Goal: Transaction & Acquisition: Purchase product/service

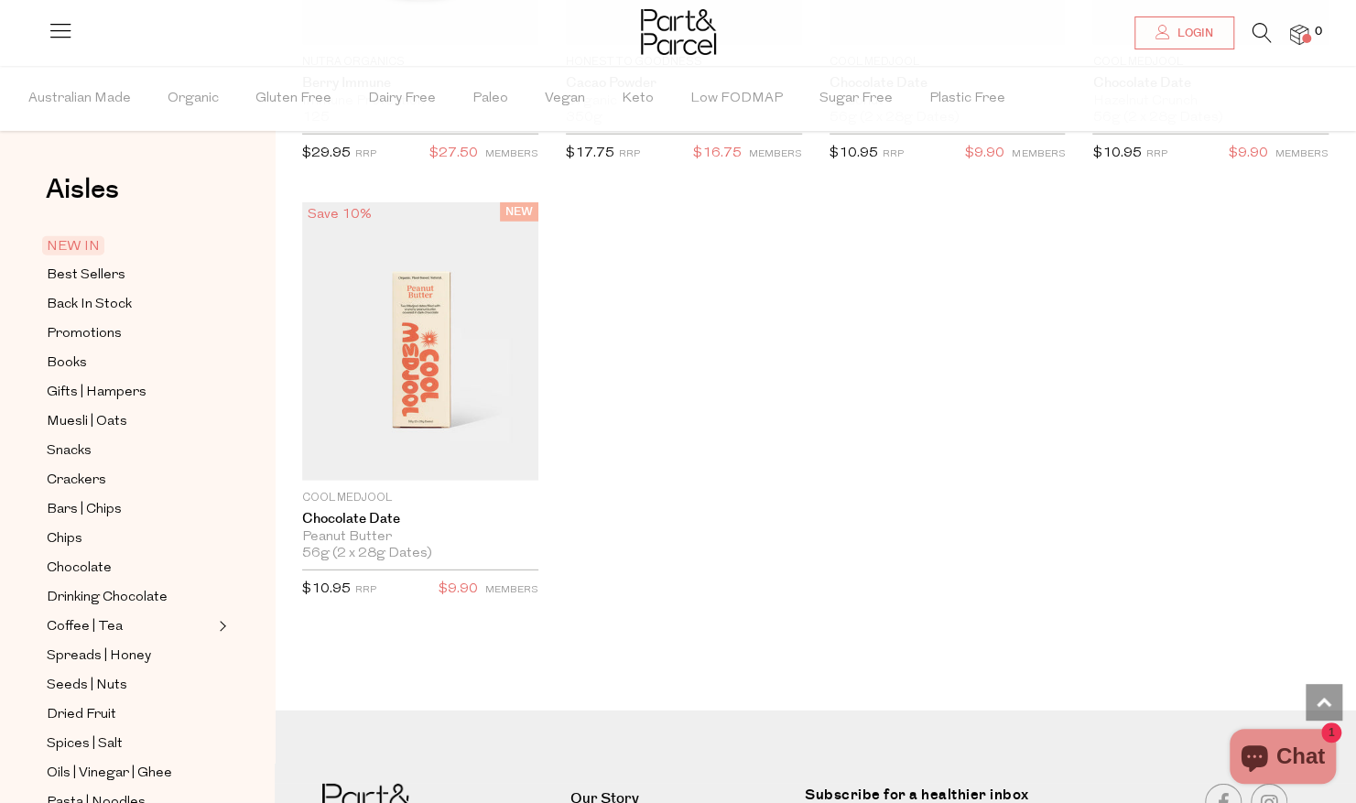
scroll to position [3087, 0]
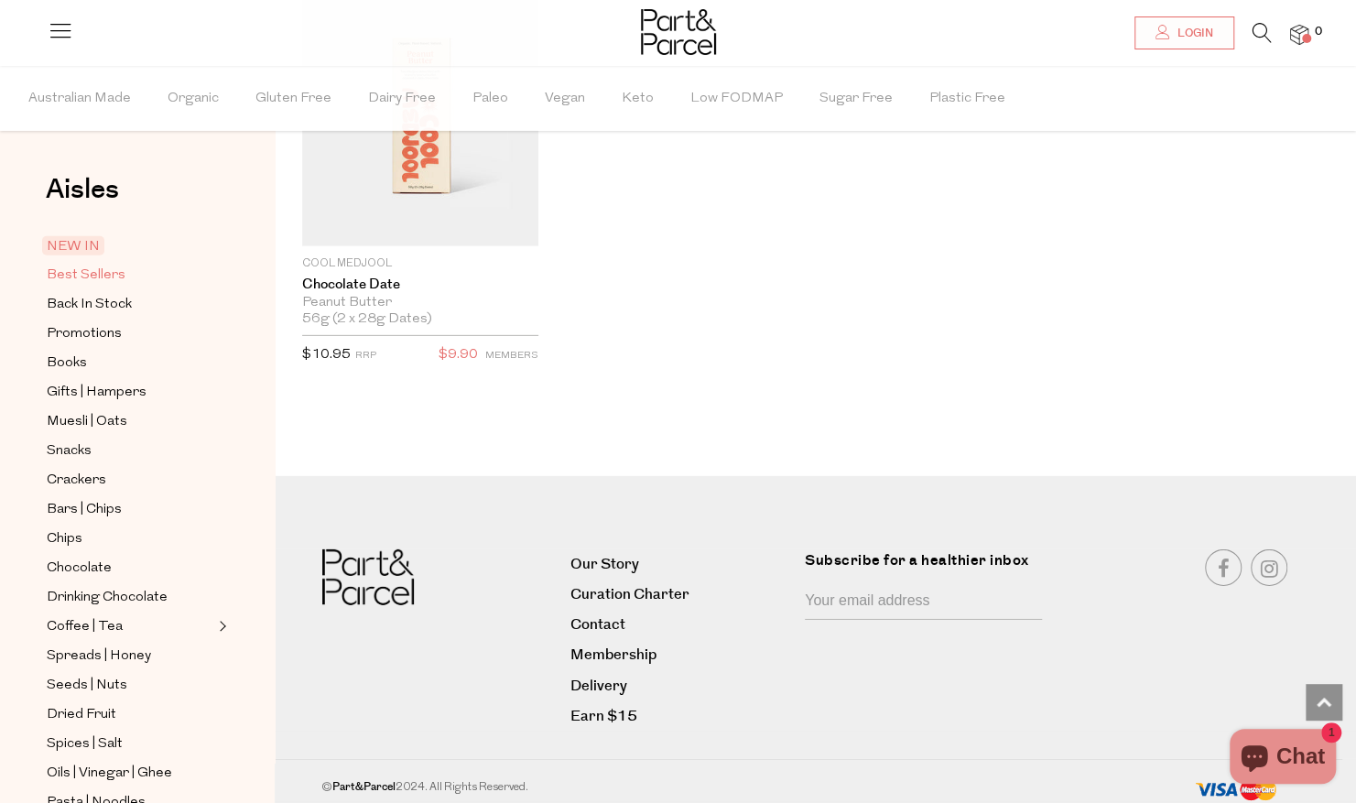
click at [90, 276] on span "Best Sellers" at bounding box center [86, 276] width 79 height 22
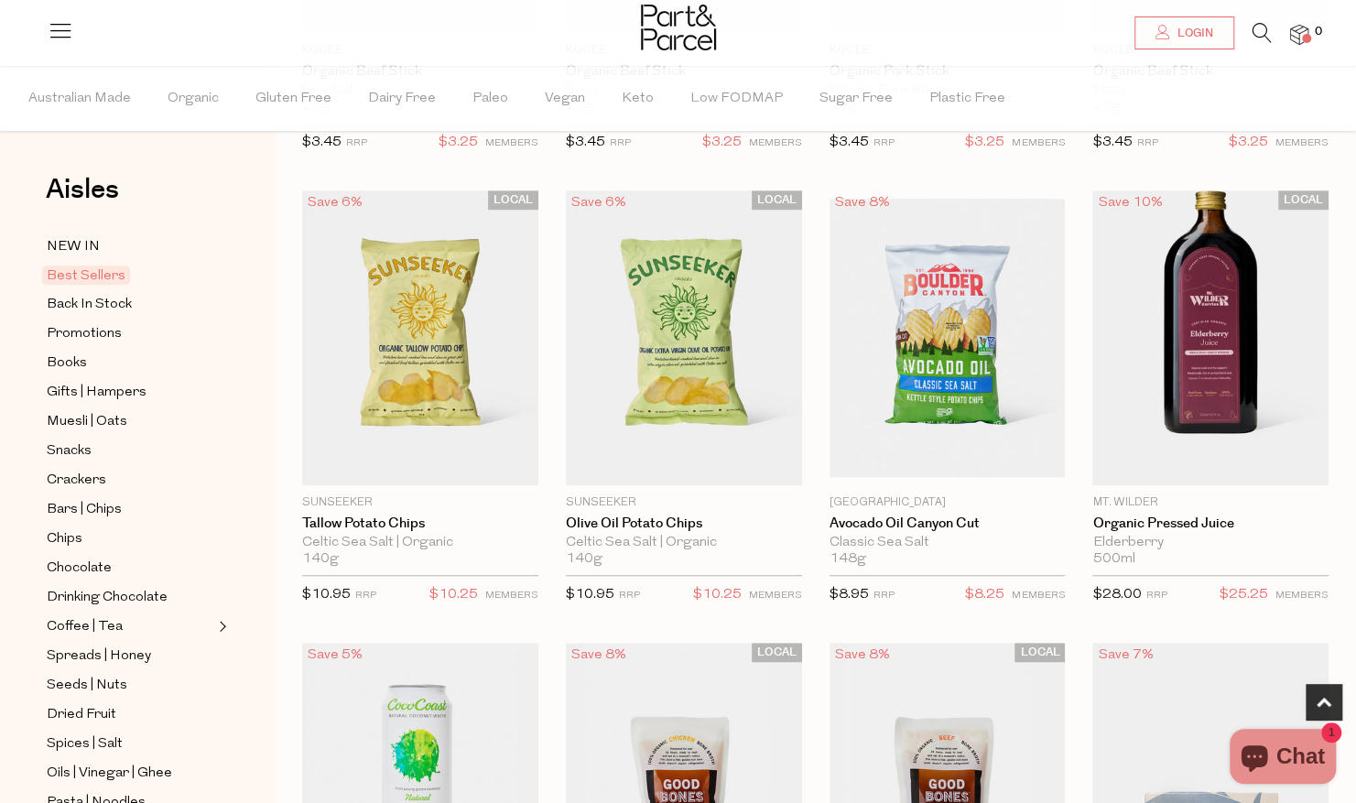
scroll to position [395, 0]
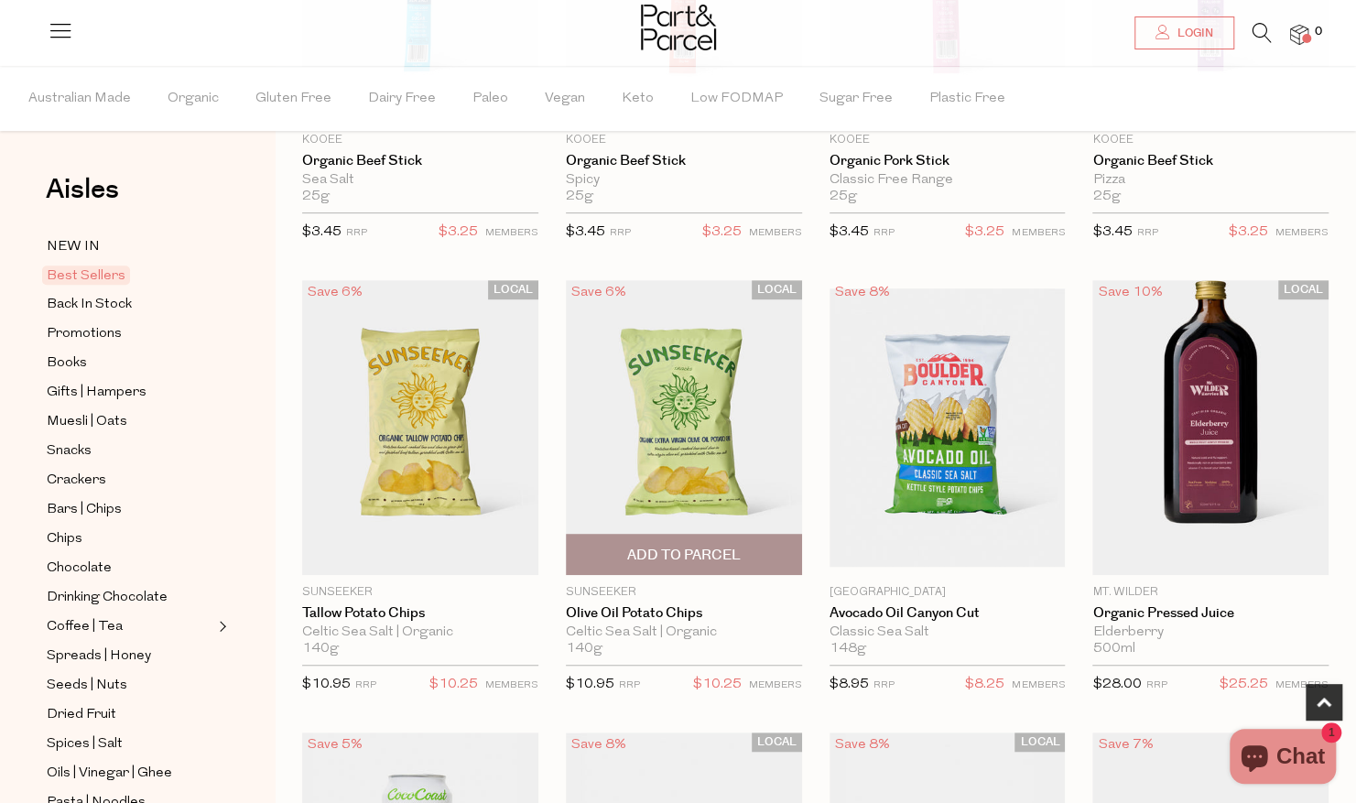
click at [693, 546] on span "Add To Parcel" at bounding box center [684, 555] width 114 height 19
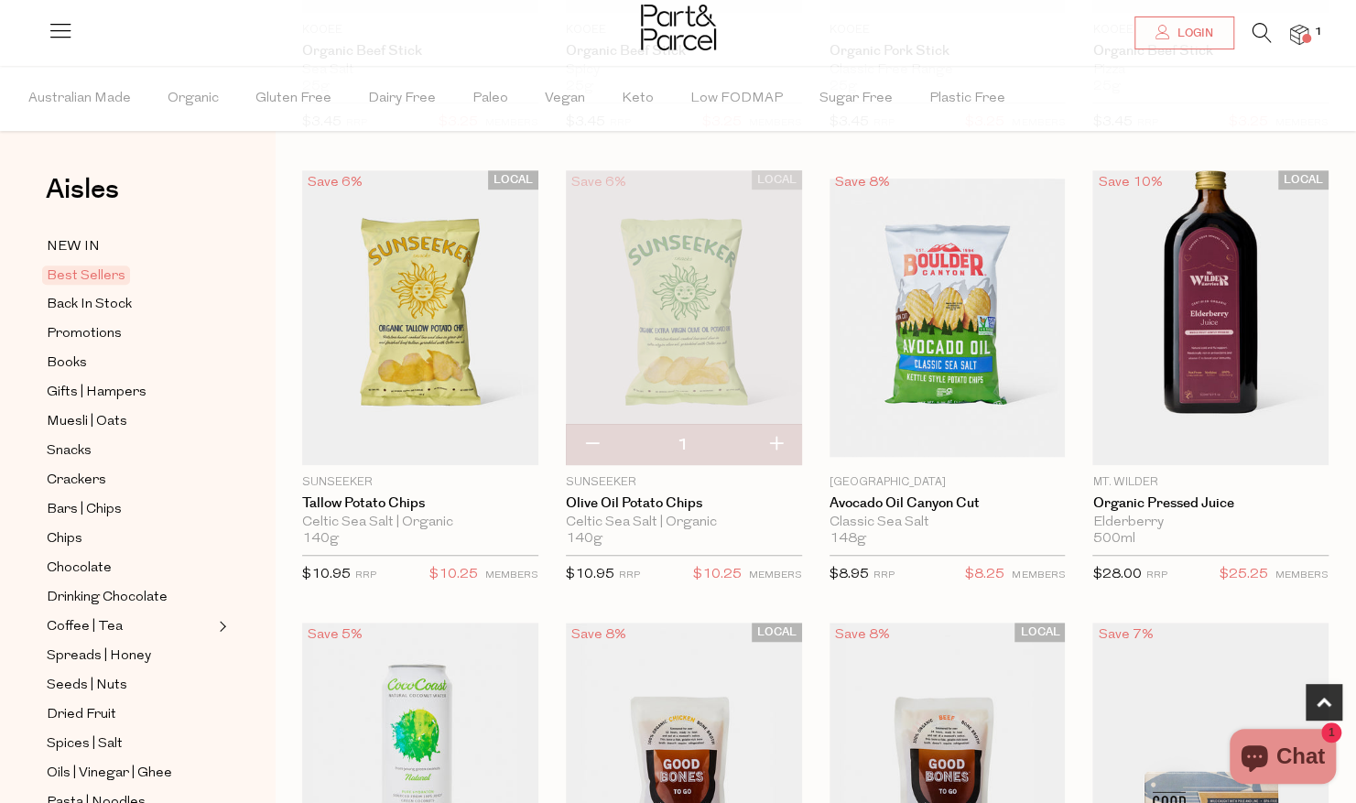
scroll to position [569, 0]
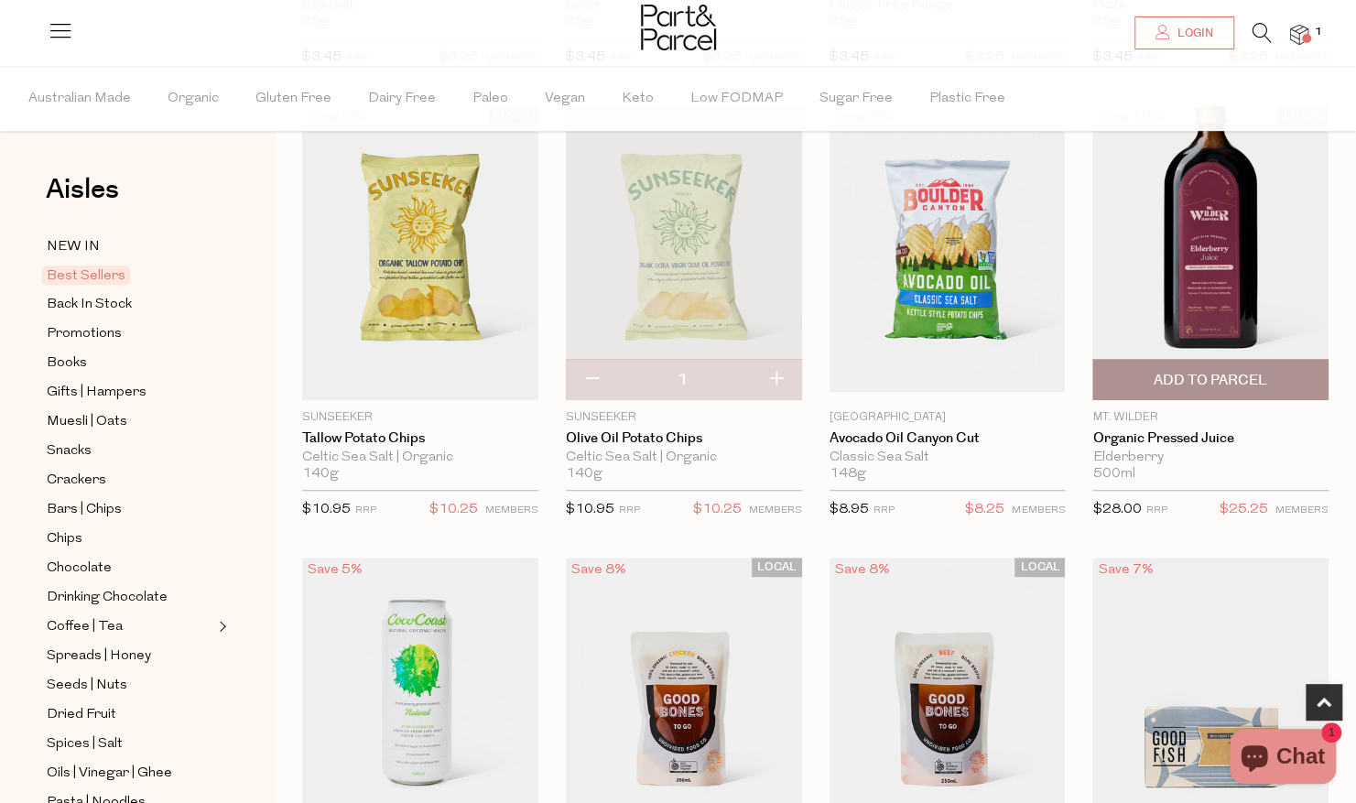
click at [1207, 381] on span "Add To Parcel" at bounding box center [1211, 380] width 114 height 19
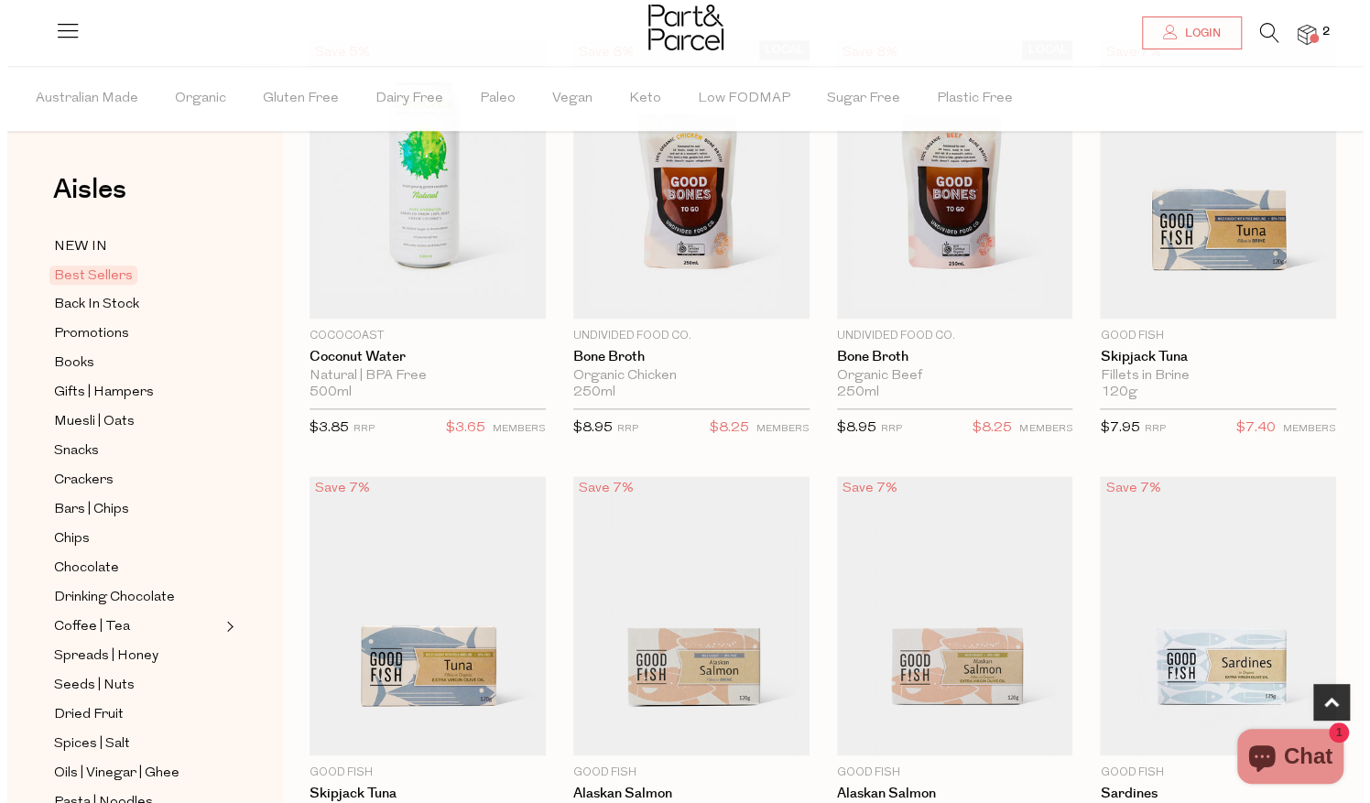
scroll to position [1095, 0]
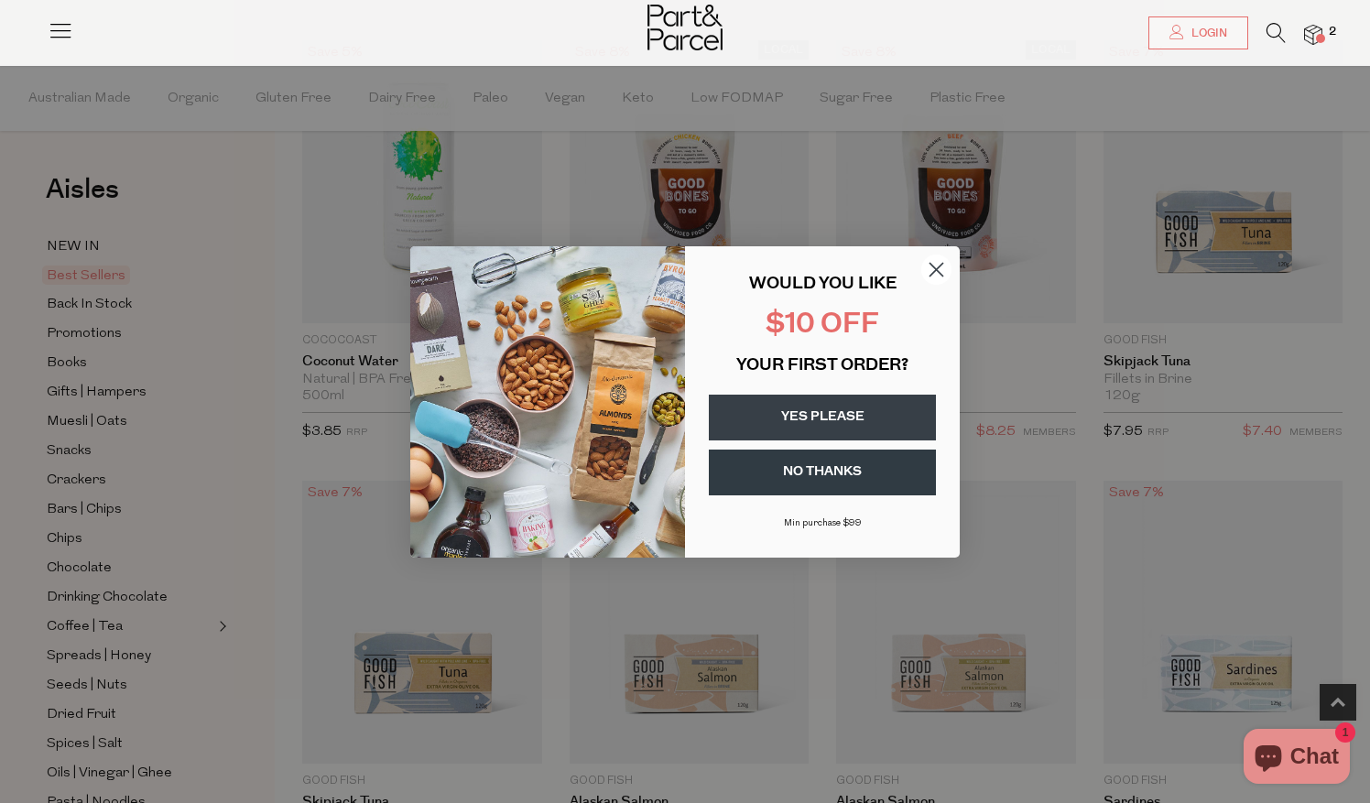
click at [1346, 223] on html "Ready to stock up? Close Image Product Total Qty Mt. Wilder Organic Pressed Jui…" at bounding box center [685, 17] width 1370 height 2224
click at [941, 268] on circle "Close dialog" at bounding box center [936, 269] width 30 height 30
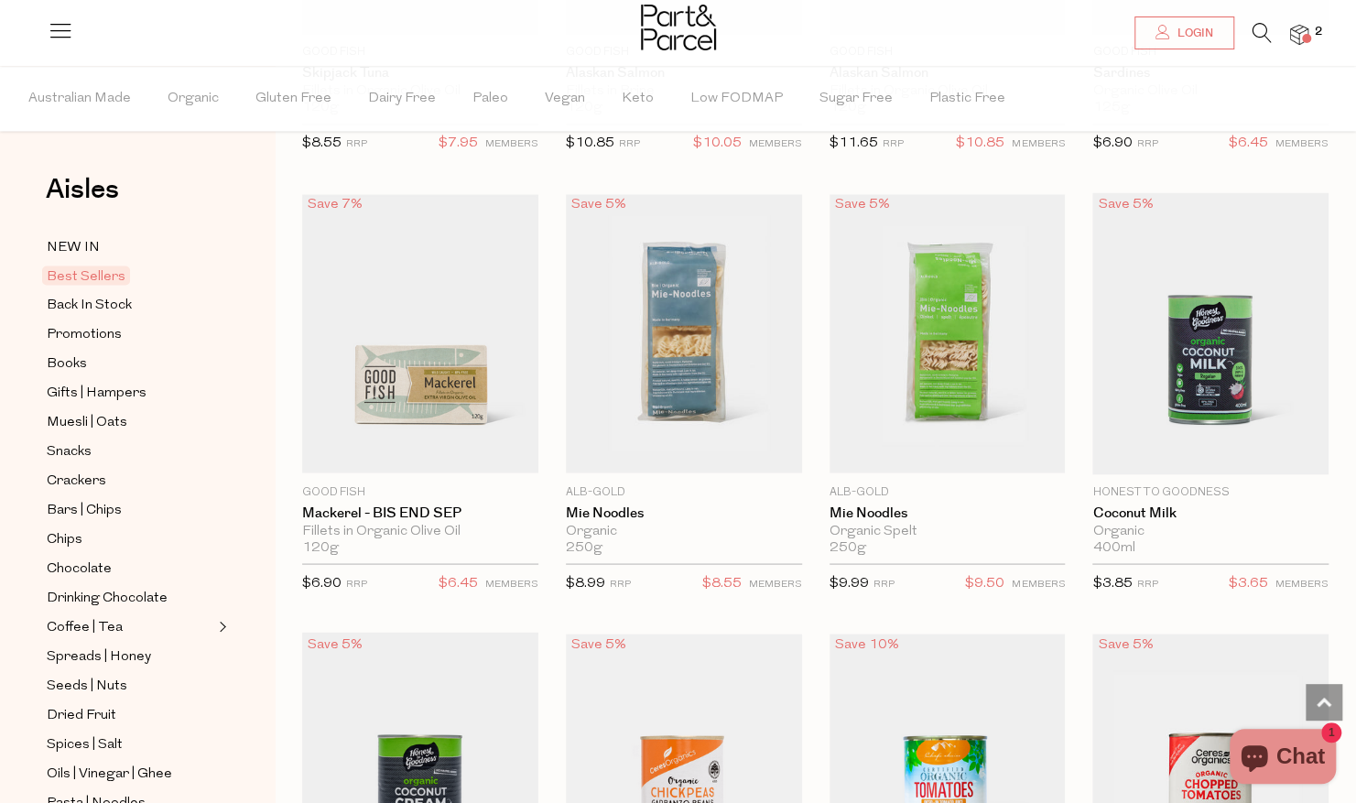
scroll to position [1803, 0]
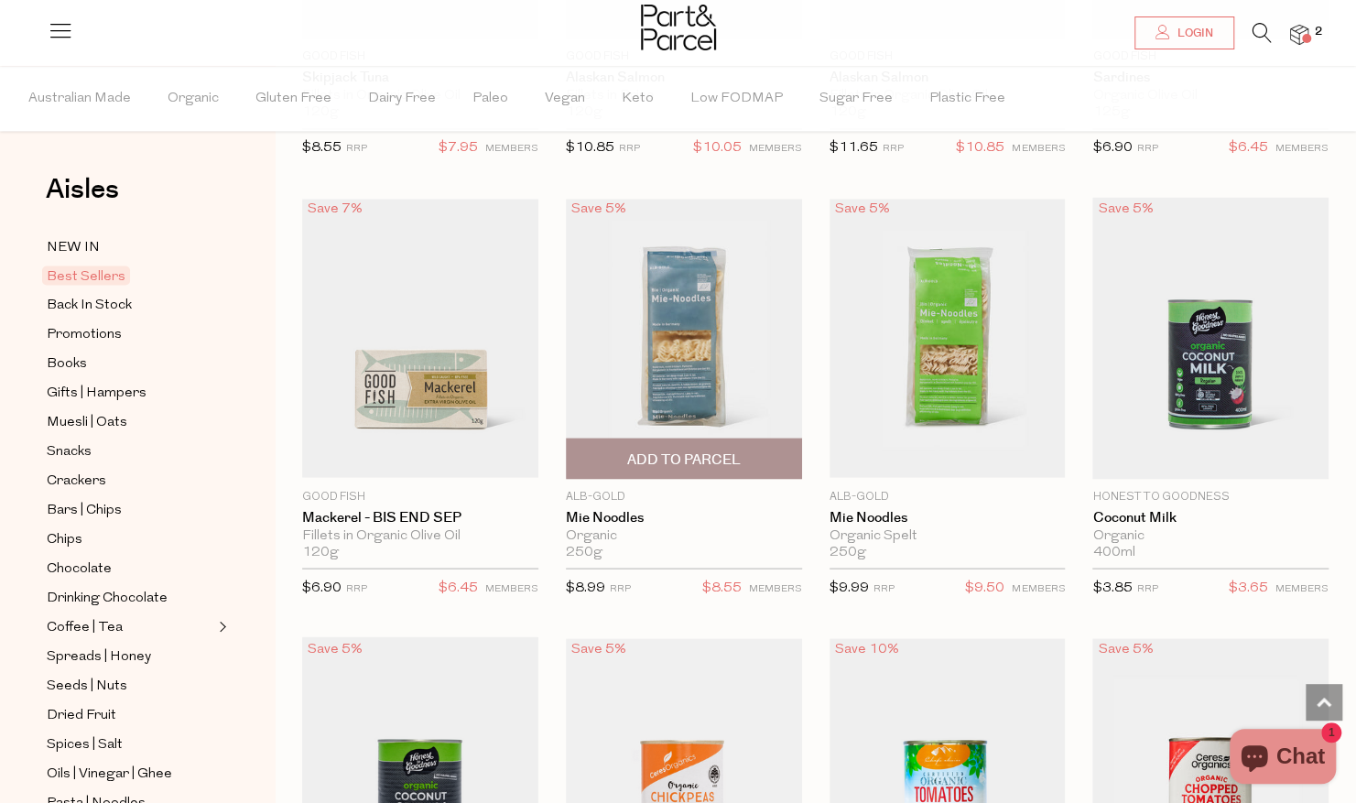
click at [679, 450] on span "Add To Parcel" at bounding box center [684, 459] width 114 height 19
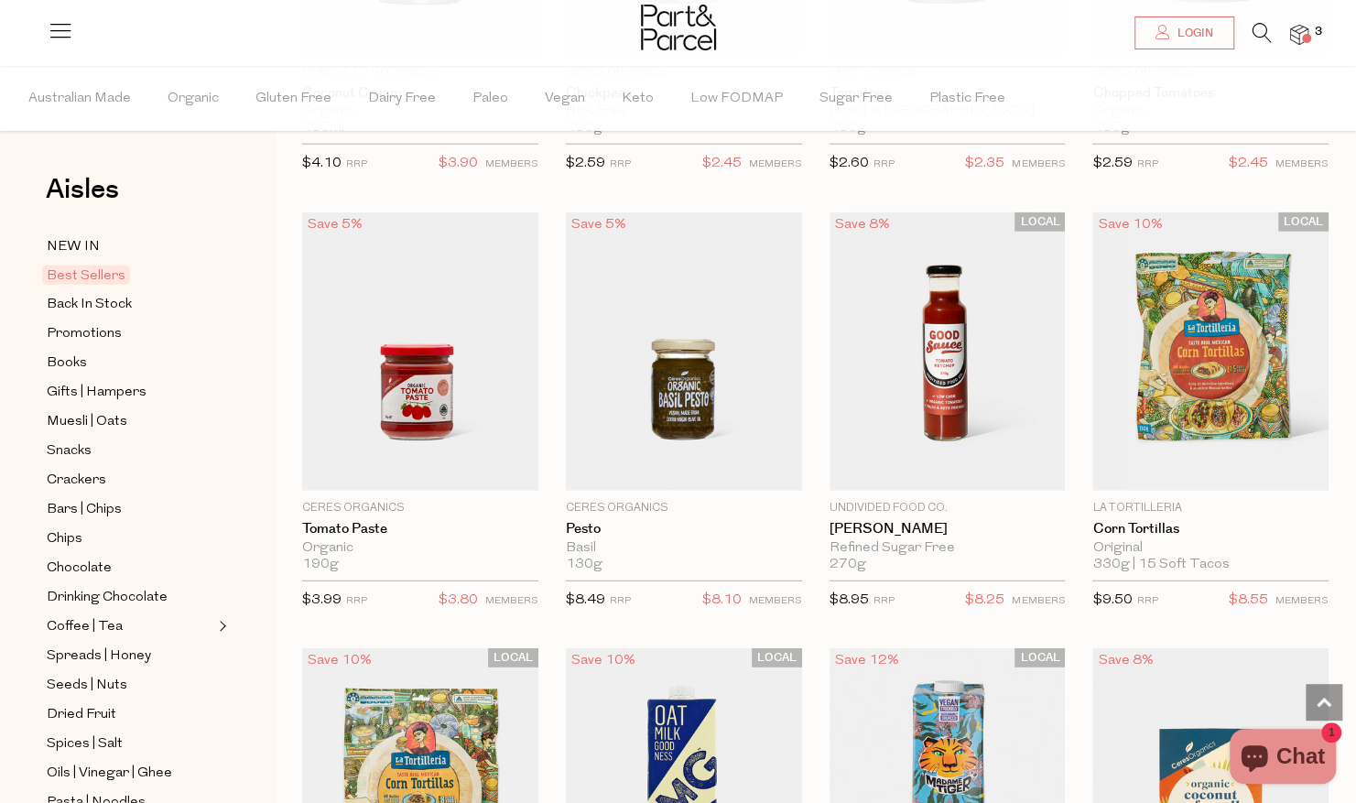
scroll to position [2653, 0]
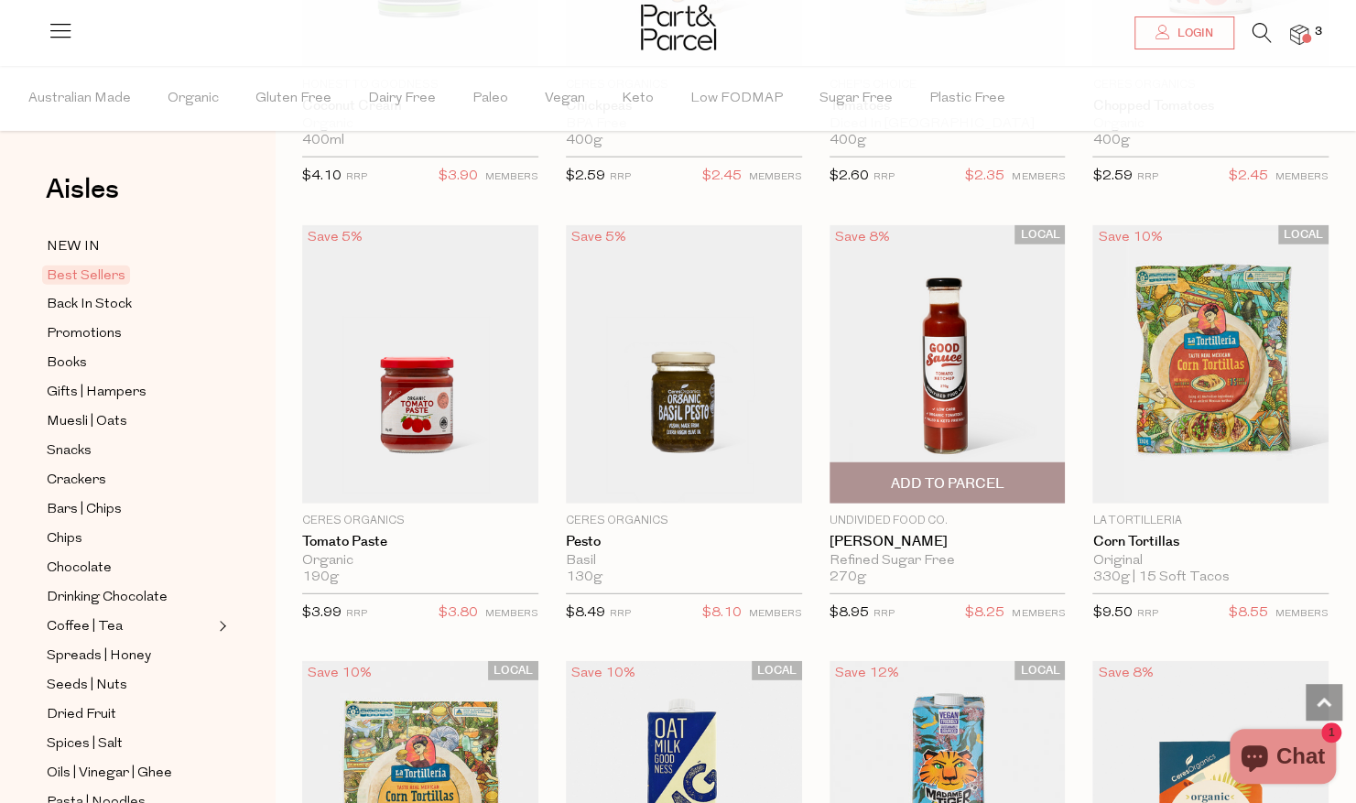
click at [980, 474] on span "Add To Parcel" at bounding box center [947, 483] width 114 height 19
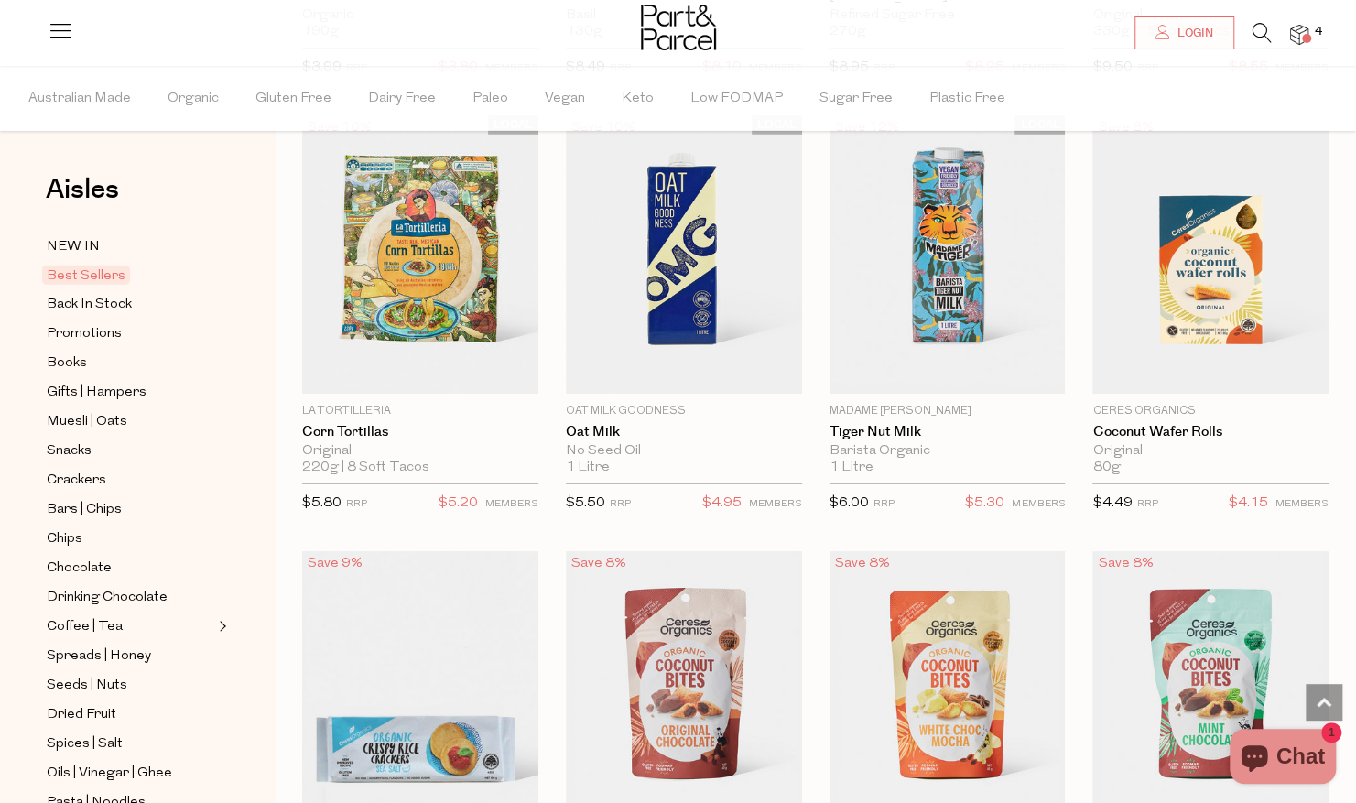
scroll to position [3219, 0]
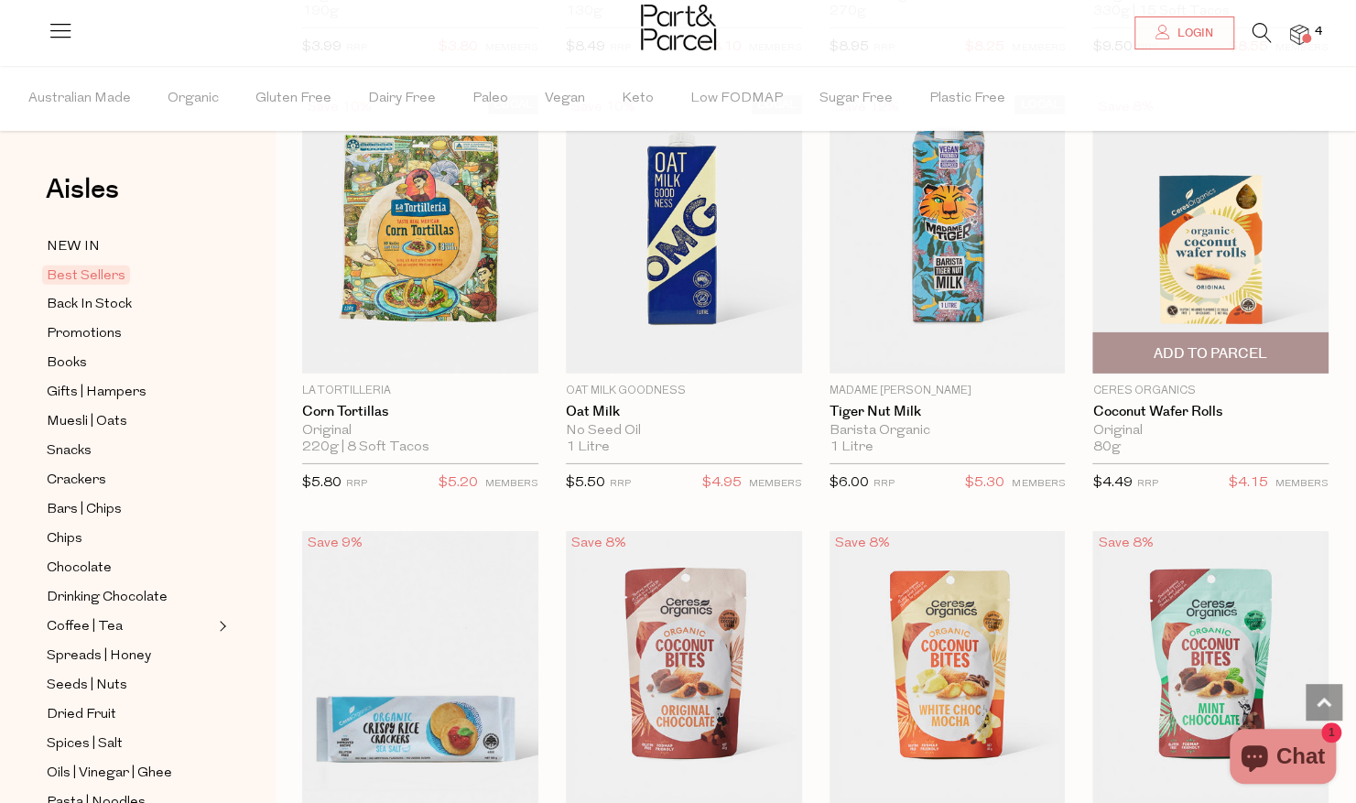
click at [1208, 346] on span "Add To Parcel" at bounding box center [1211, 353] width 114 height 19
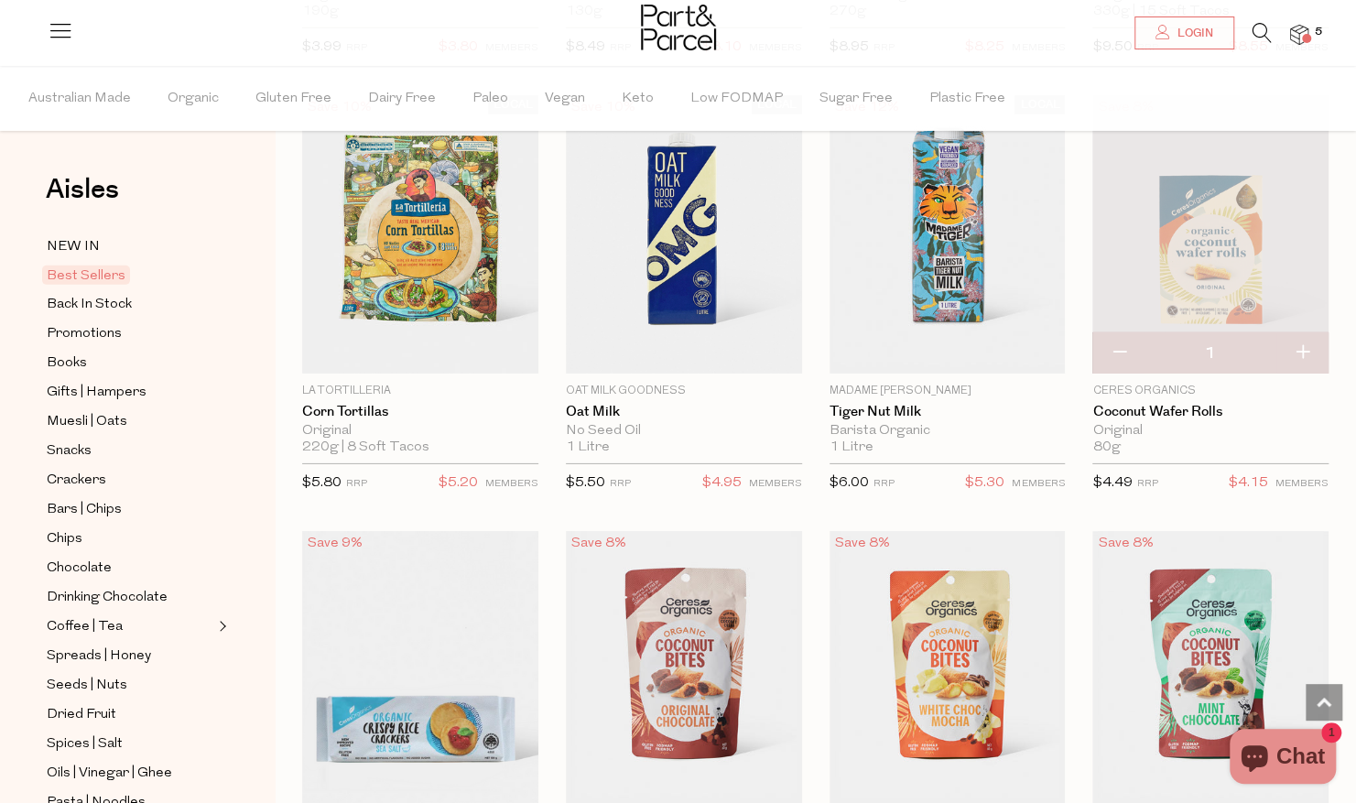
scroll to position [3513, 0]
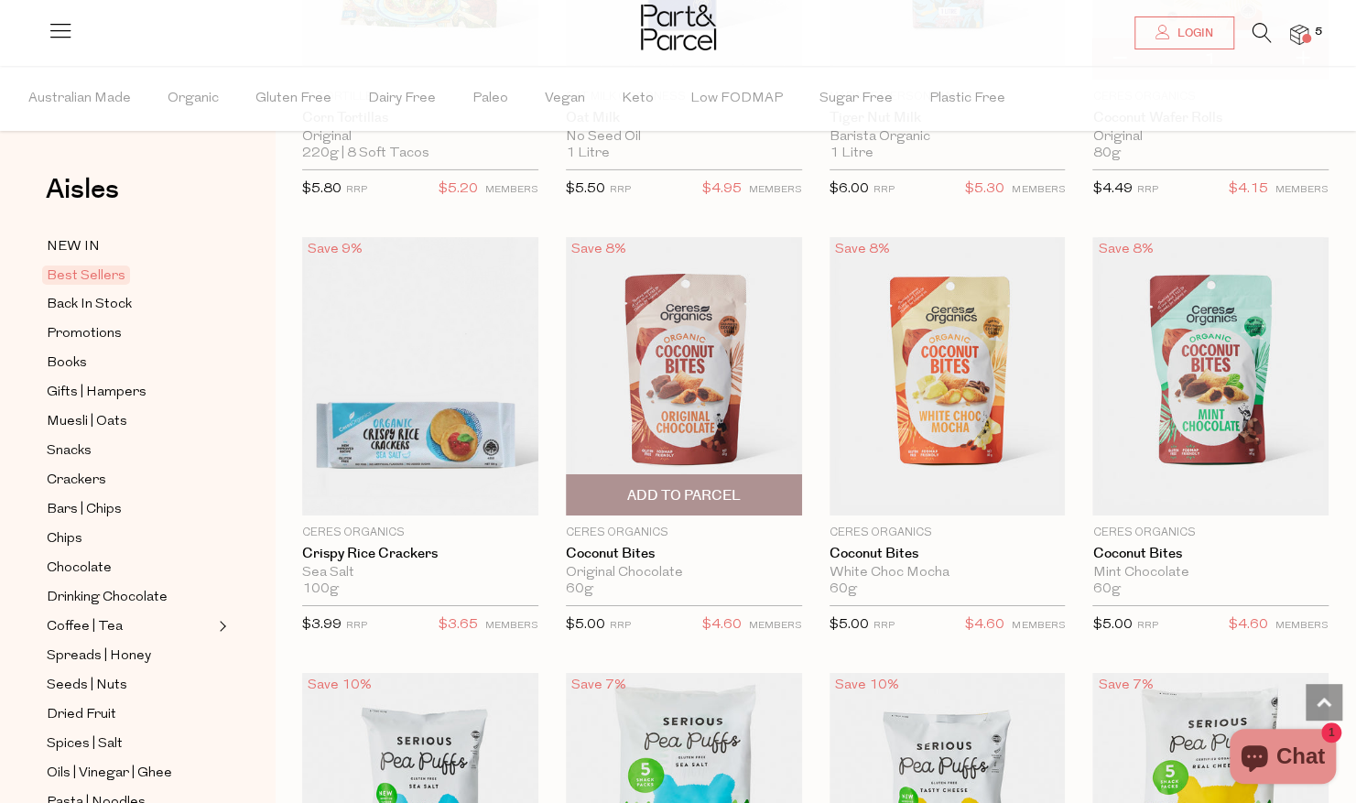
click at [666, 486] on span "Add To Parcel" at bounding box center [684, 495] width 114 height 19
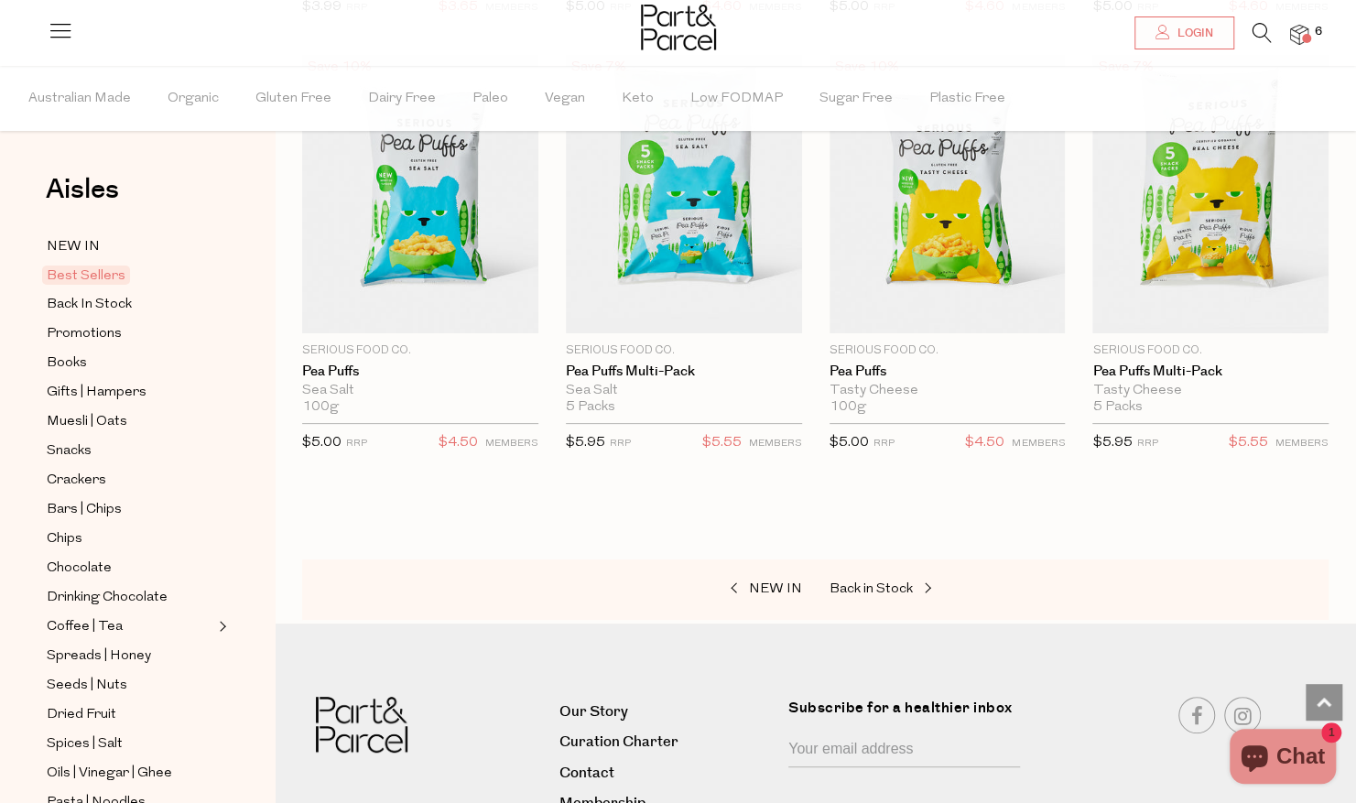
scroll to position [4213, 0]
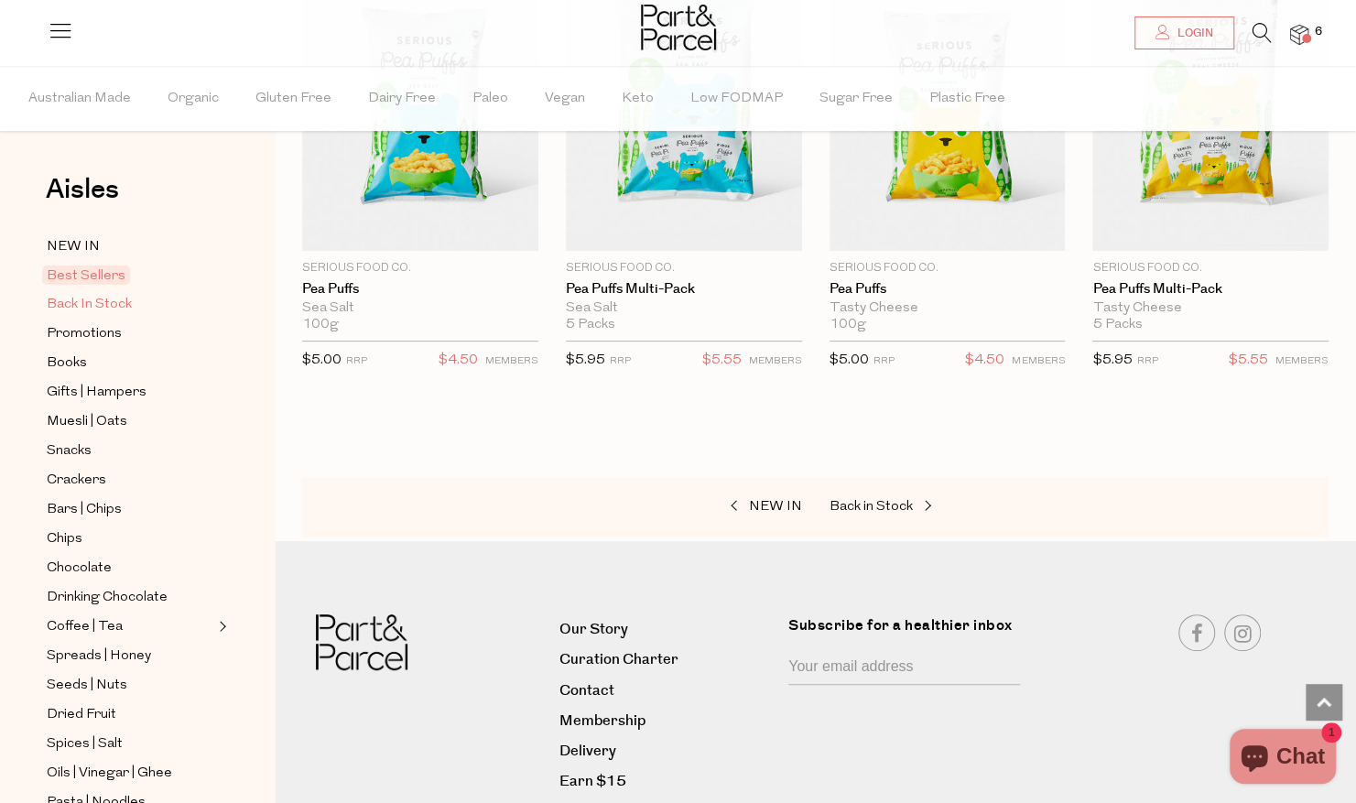
click at [119, 300] on span "Back In Stock" at bounding box center [89, 305] width 85 height 22
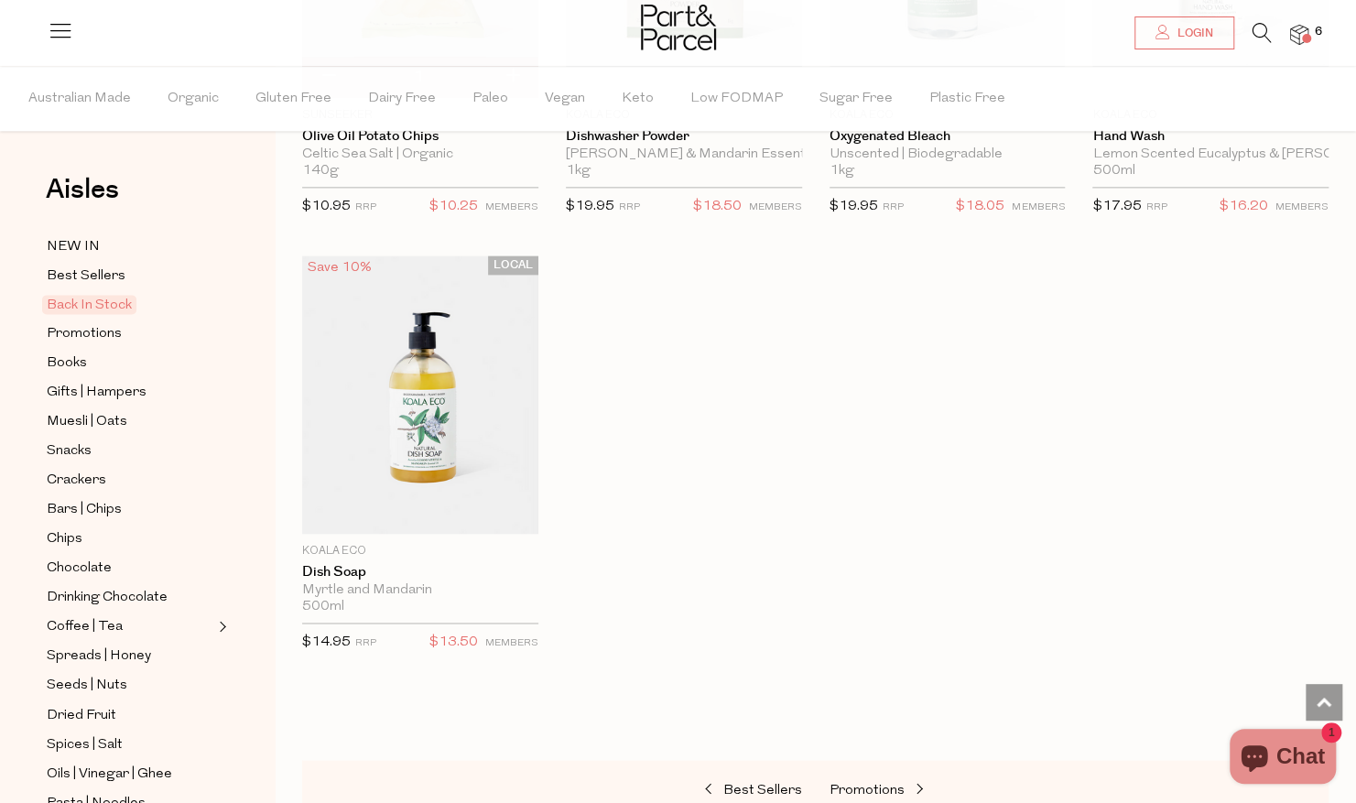
scroll to position [1496, 0]
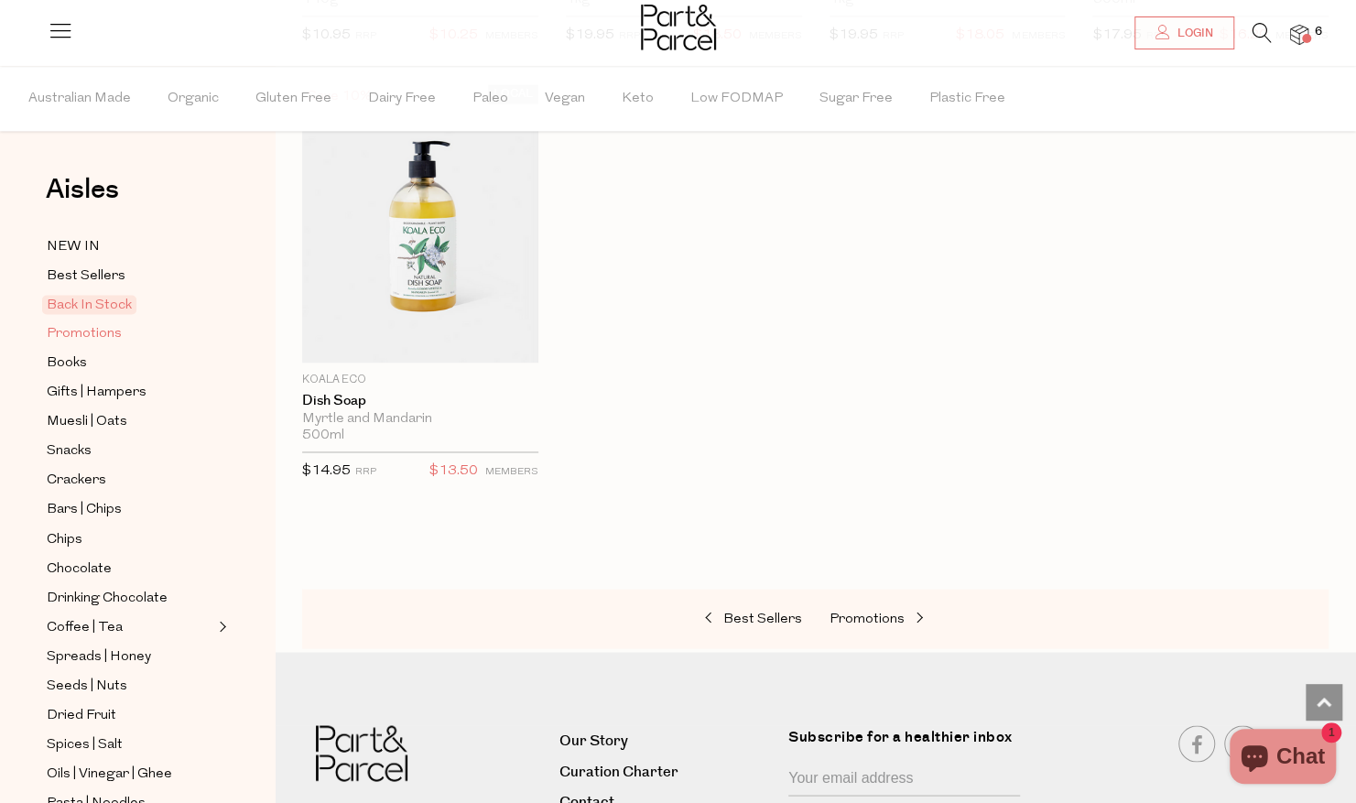
click at [93, 337] on span "Promotions" at bounding box center [84, 334] width 75 height 22
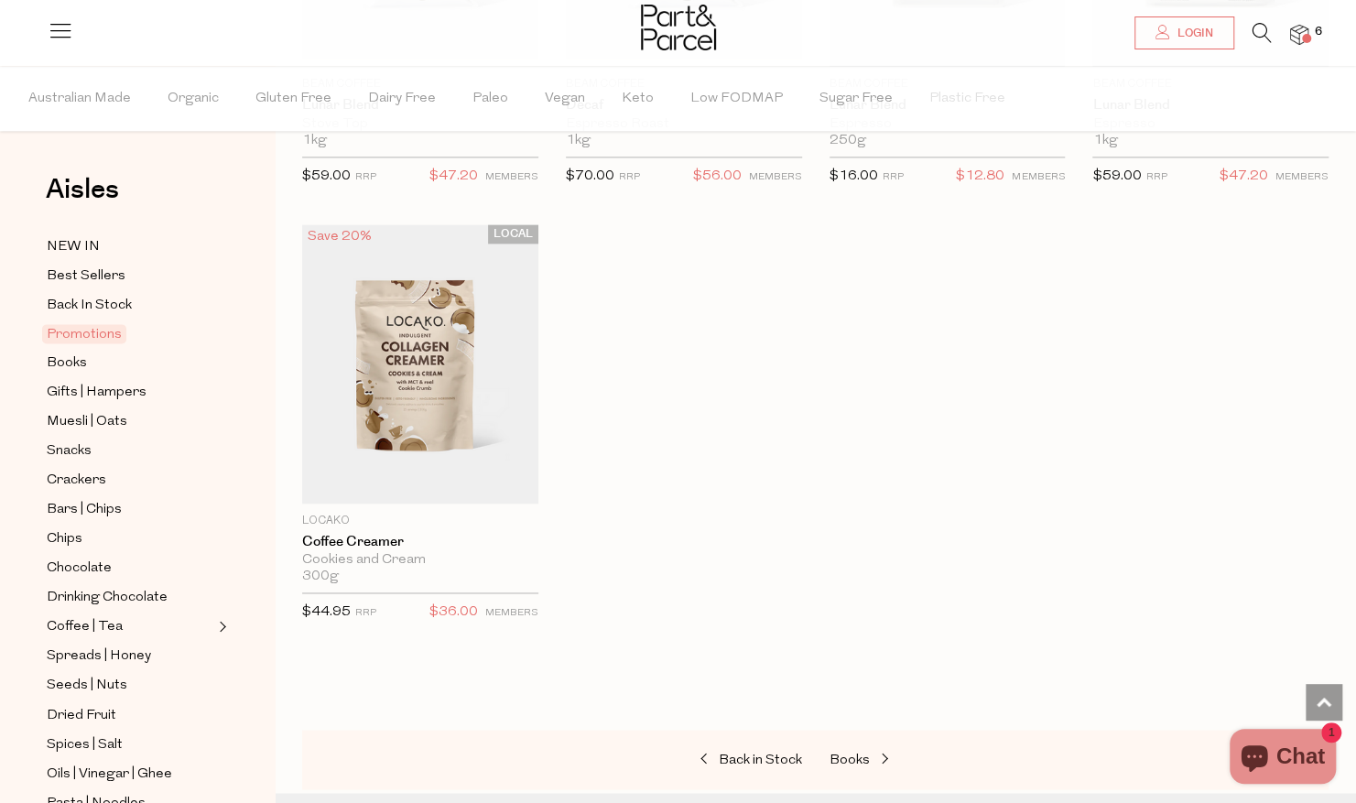
scroll to position [1364, 0]
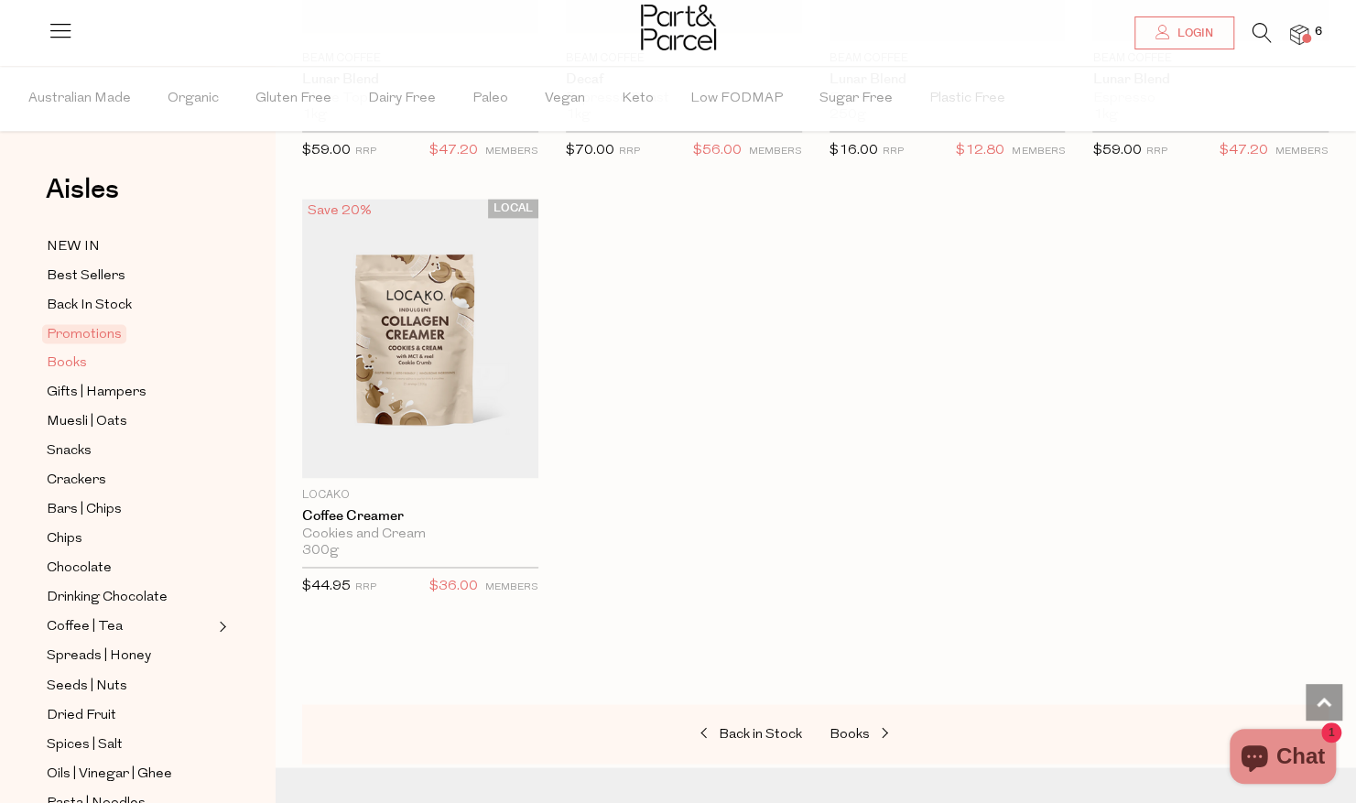
click at [62, 357] on span "Books" at bounding box center [67, 363] width 40 height 22
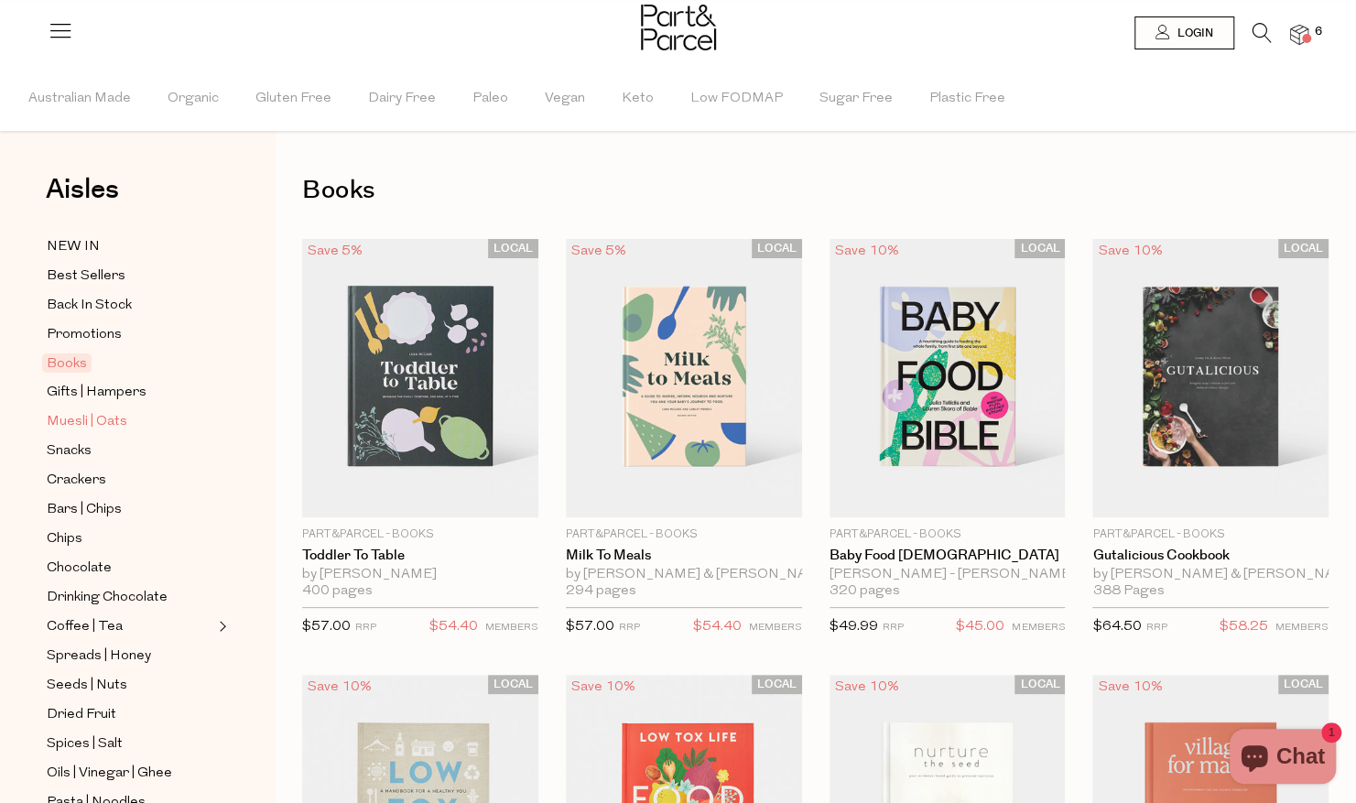
click at [103, 425] on span "Muesli | Oats" at bounding box center [87, 422] width 81 height 22
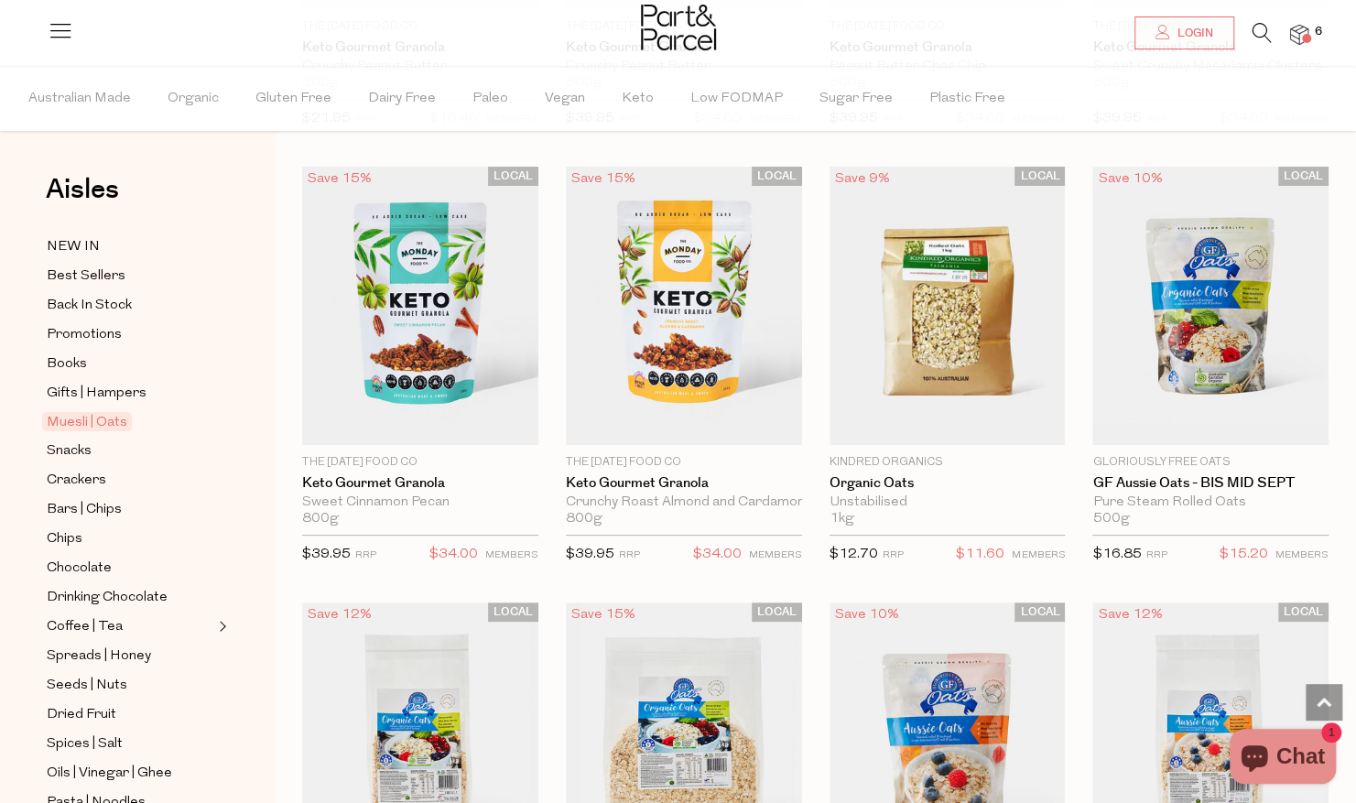
scroll to position [4146, 0]
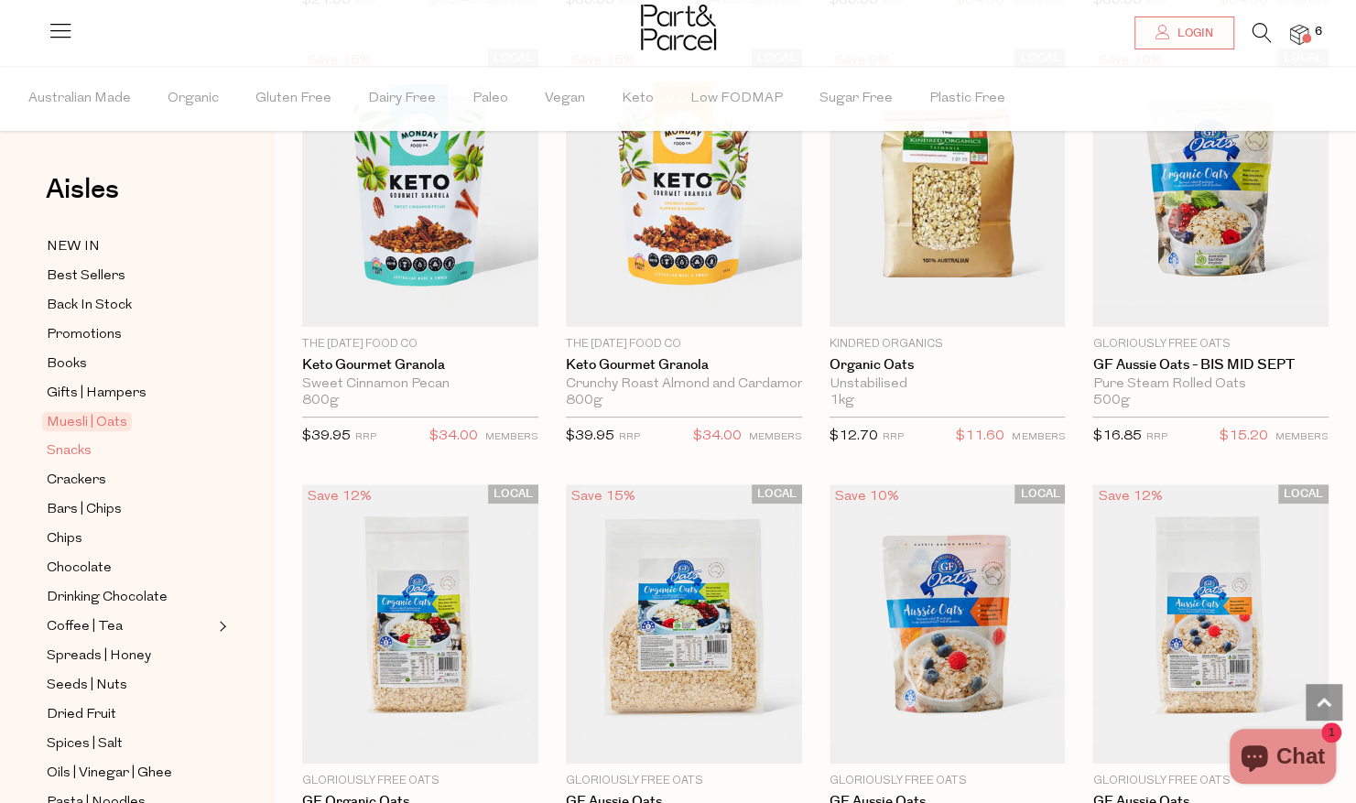
click at [72, 440] on span "Snacks" at bounding box center [69, 451] width 45 height 22
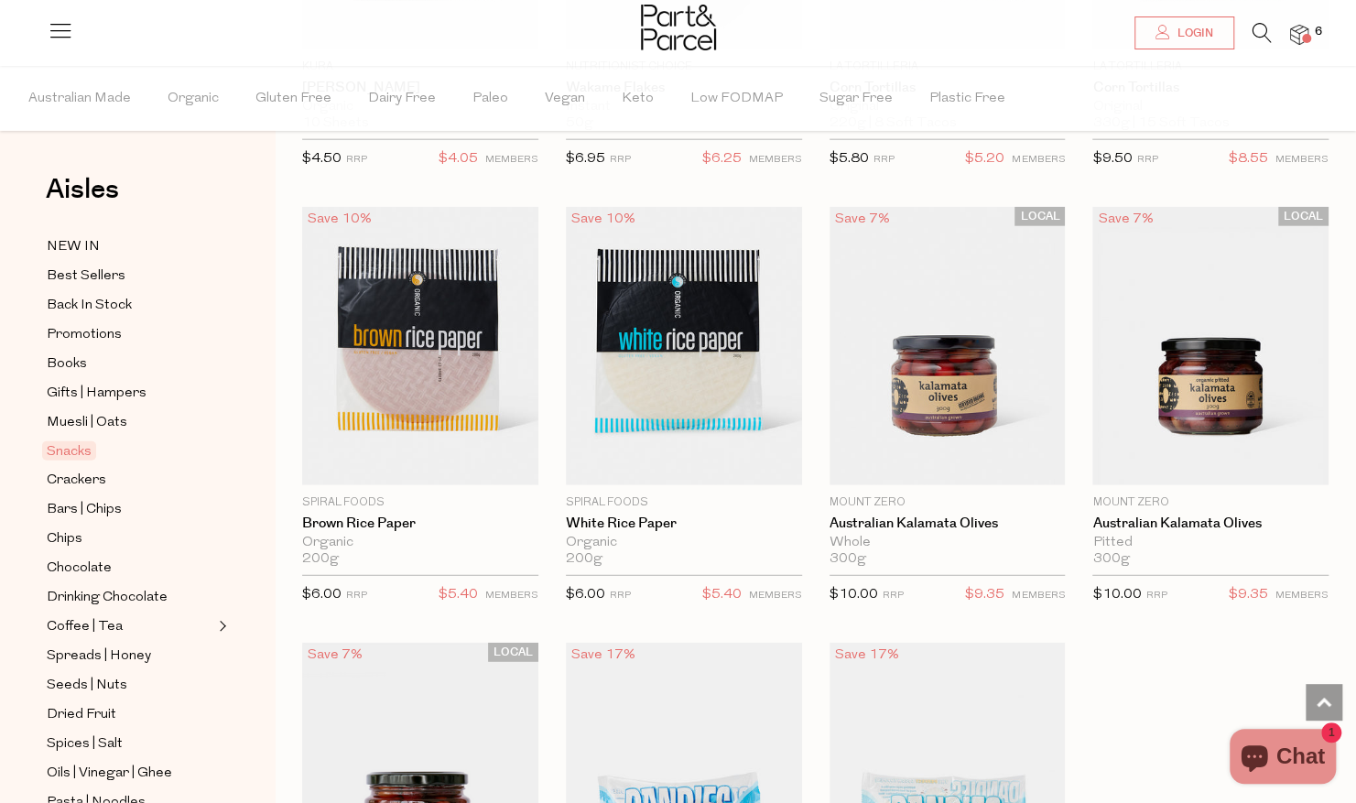
scroll to position [6597, 0]
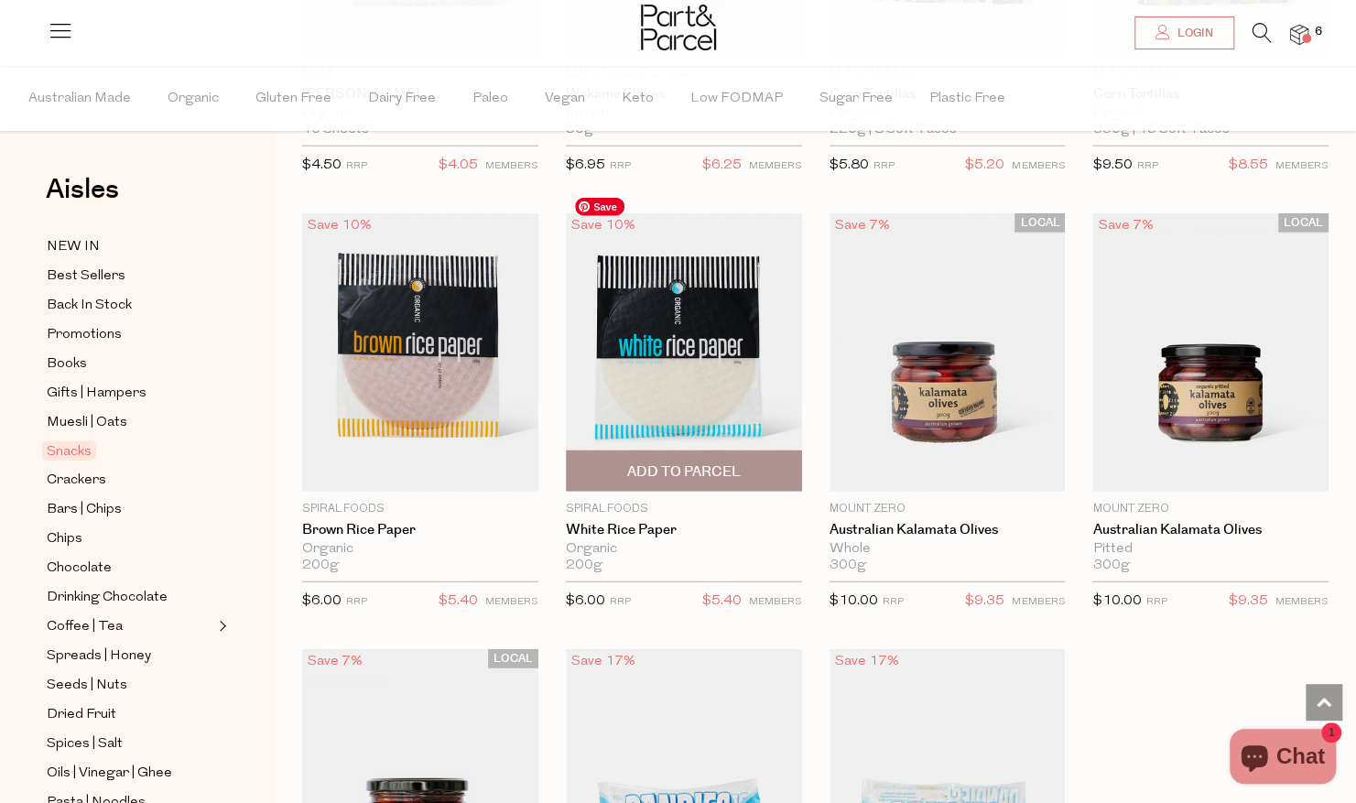
click at [675, 462] on span "Add To Parcel" at bounding box center [684, 471] width 114 height 19
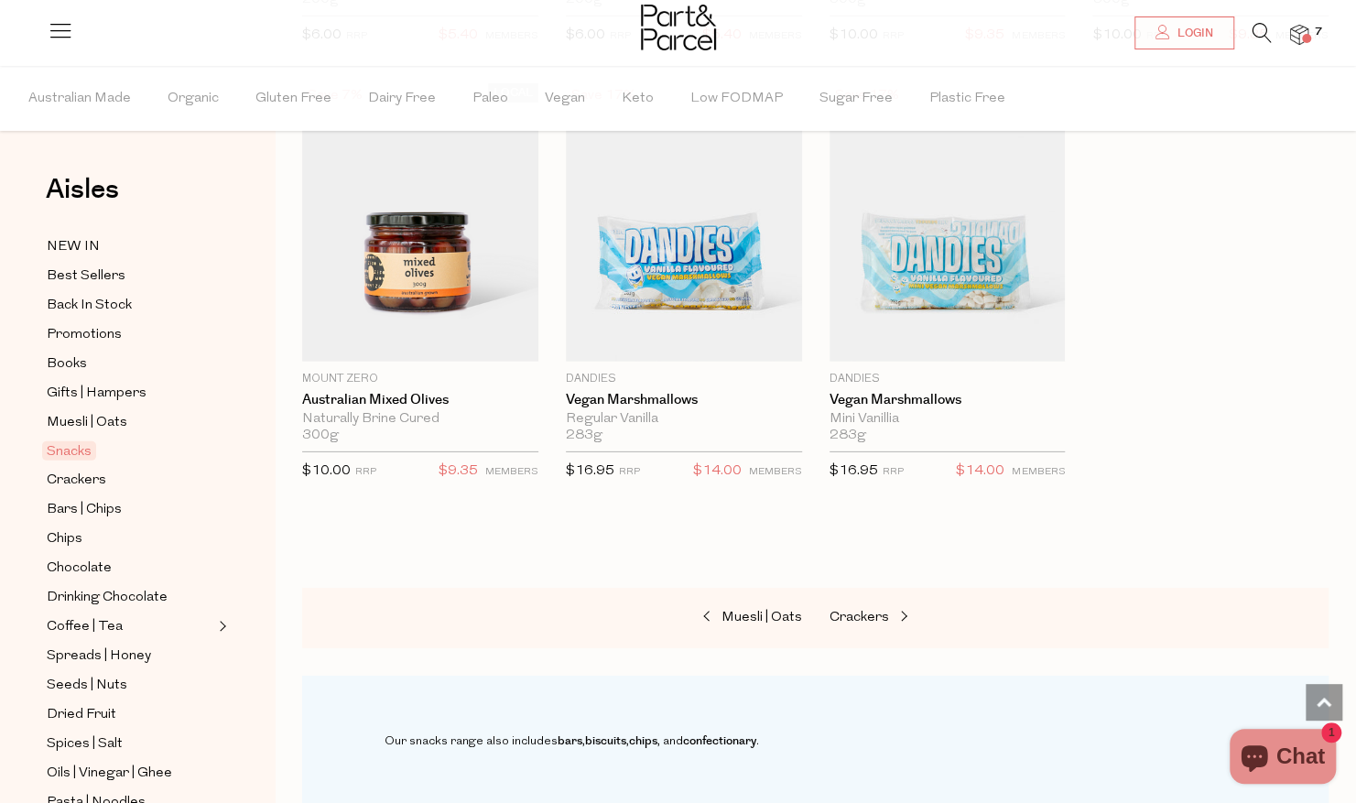
scroll to position [7202, 0]
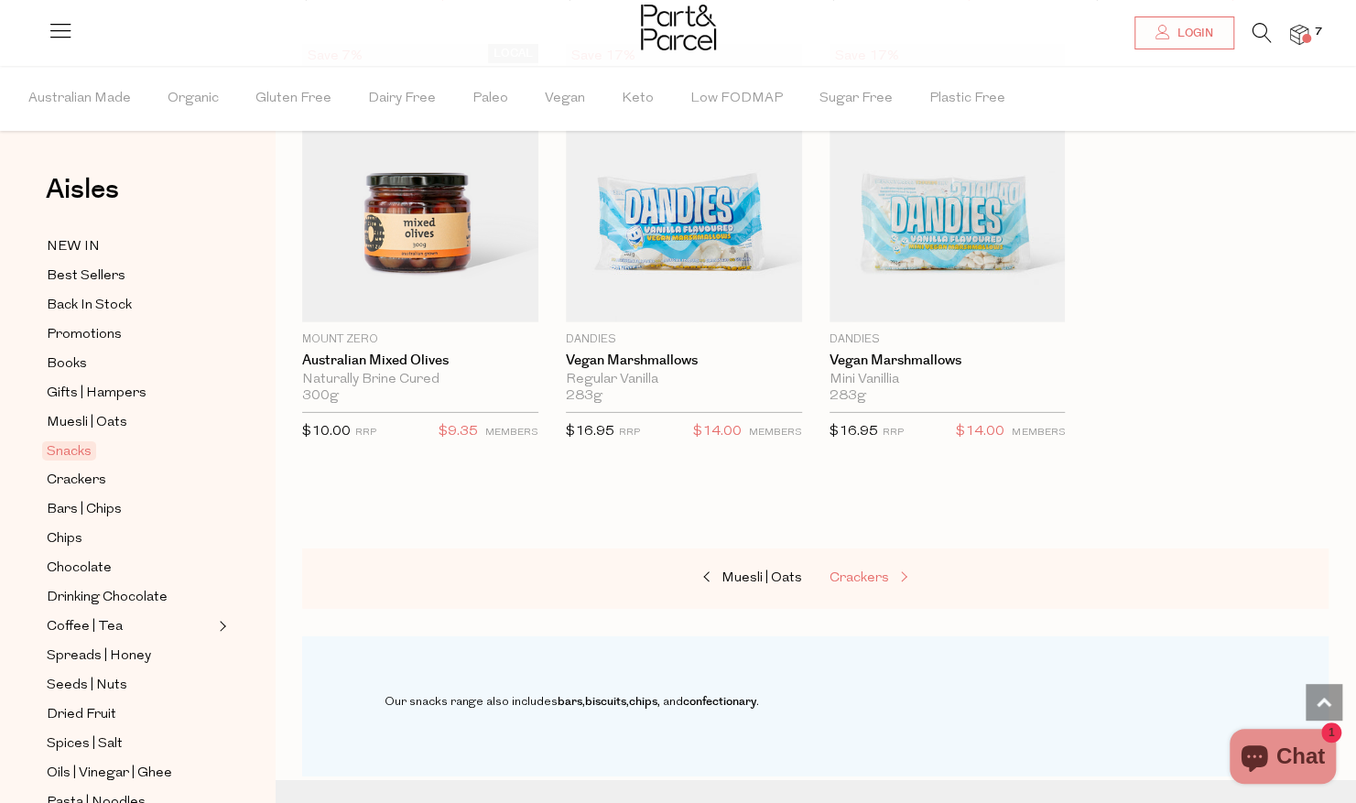
click at [906, 571] on span at bounding box center [902, 578] width 26 height 14
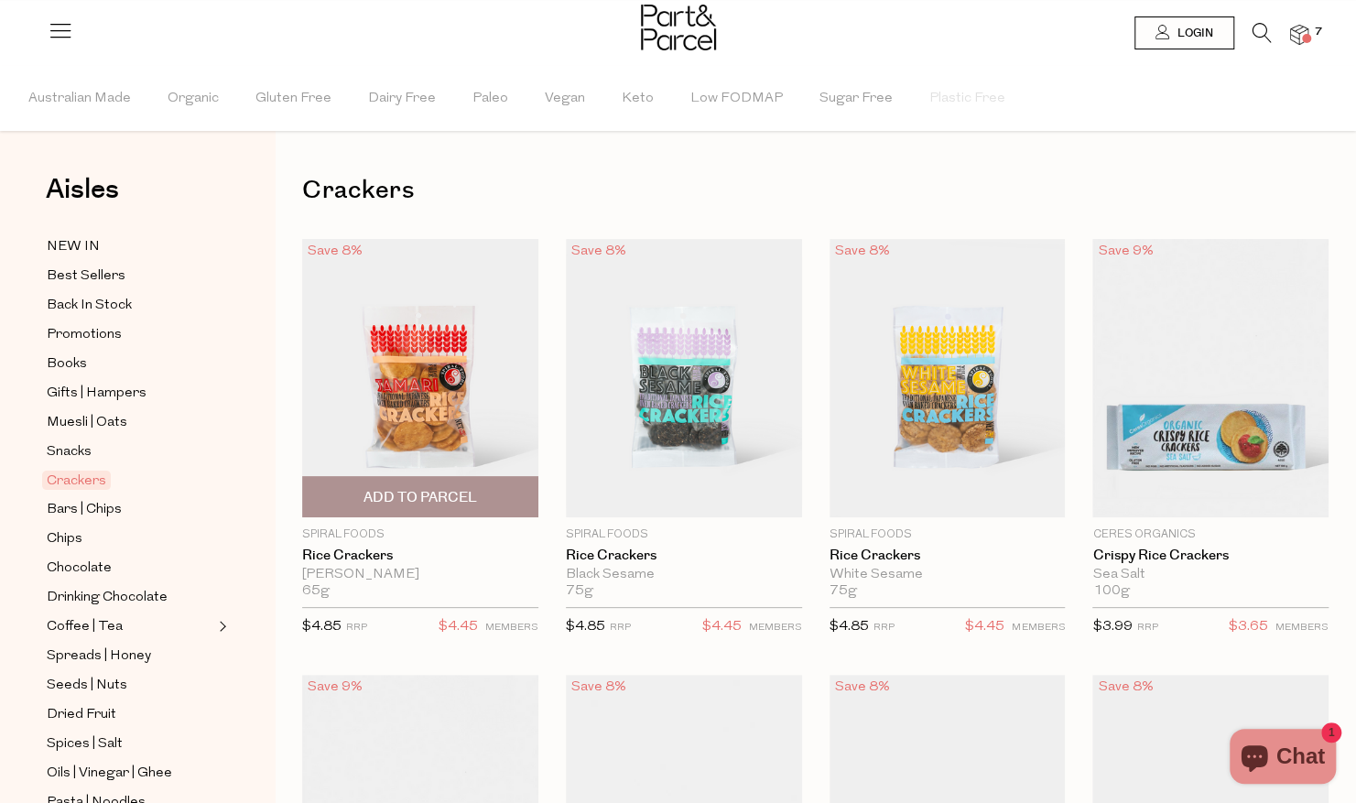
click at [410, 498] on span "Add To Parcel" at bounding box center [420, 497] width 114 height 19
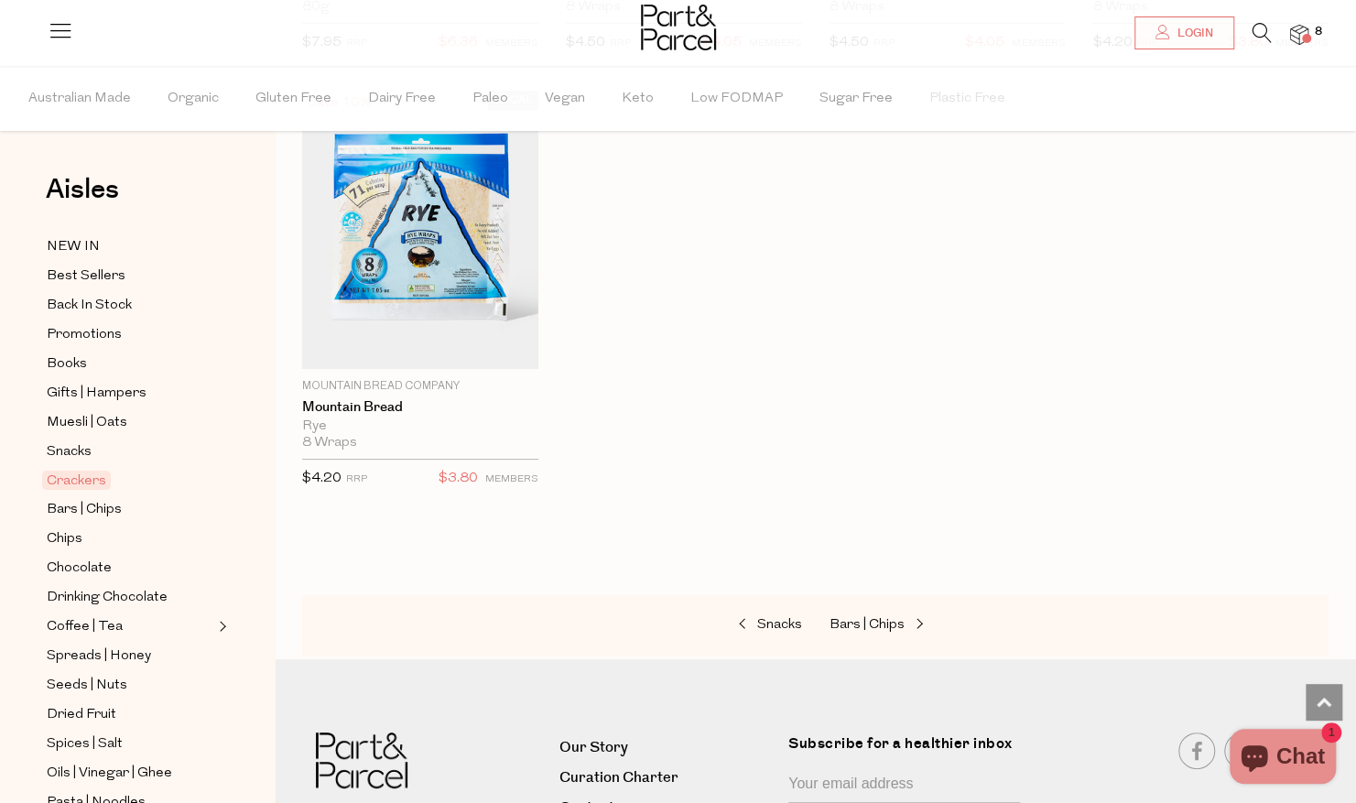
scroll to position [4067, 0]
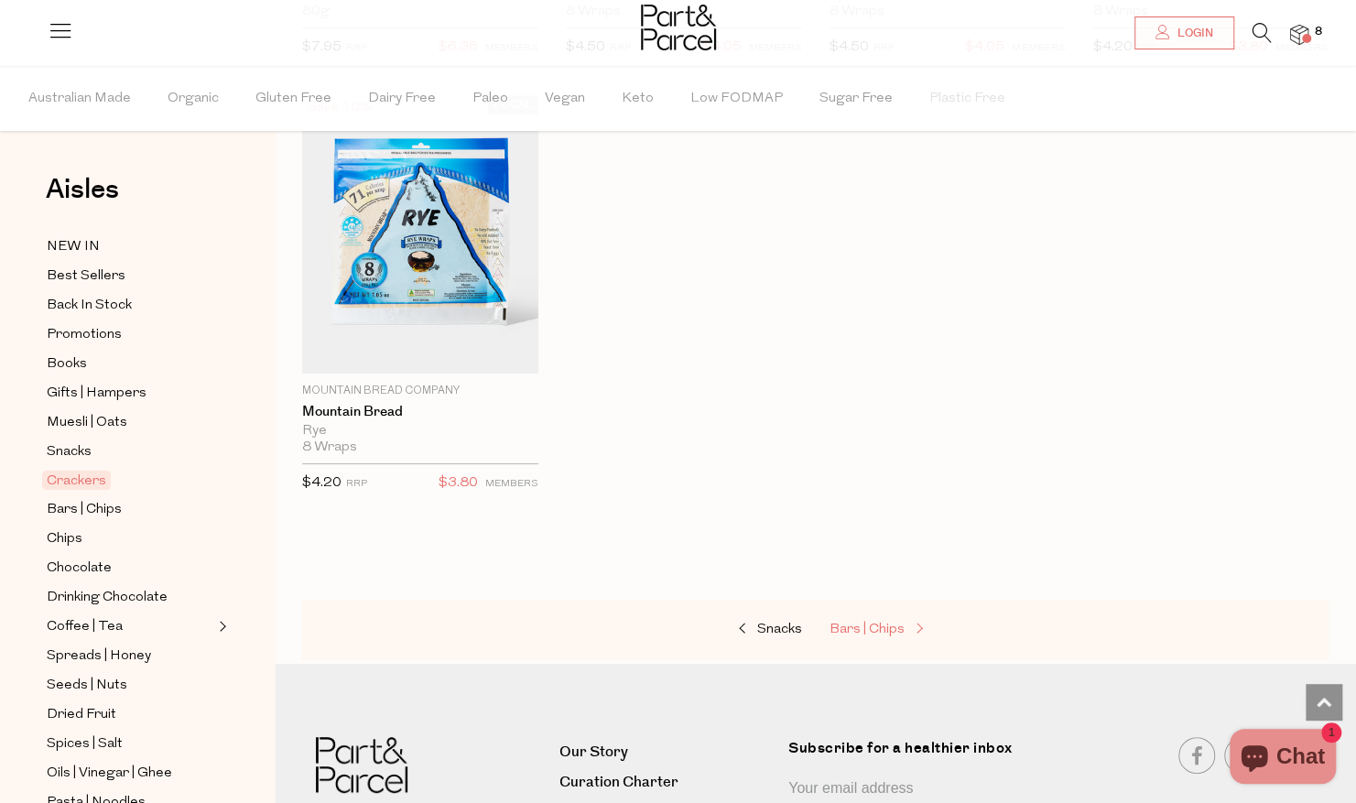
click at [877, 623] on span "Bars | Chips" at bounding box center [866, 630] width 75 height 14
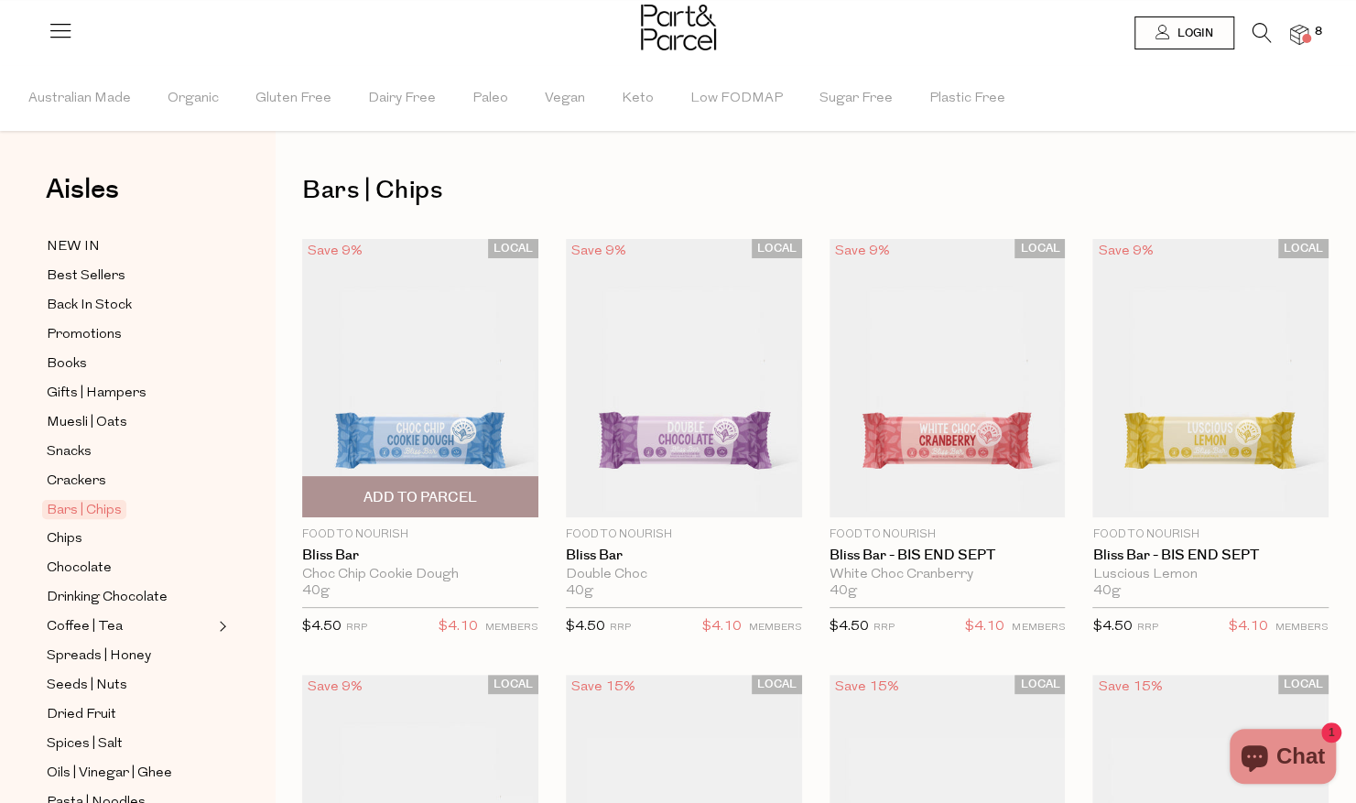
click at [416, 488] on span "Add To Parcel" at bounding box center [420, 497] width 114 height 19
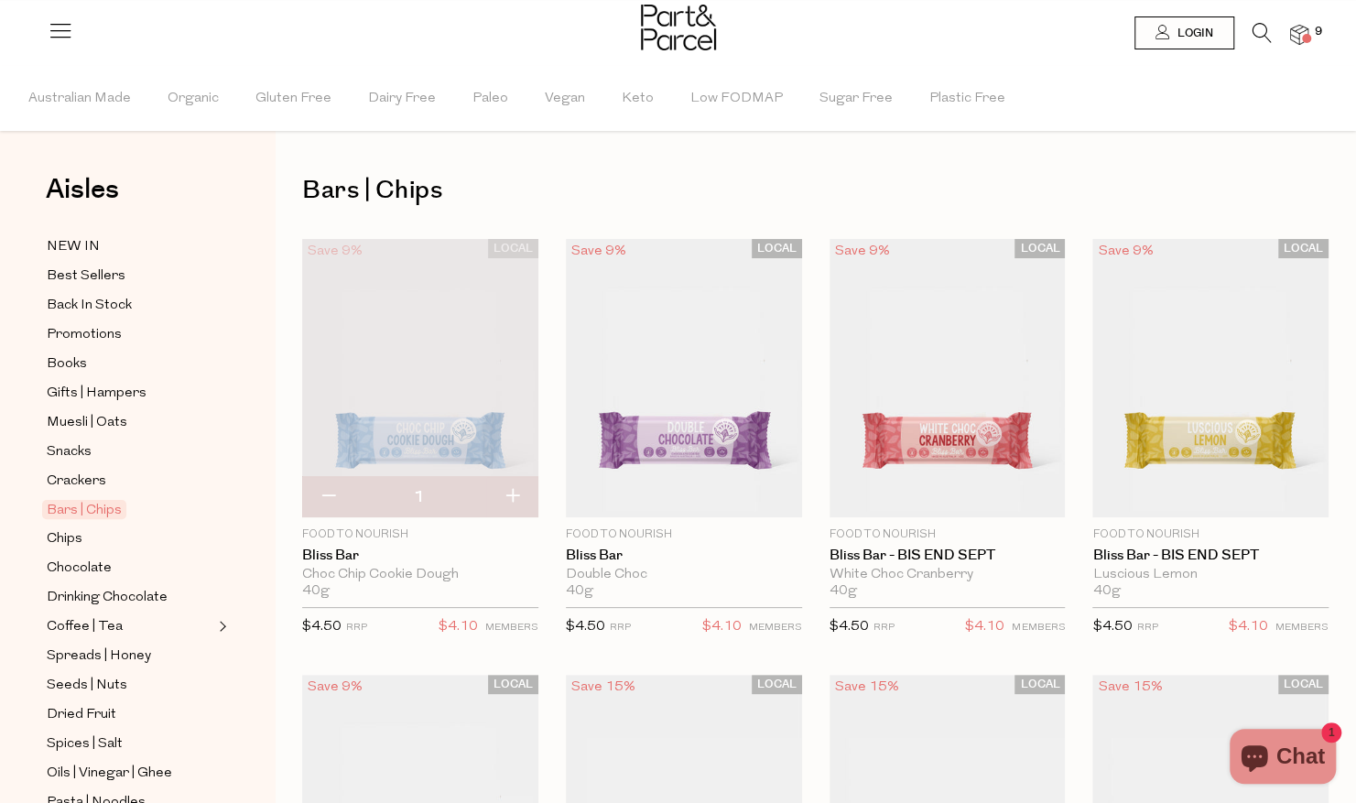
click at [516, 492] on button "button" at bounding box center [512, 497] width 52 height 40
type input "2"
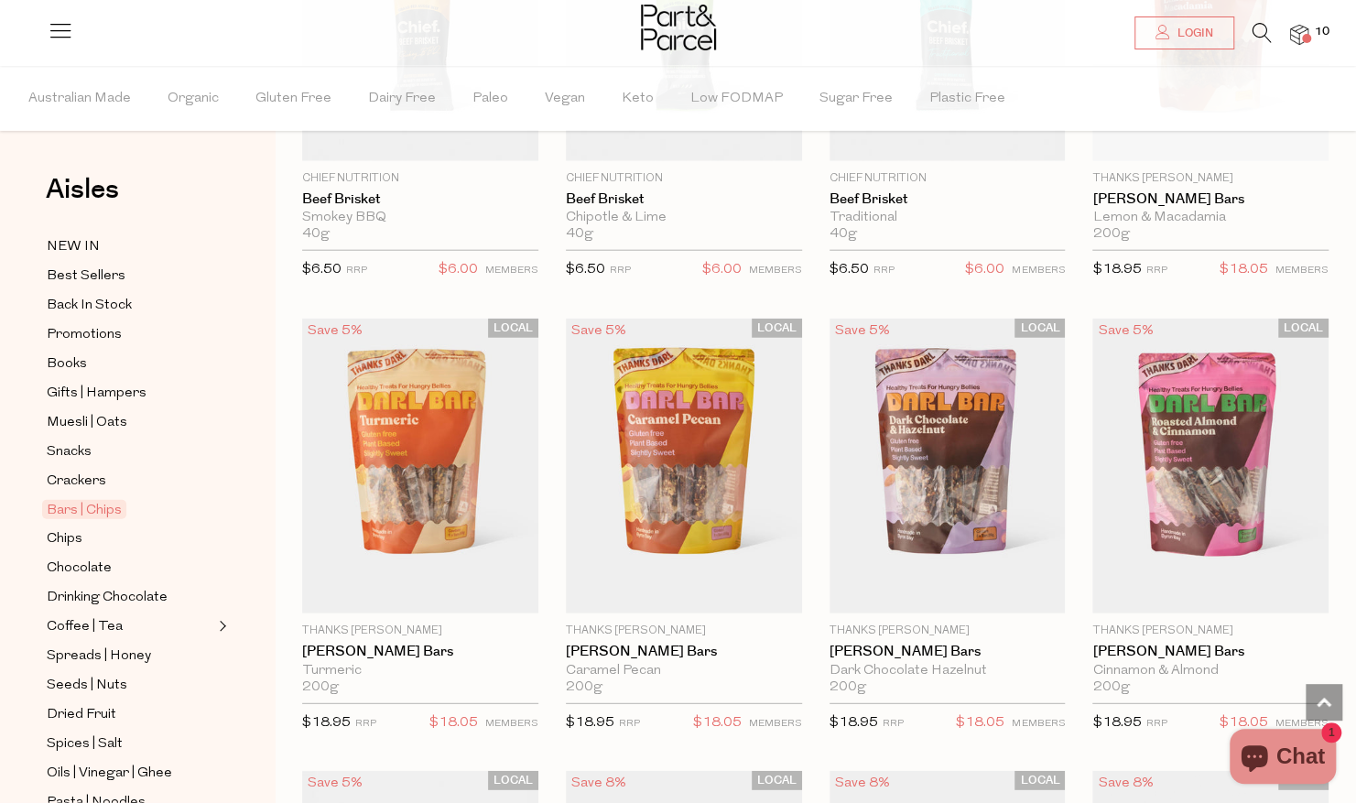
scroll to position [2567, 0]
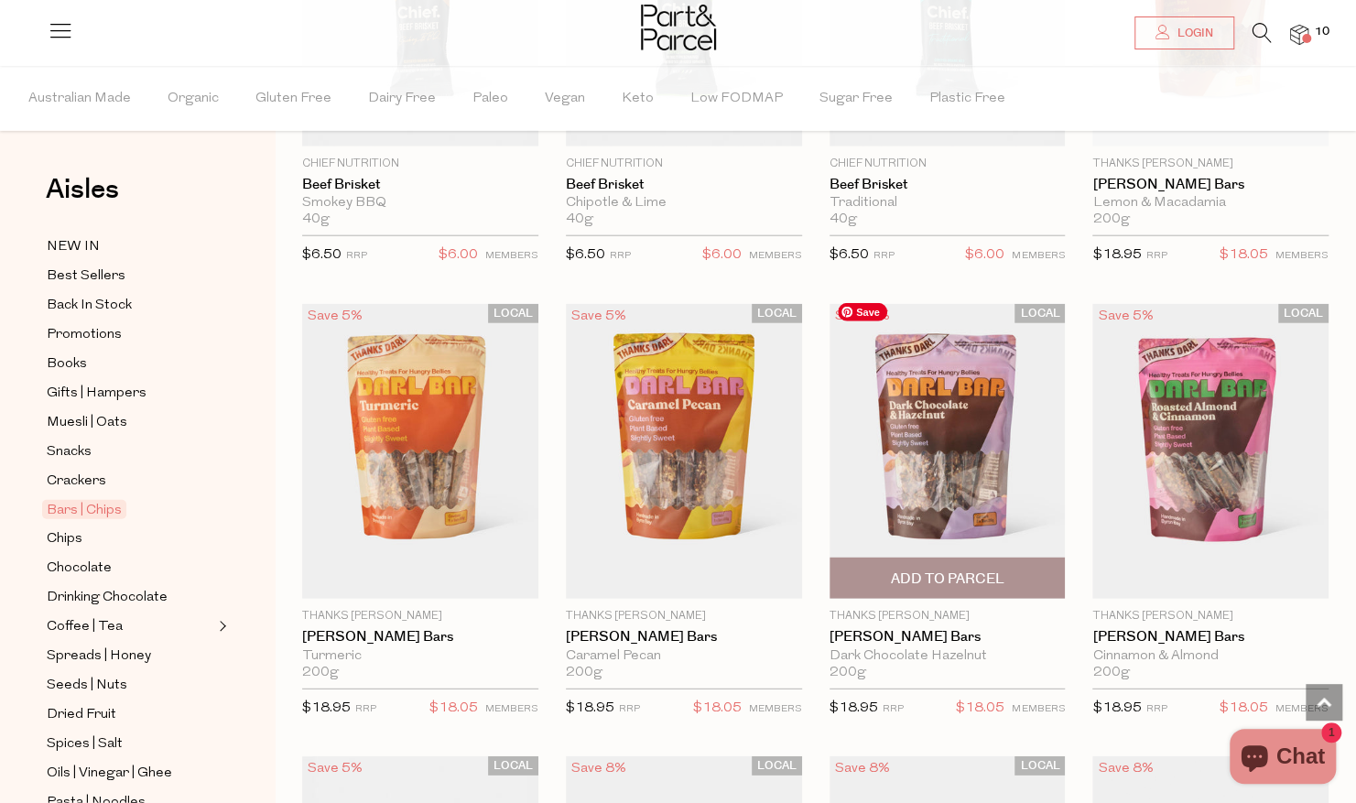
click at [976, 392] on img at bounding box center [947, 451] width 236 height 295
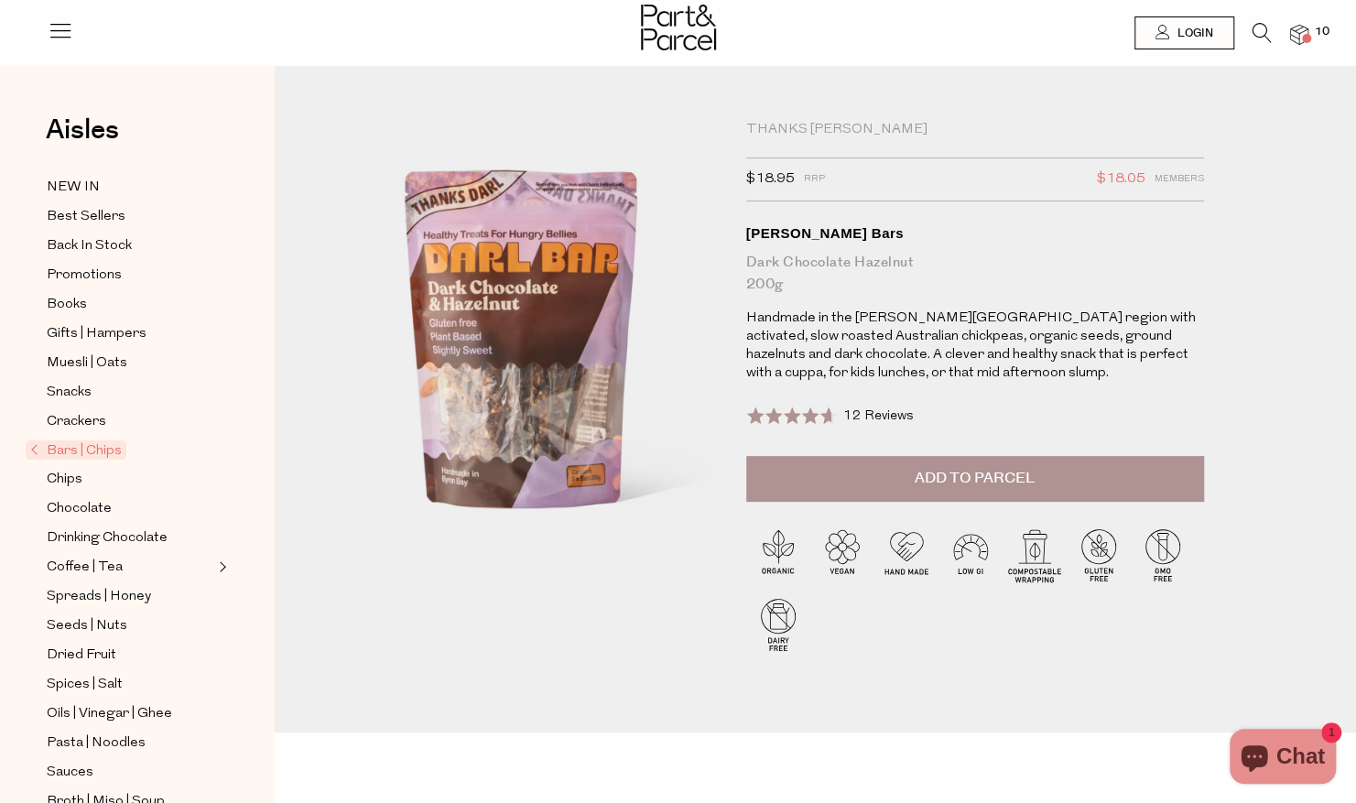
click at [979, 470] on span "Add to Parcel" at bounding box center [975, 478] width 120 height 21
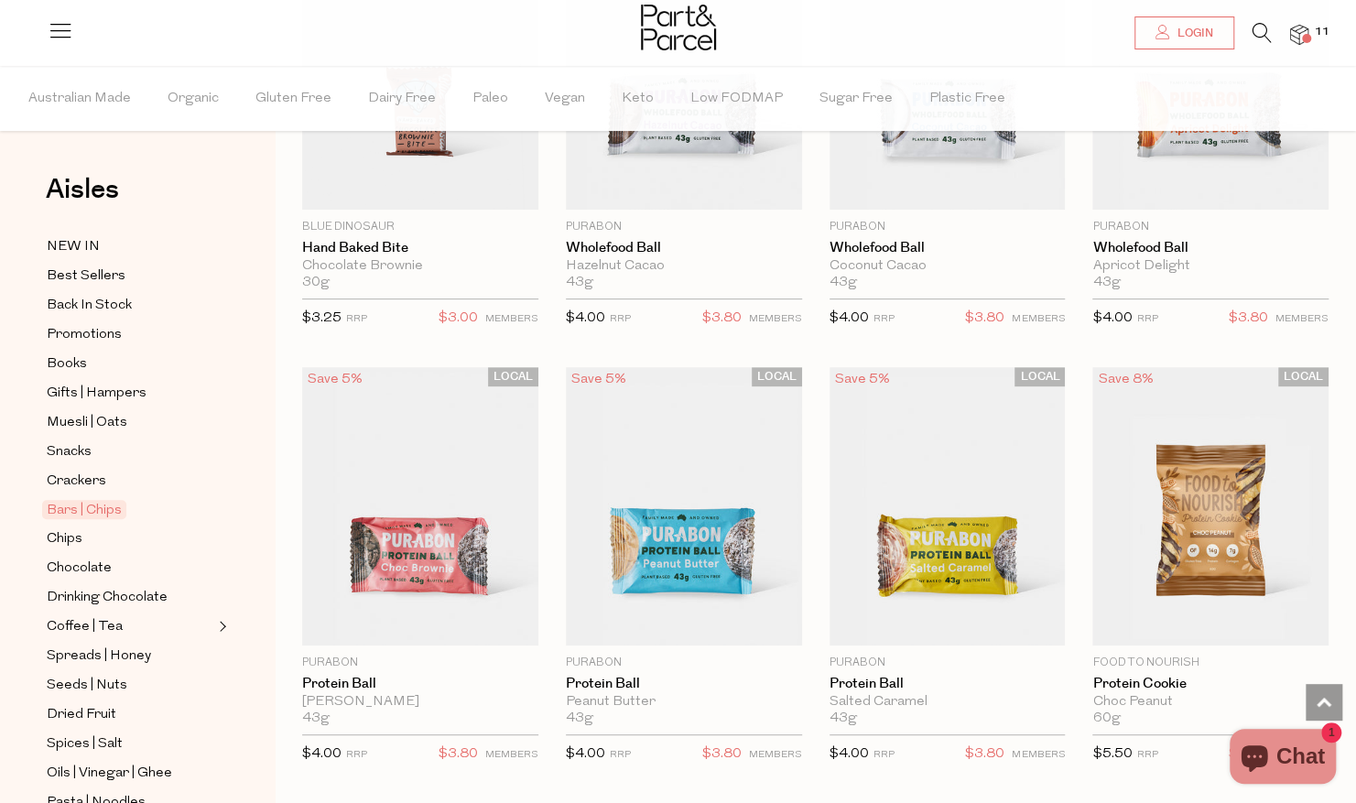
scroll to position [4285, 0]
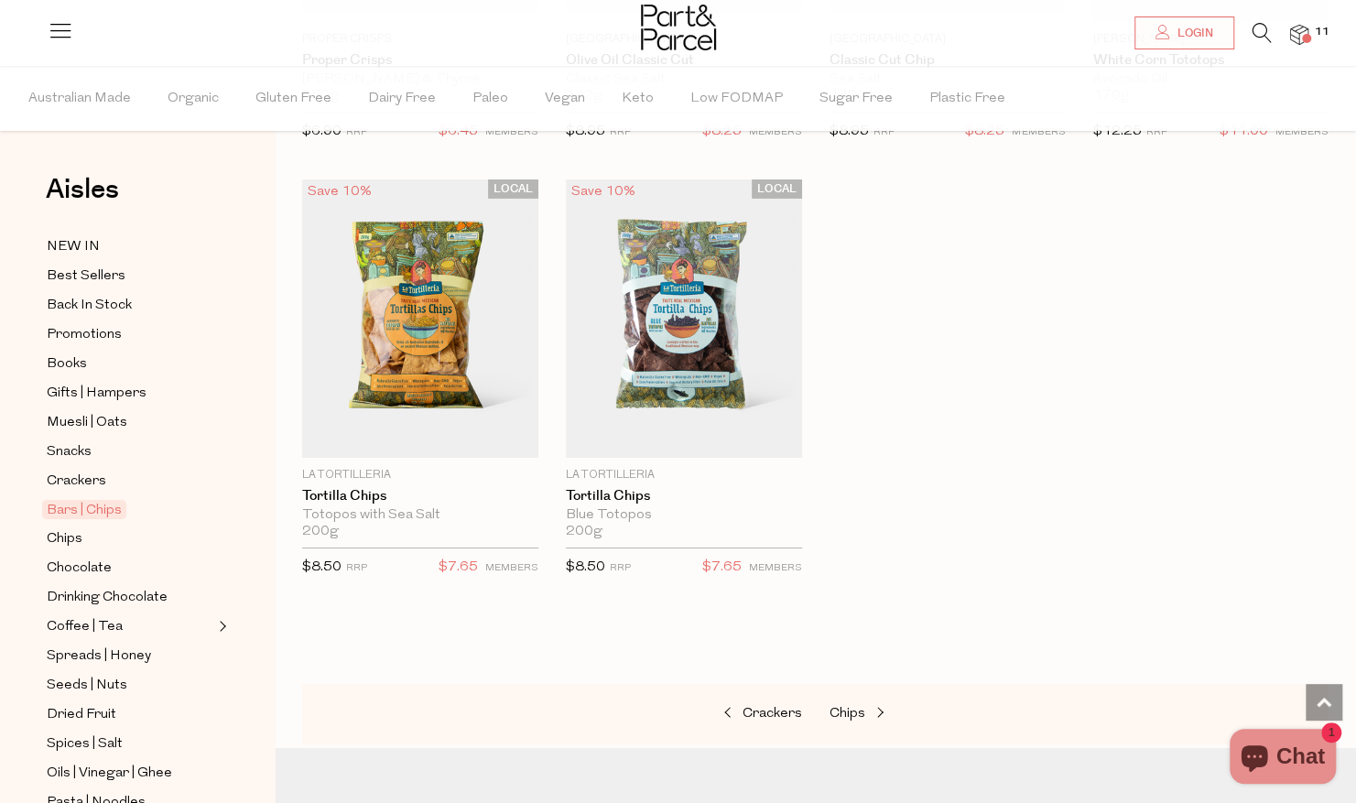
scroll to position [7629, 0]
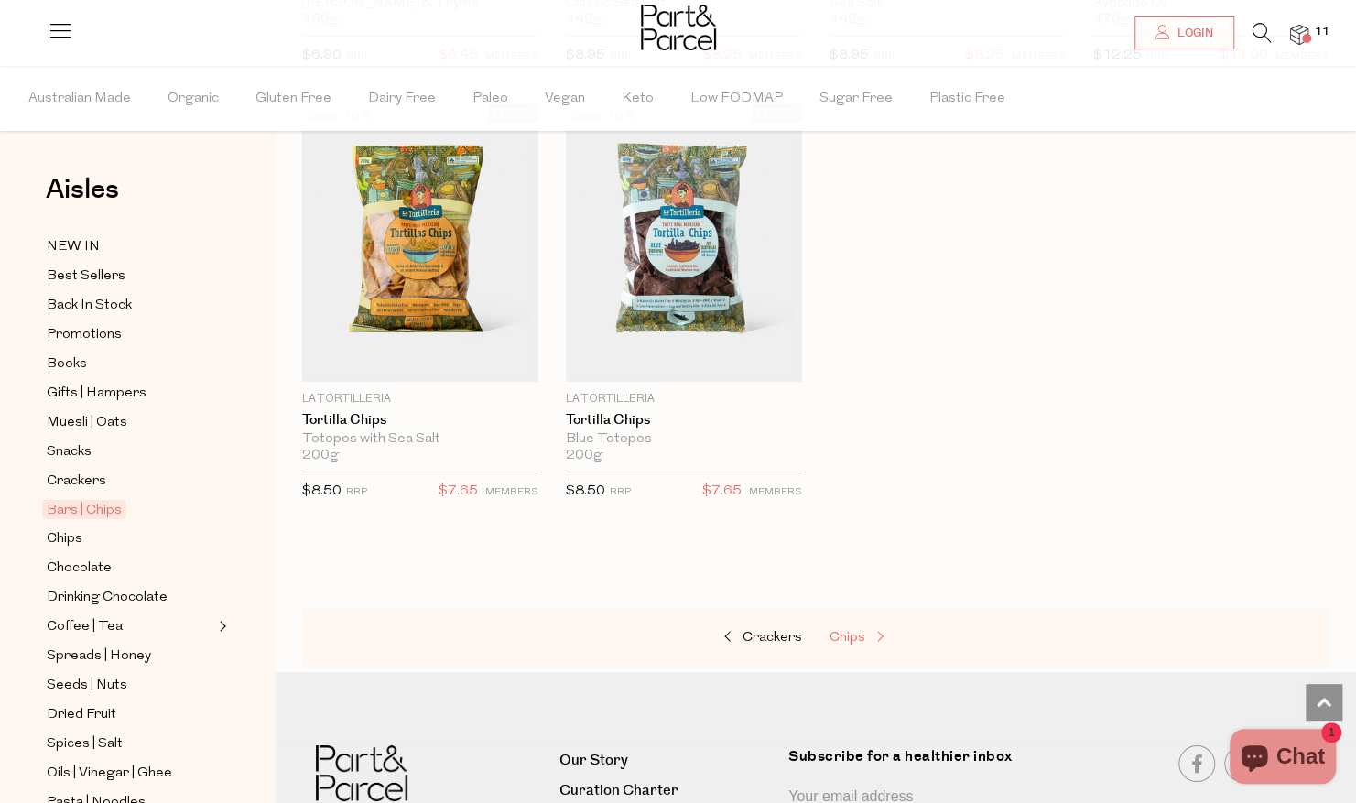
click at [855, 626] on link "Chips" at bounding box center [920, 638] width 183 height 24
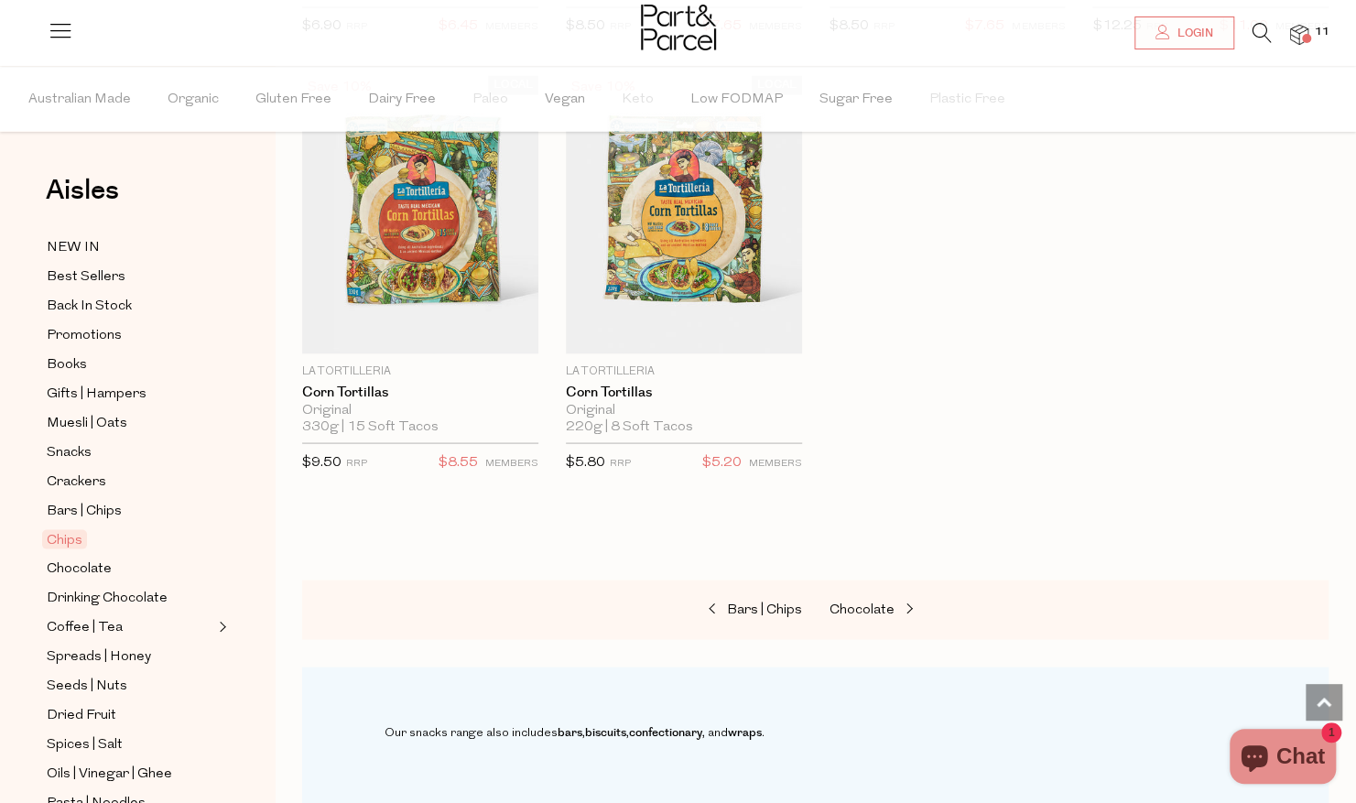
scroll to position [1961, 0]
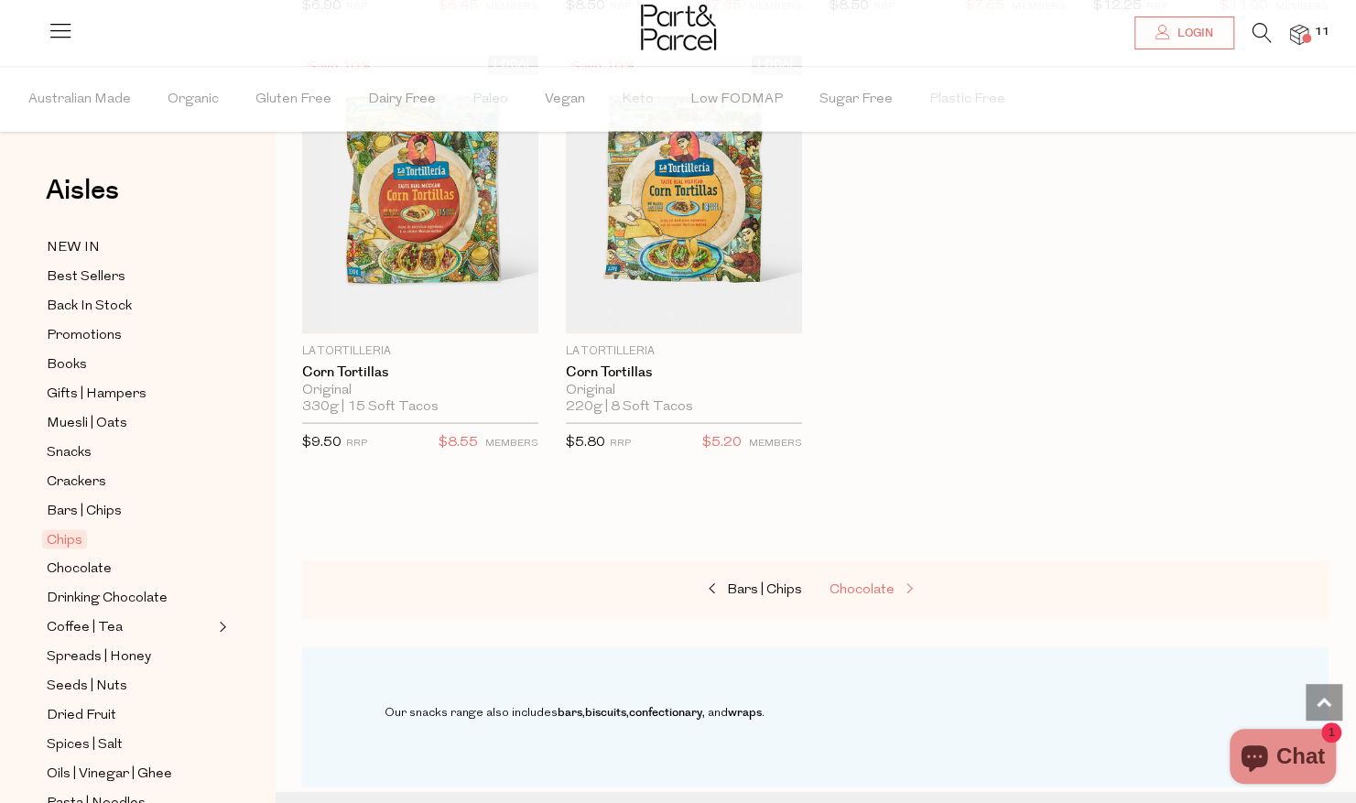
click at [861, 586] on span "Chocolate" at bounding box center [861, 589] width 65 height 14
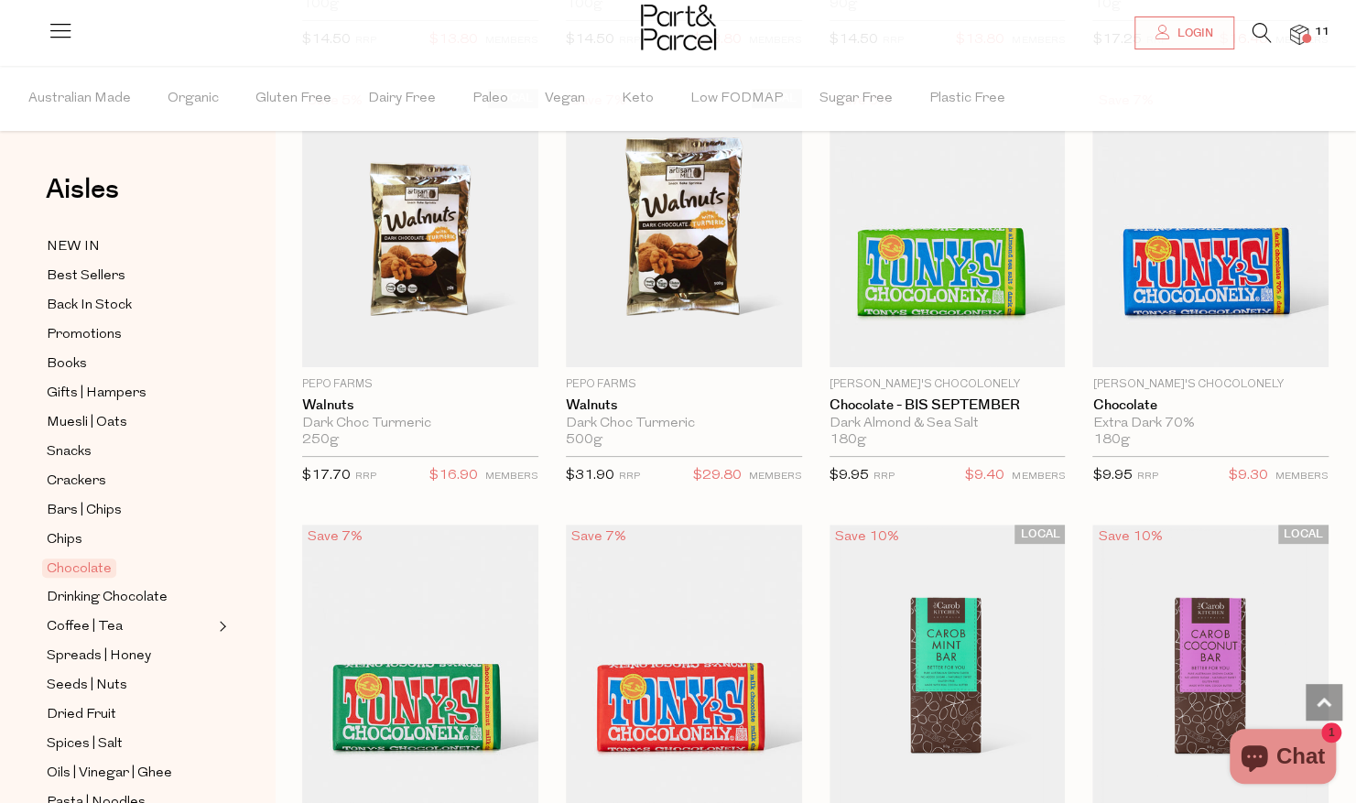
scroll to position [4129, 0]
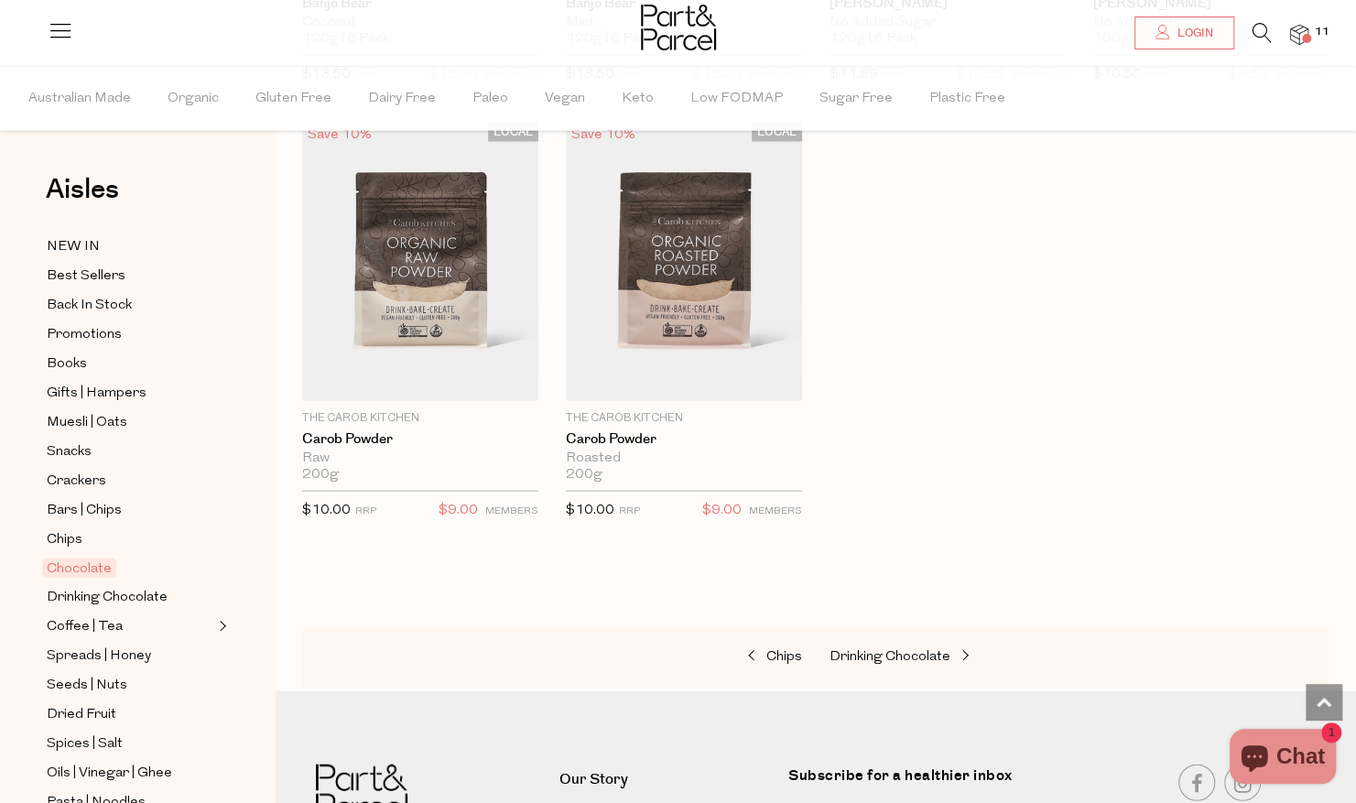
scroll to position [6280, 0]
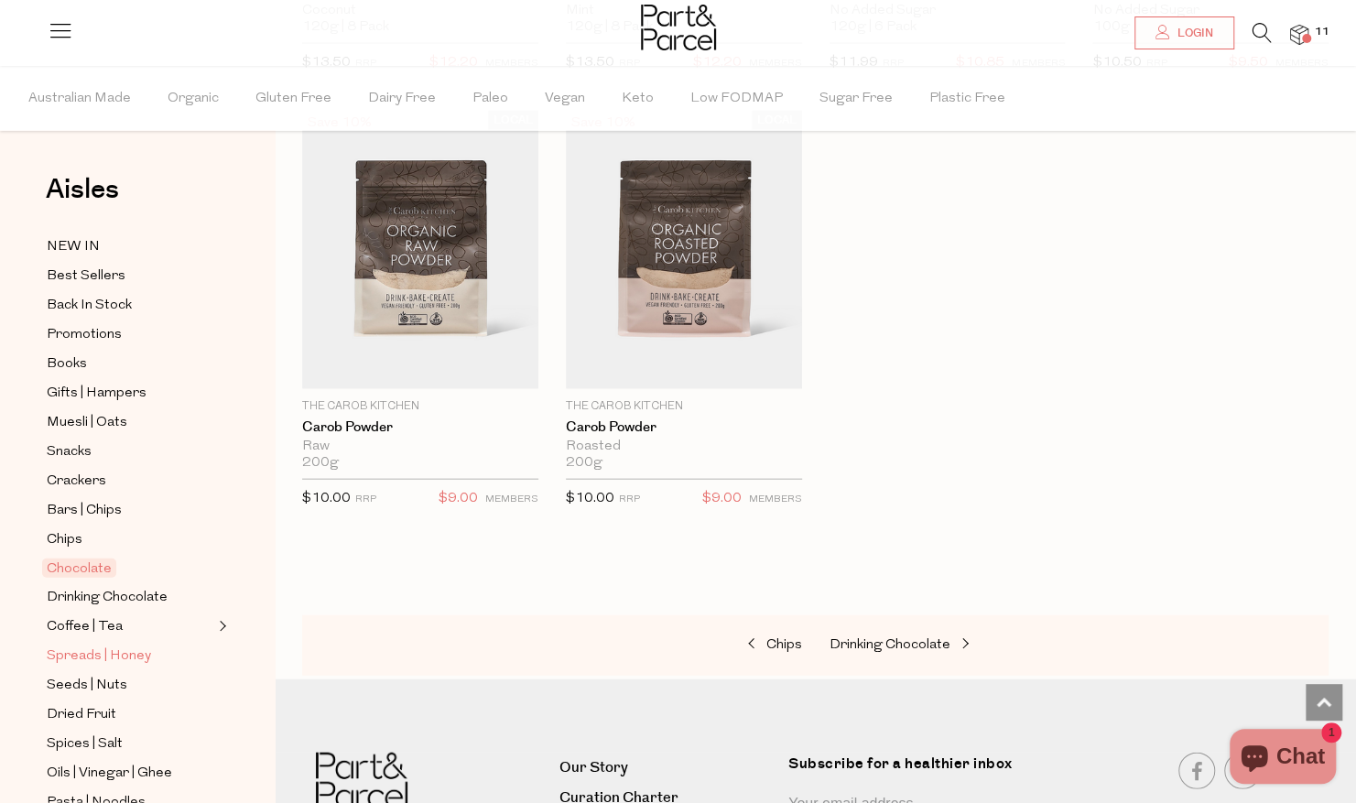
click at [145, 648] on span "Spreads | Honey" at bounding box center [99, 656] width 104 height 22
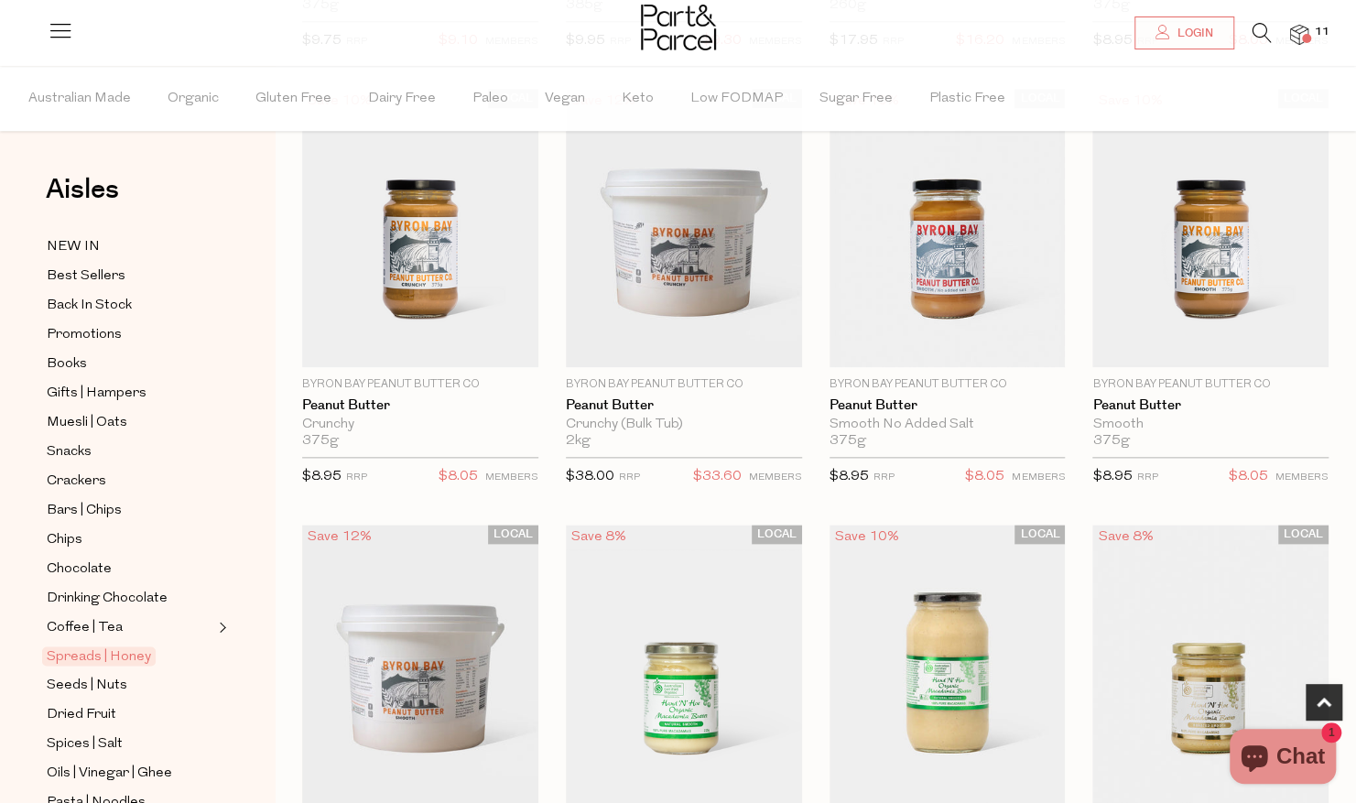
scroll to position [1041, 0]
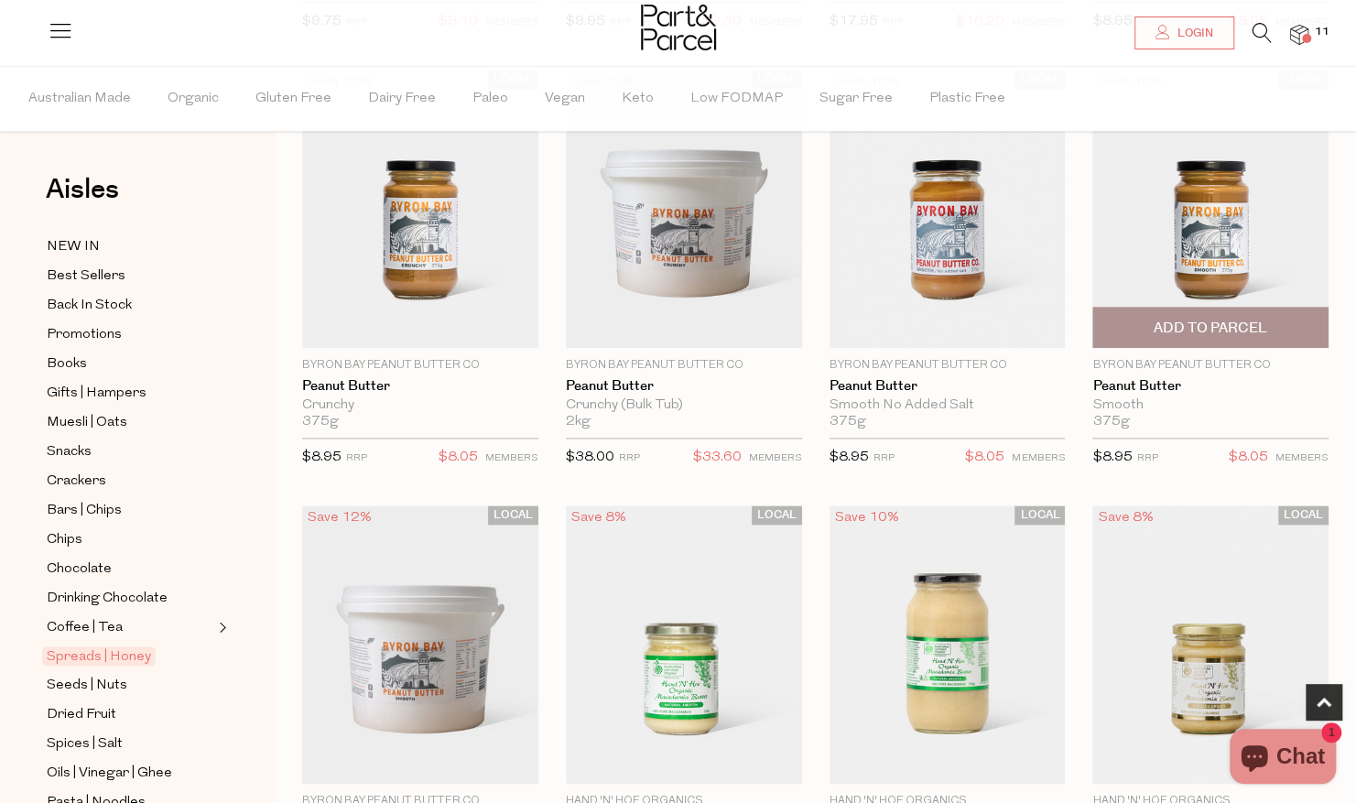
click at [1236, 319] on span "Add To Parcel" at bounding box center [1211, 328] width 114 height 19
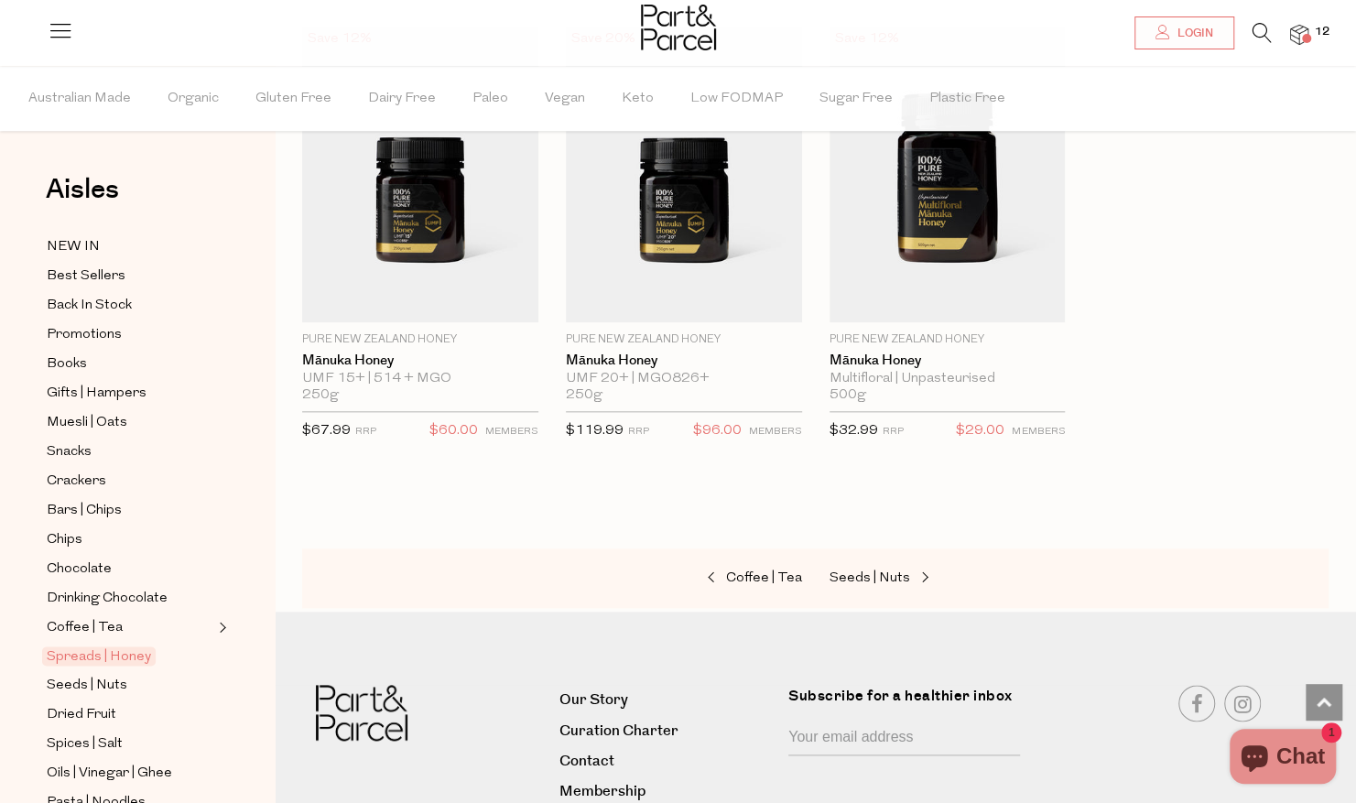
scroll to position [5019, 0]
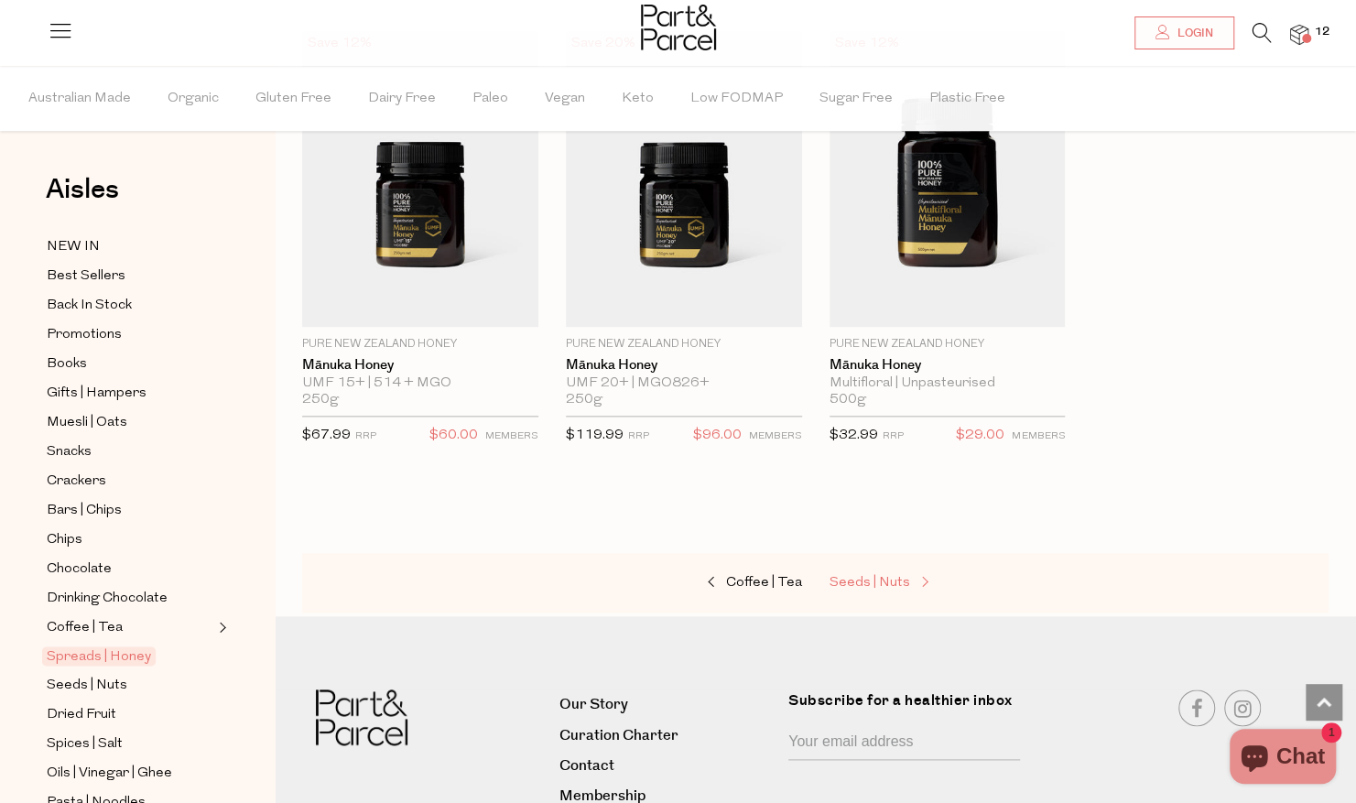
click at [875, 576] on span "Seeds | Nuts" at bounding box center [869, 583] width 81 height 14
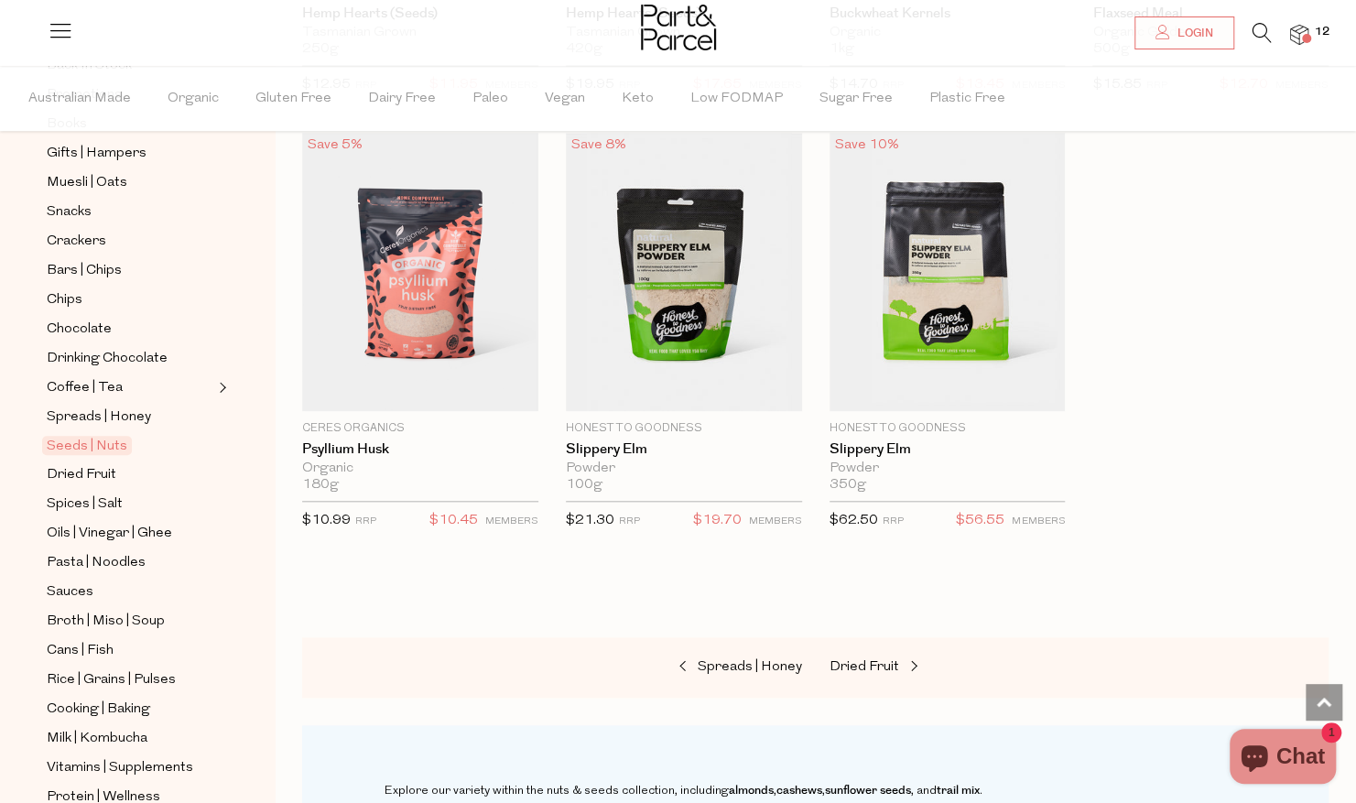
scroll to position [253, 0]
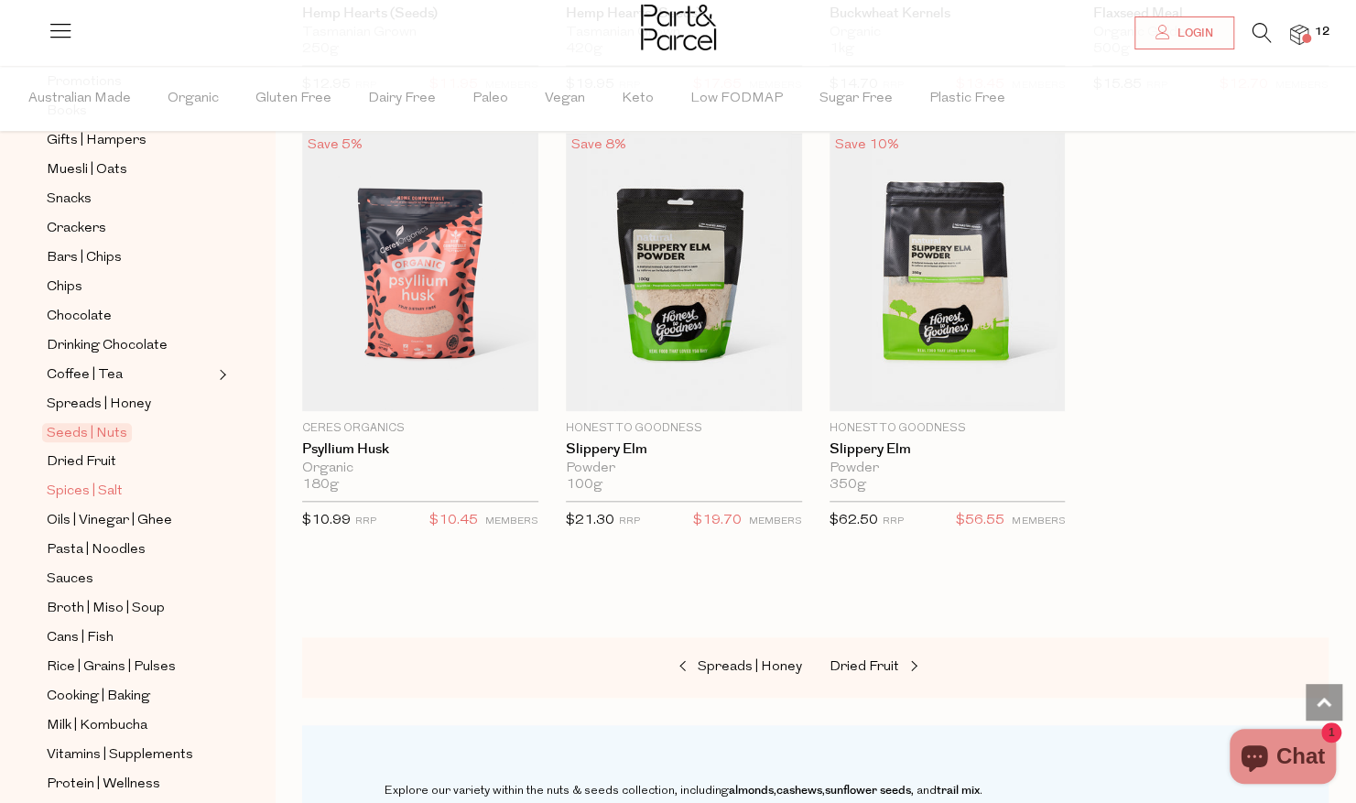
click at [73, 482] on span "Spices | Salt" at bounding box center [85, 492] width 76 height 22
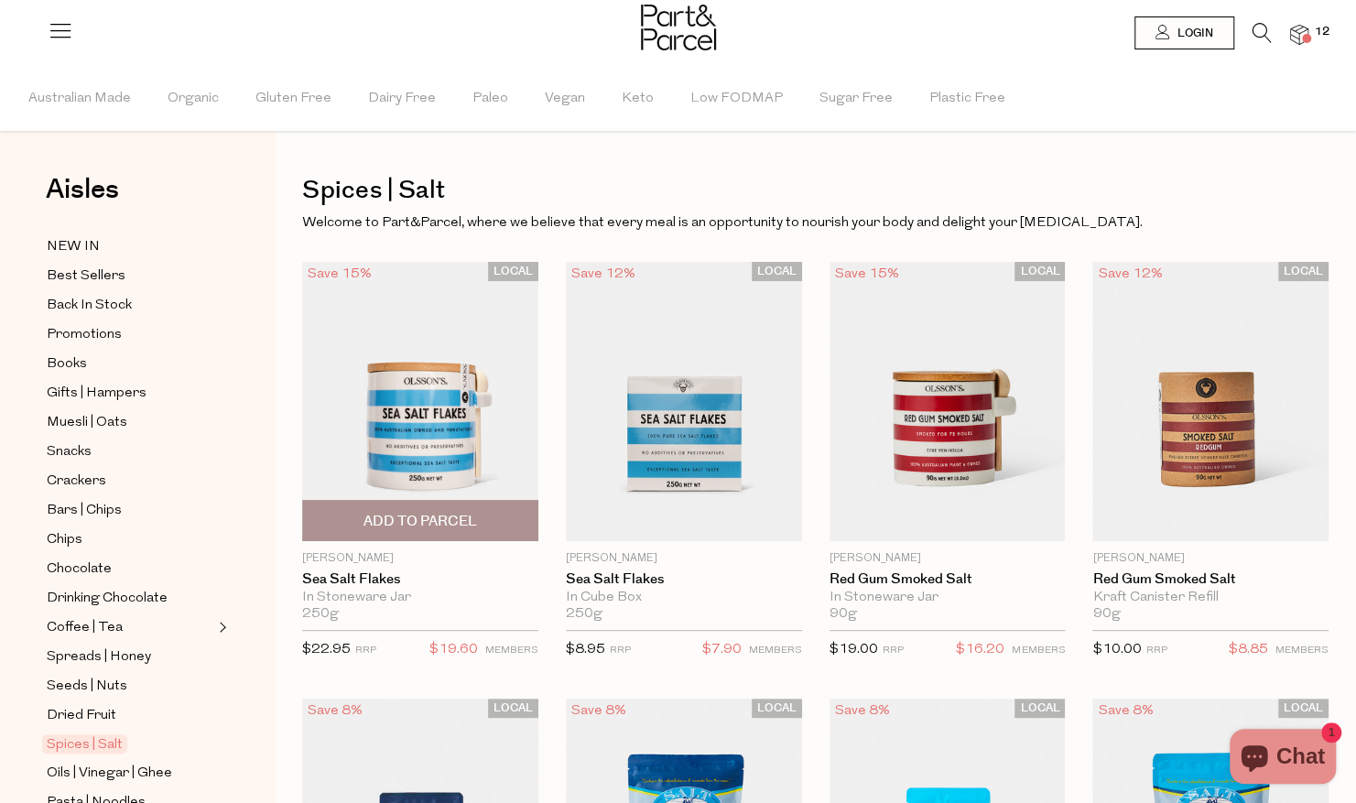
click at [428, 515] on span "Add To Parcel" at bounding box center [420, 521] width 114 height 19
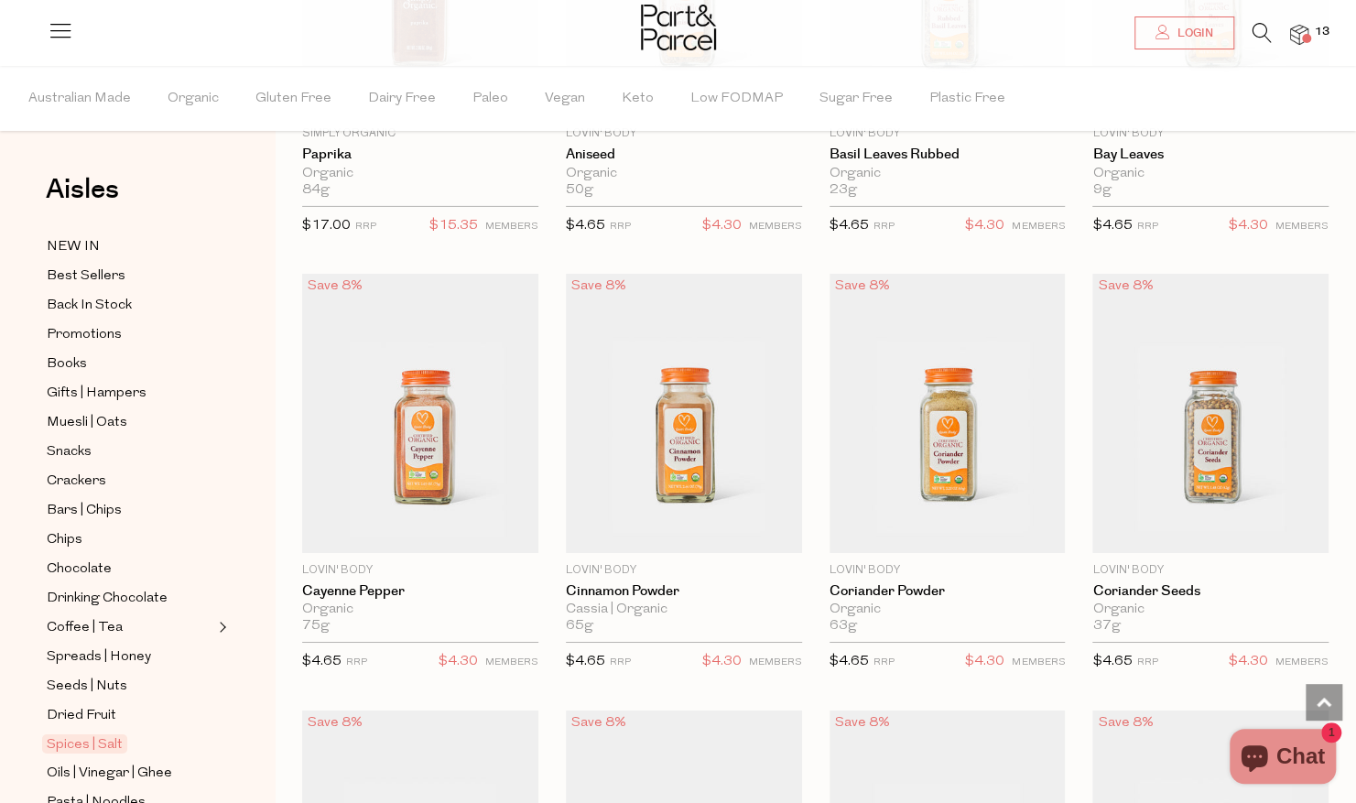
scroll to position [3513, 0]
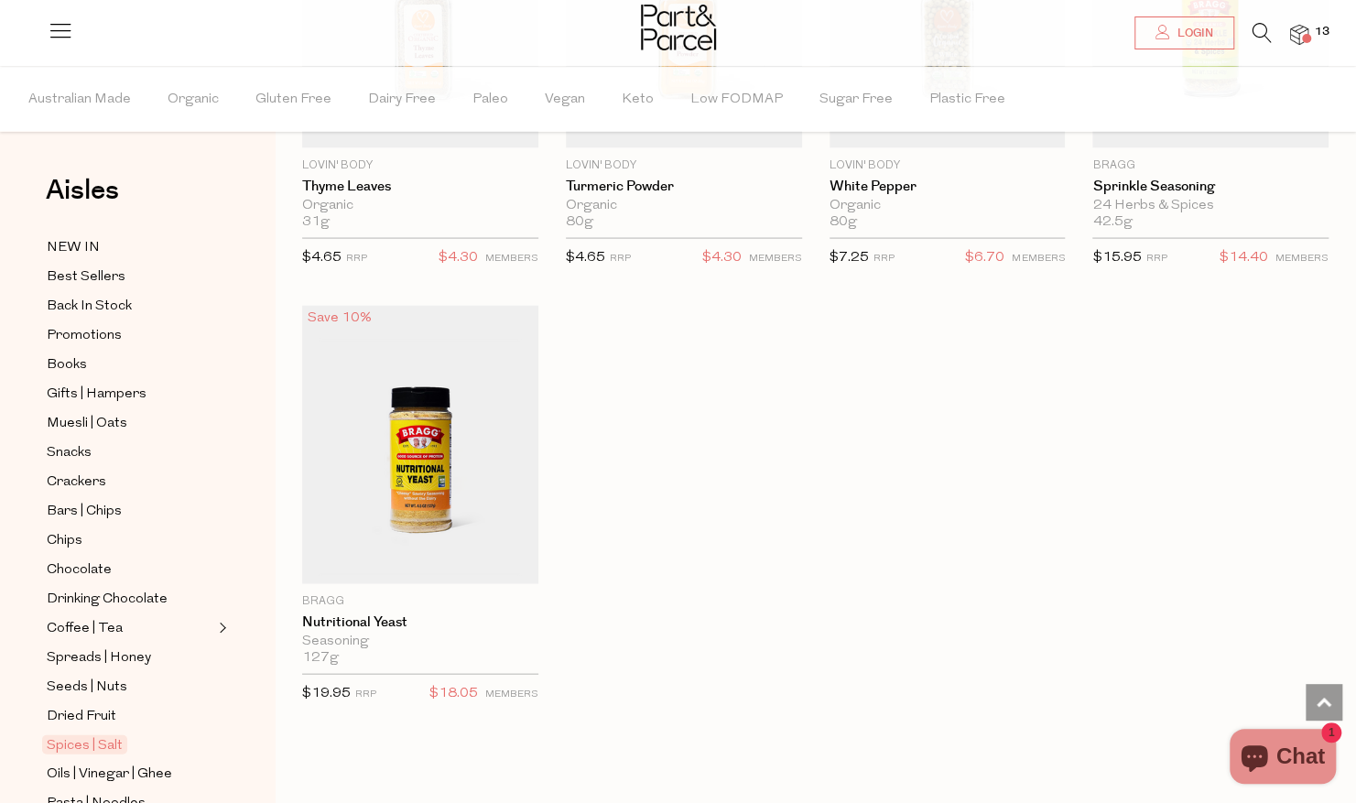
scroll to position [6156, 0]
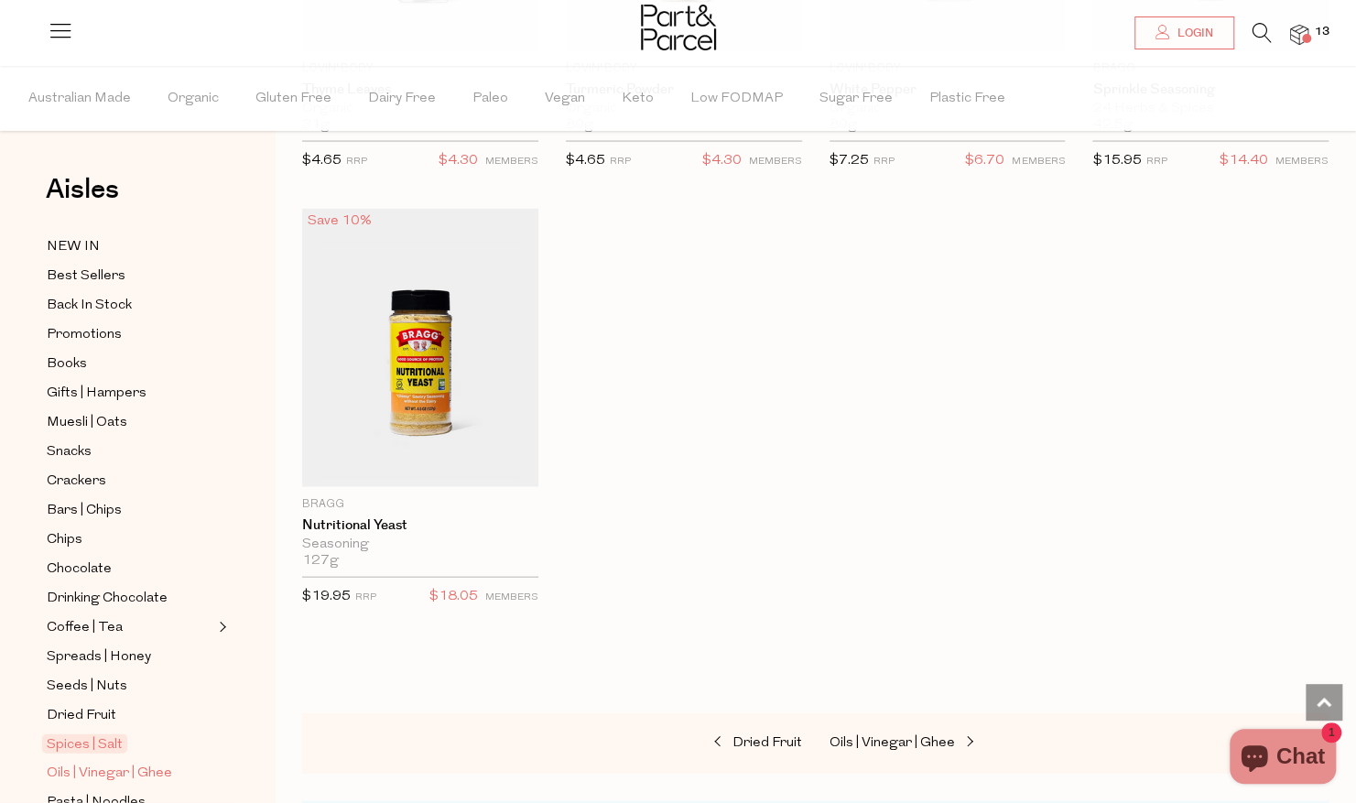
click at [154, 763] on span "Oils | Vinegar | Ghee" at bounding box center [109, 774] width 125 height 22
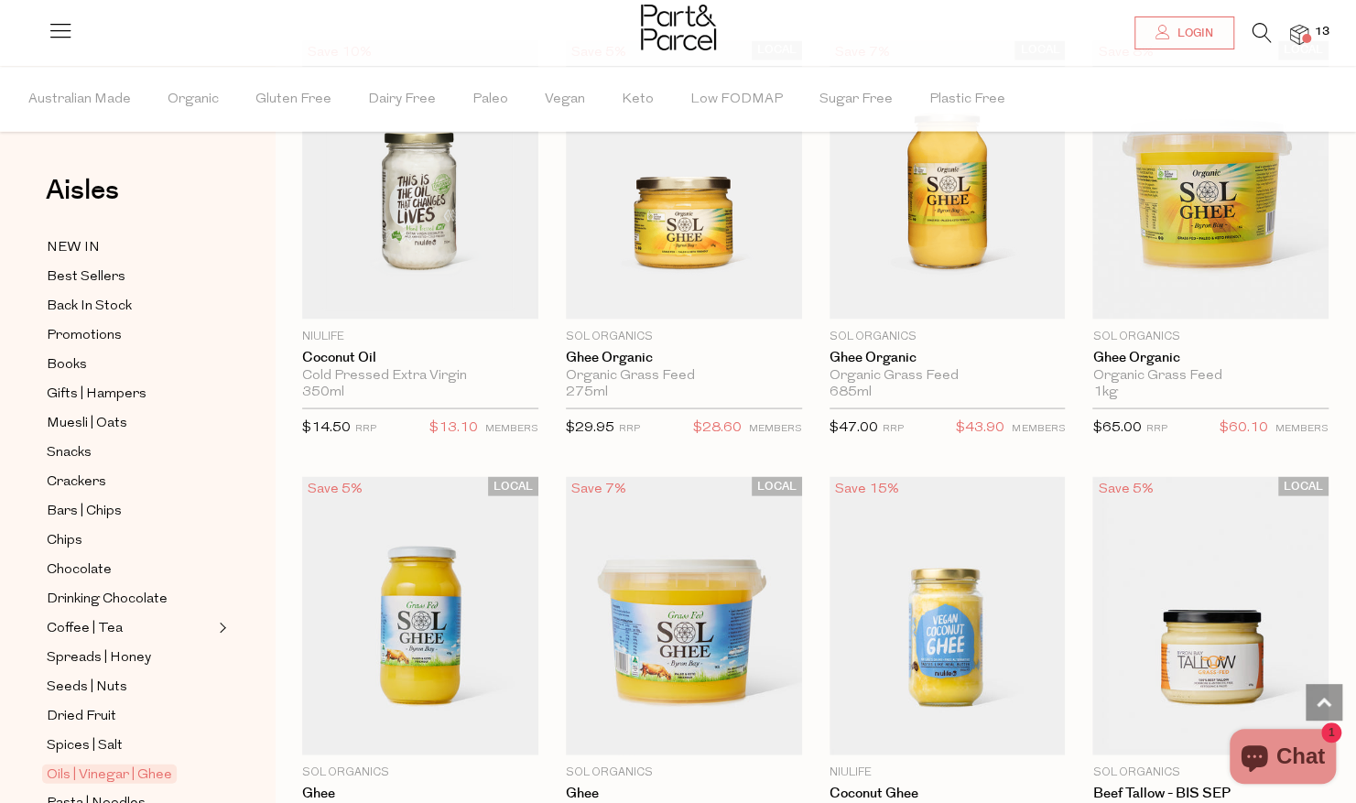
scroll to position [1988, 0]
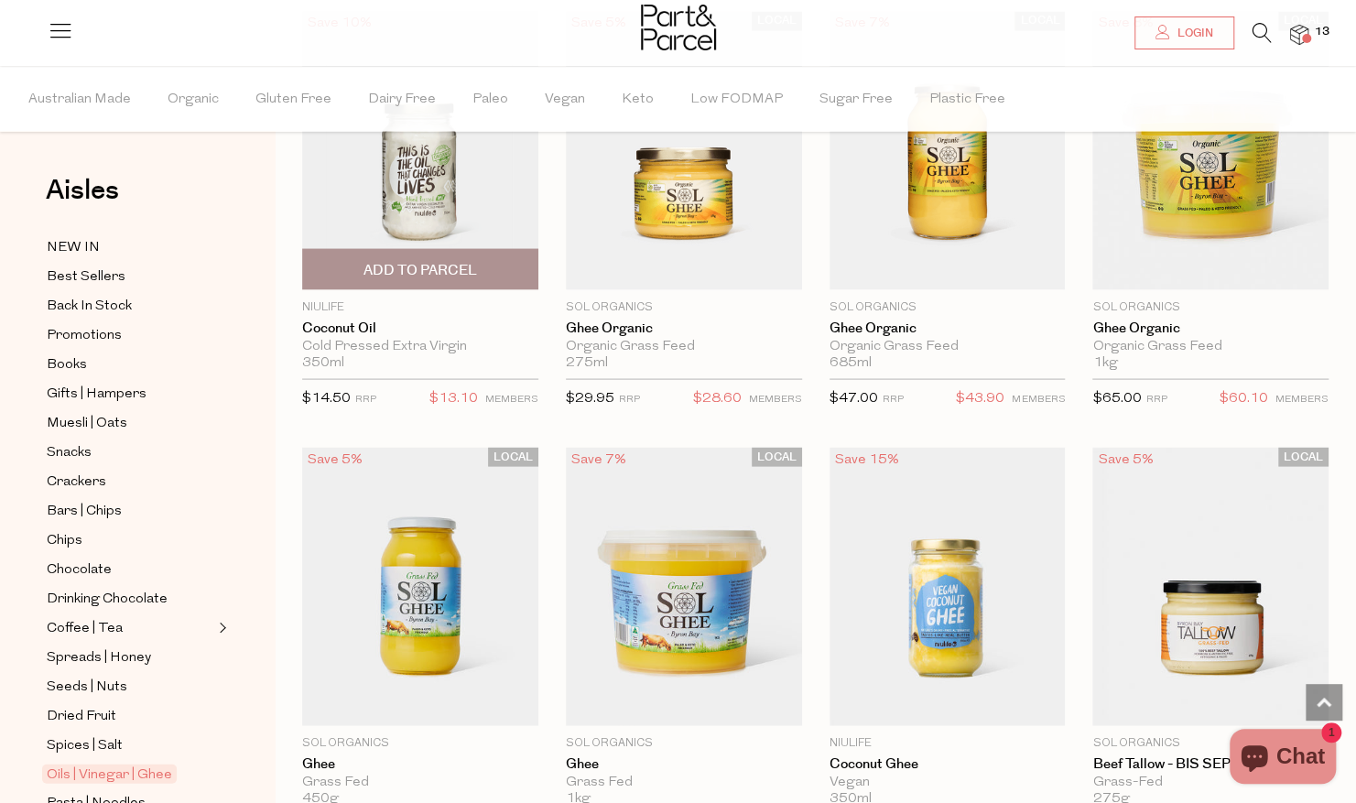
click at [424, 249] on span "Add To Parcel" at bounding box center [420, 268] width 225 height 39
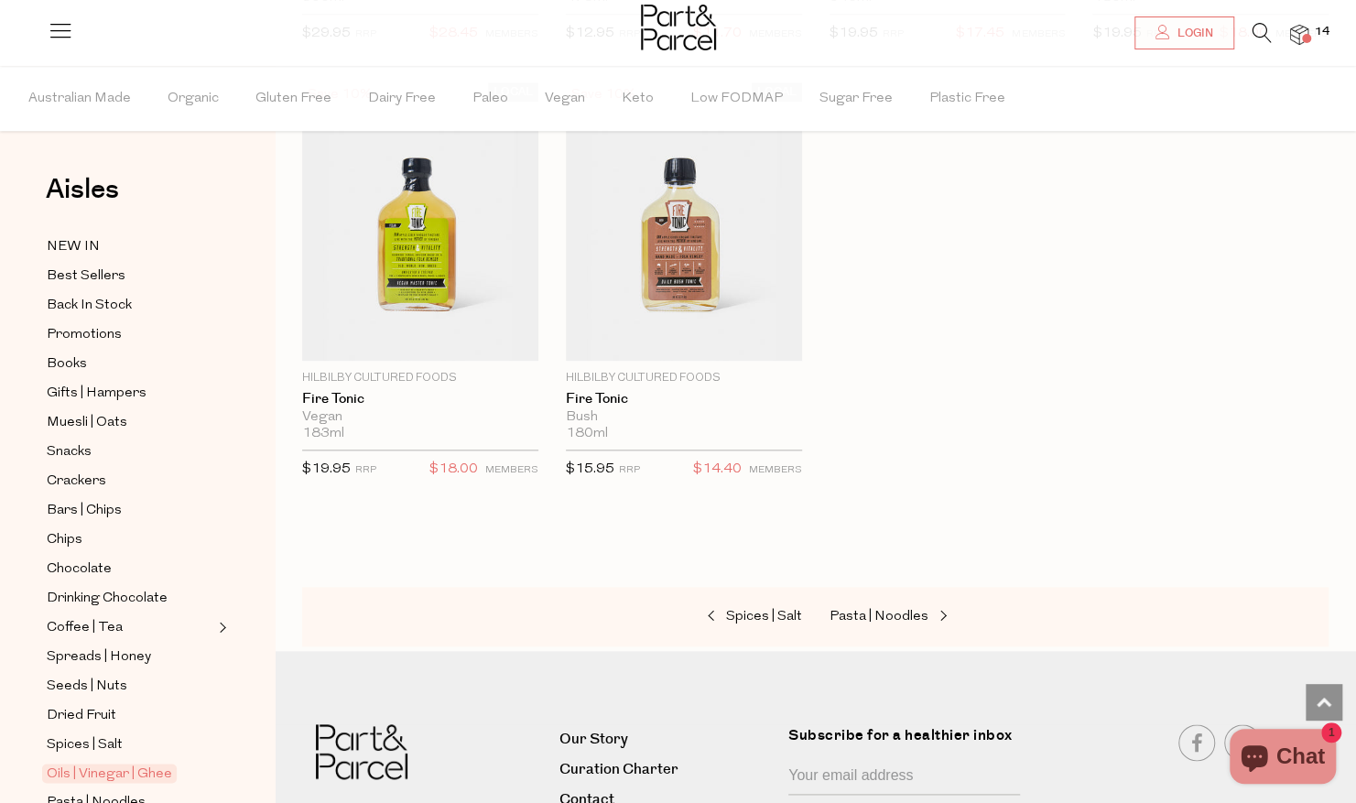
scroll to position [5006, 0]
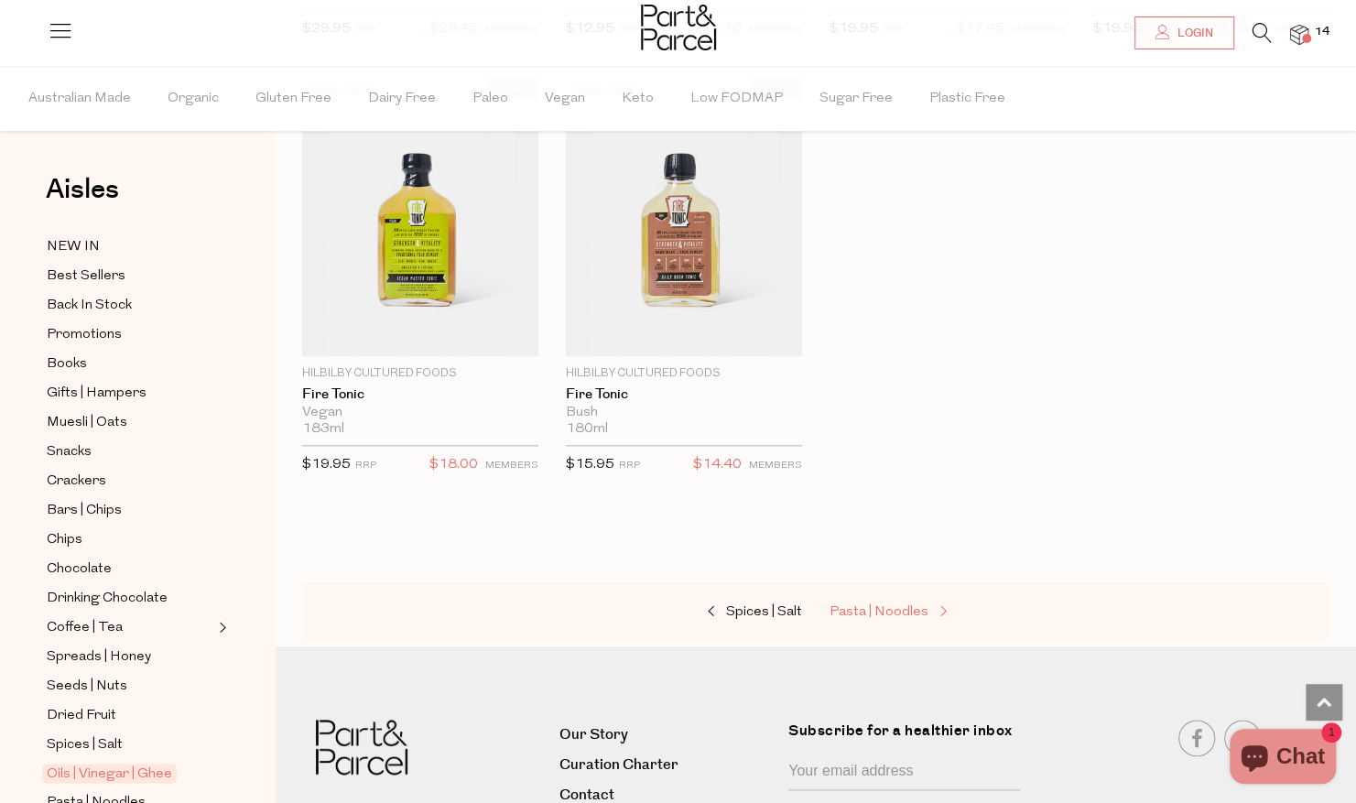
click at [848, 605] on span "Pasta | Noodles" at bounding box center [878, 612] width 99 height 14
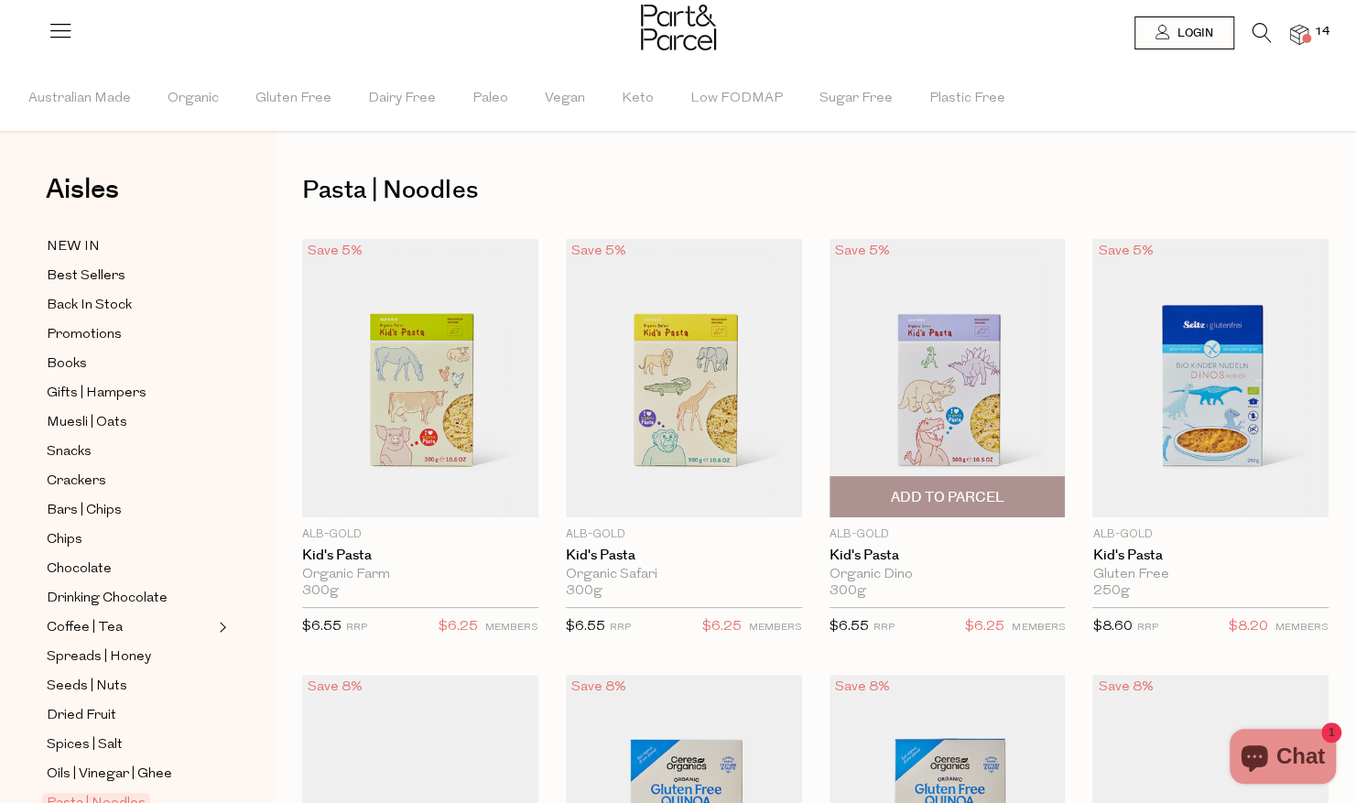
click at [897, 496] on span "Add To Parcel" at bounding box center [947, 497] width 114 height 19
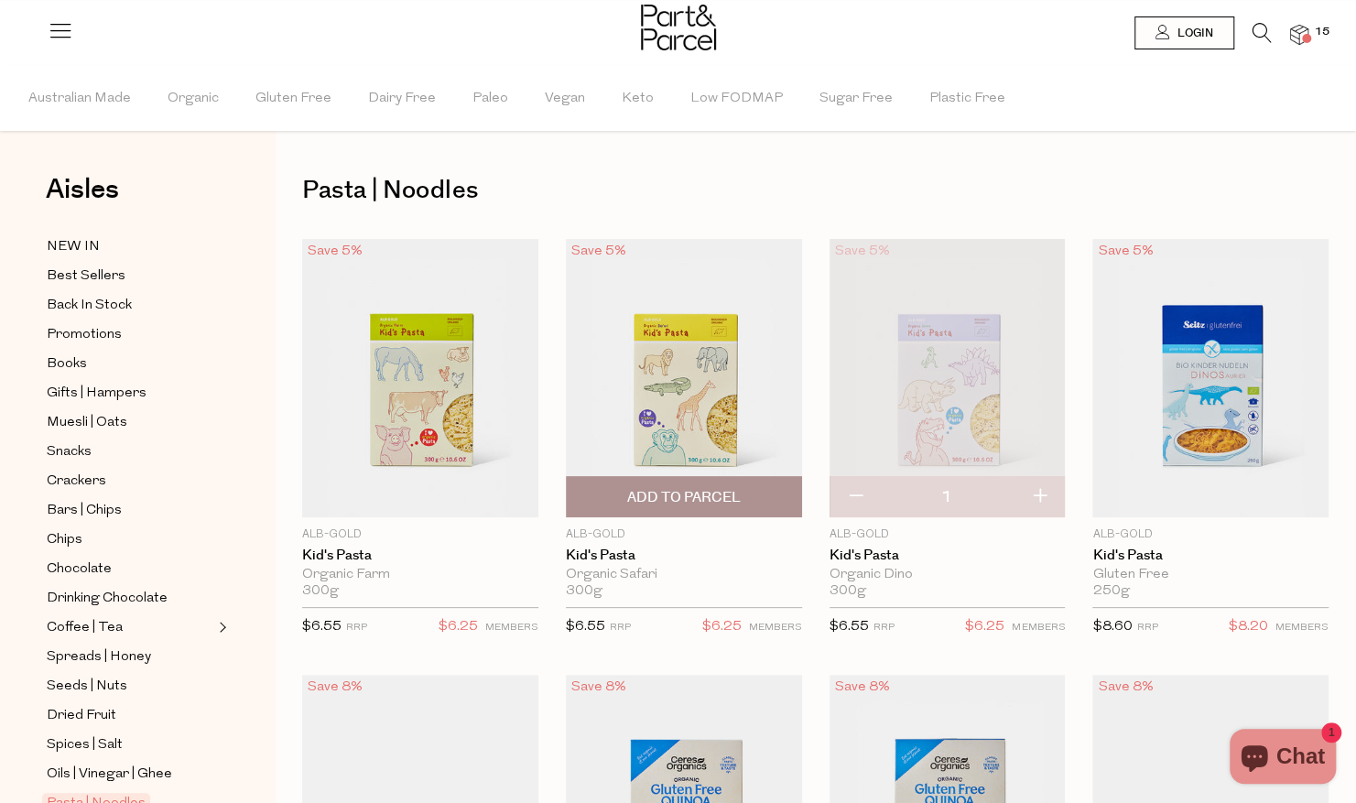
click at [654, 502] on span "Add To Parcel" at bounding box center [684, 497] width 114 height 19
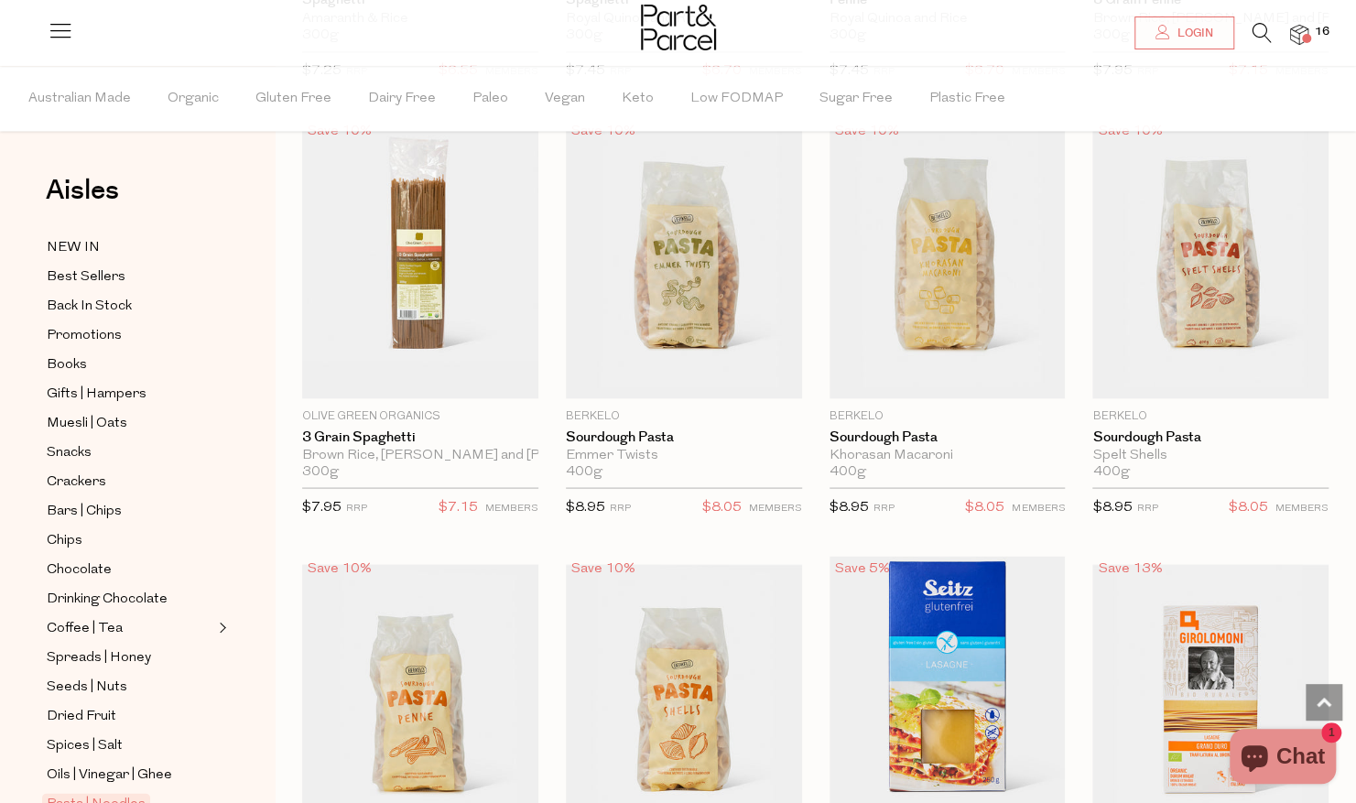
scroll to position [1868, 0]
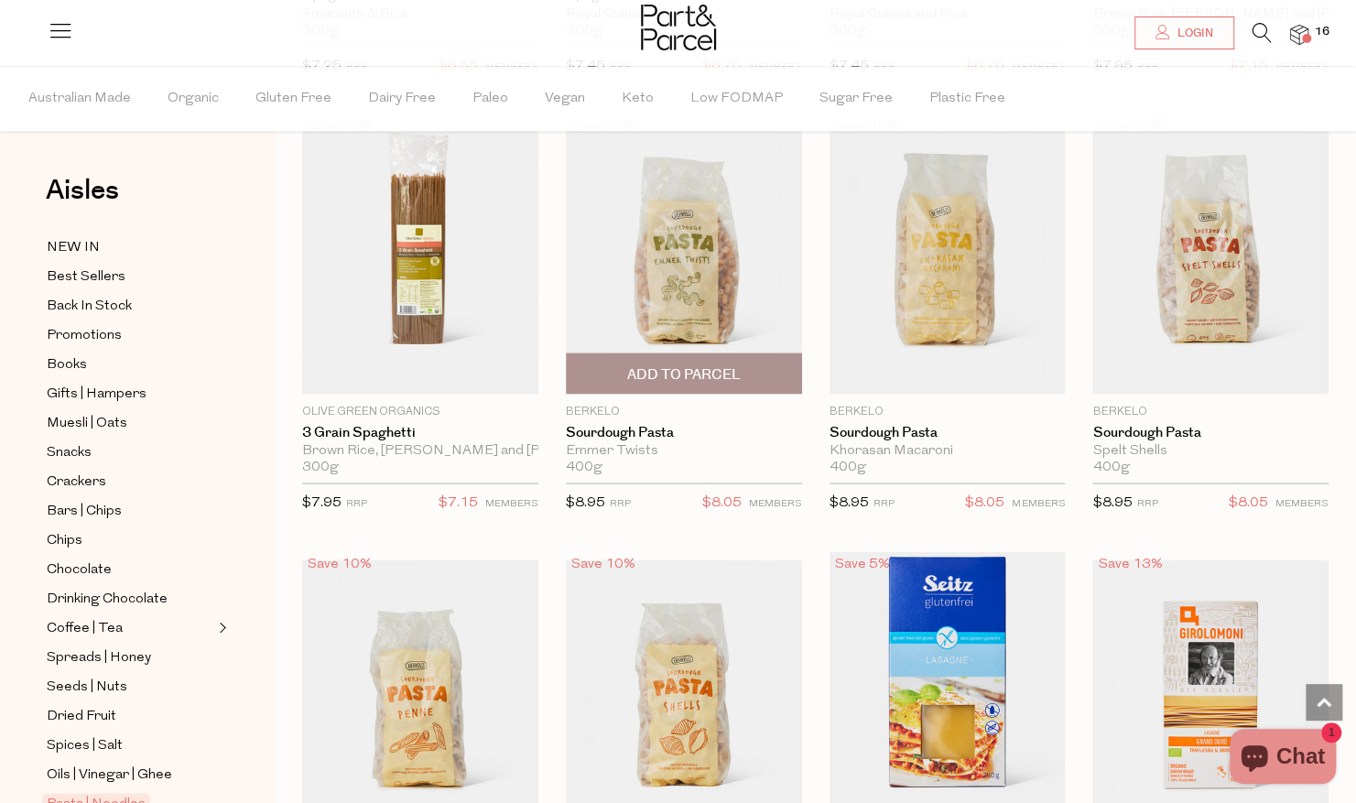
click at [691, 364] on span "Add To Parcel" at bounding box center [684, 373] width 114 height 19
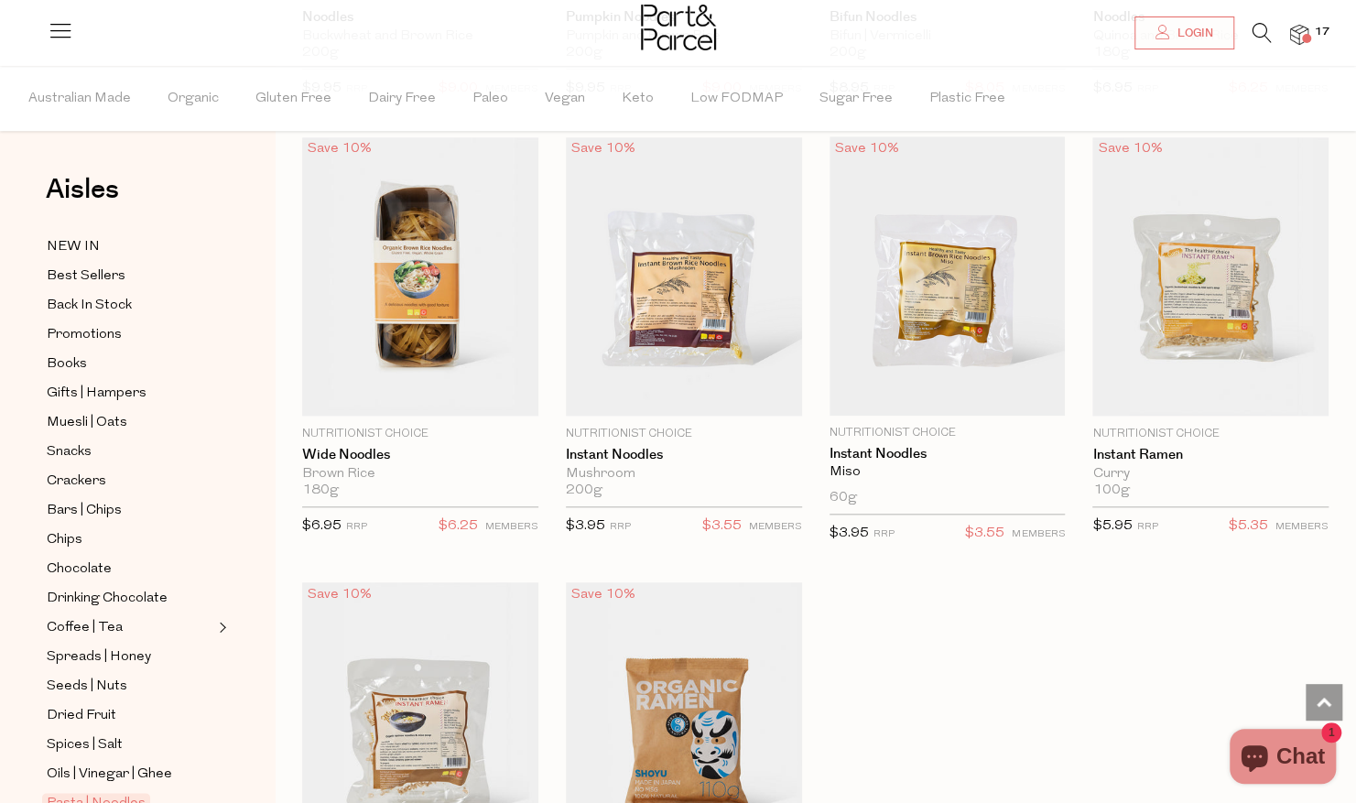
scroll to position [4924, 0]
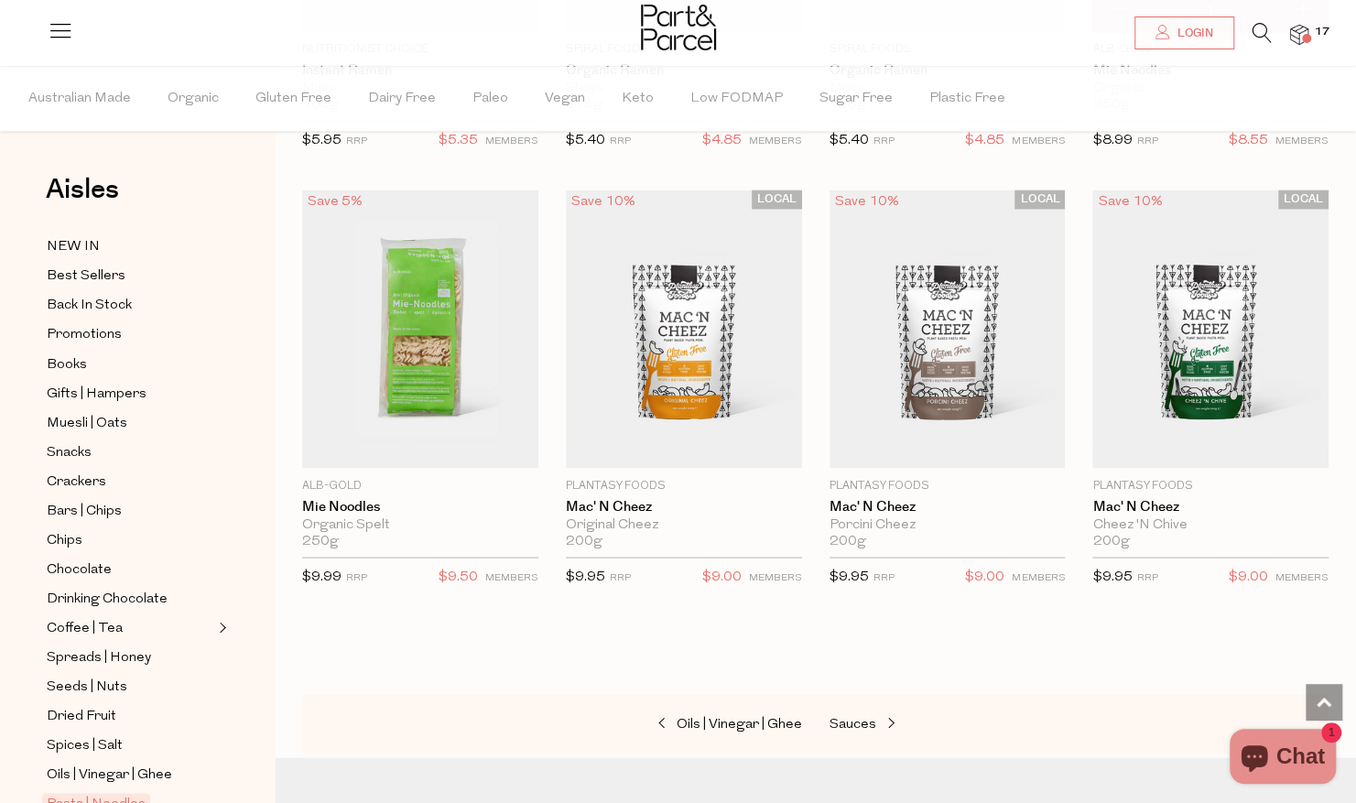
scroll to position [5780, 0]
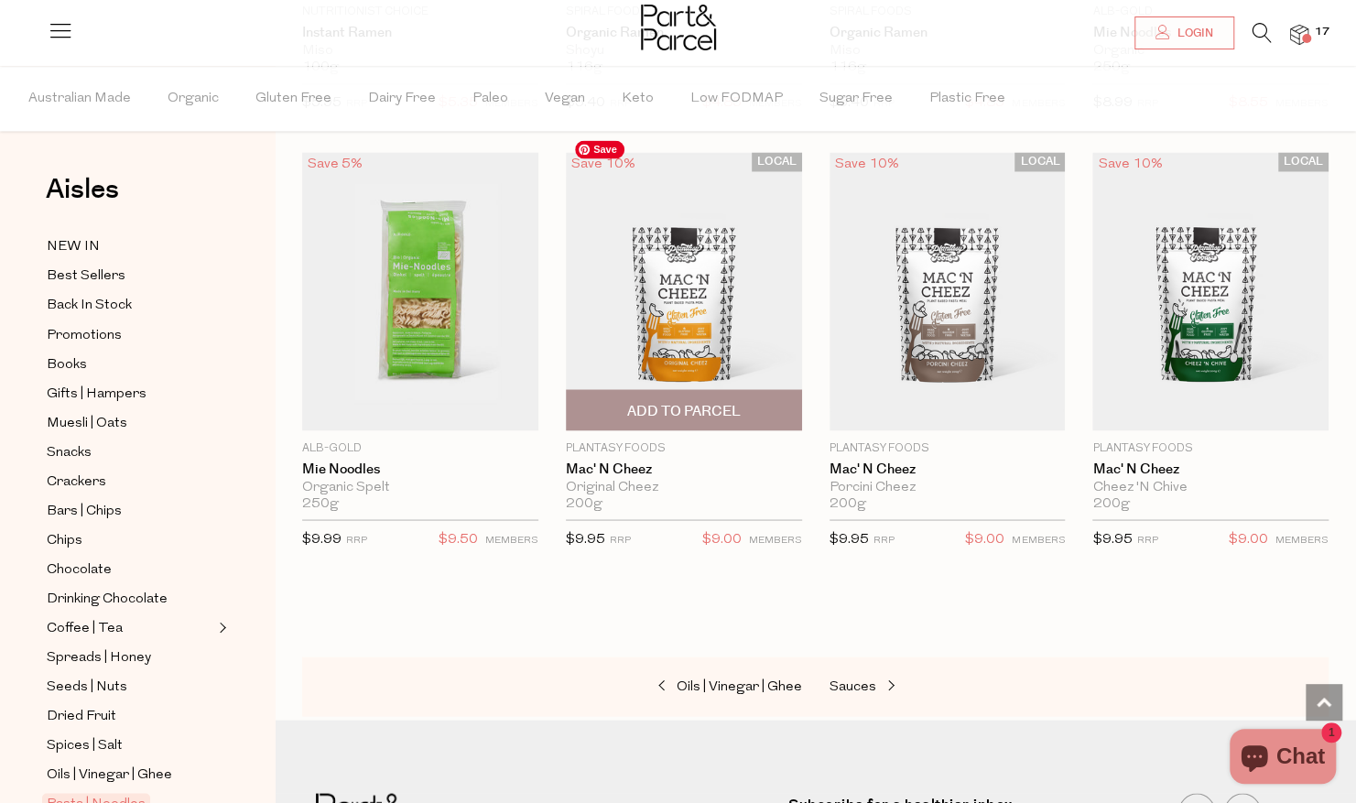
click at [677, 269] on img at bounding box center [684, 291] width 236 height 278
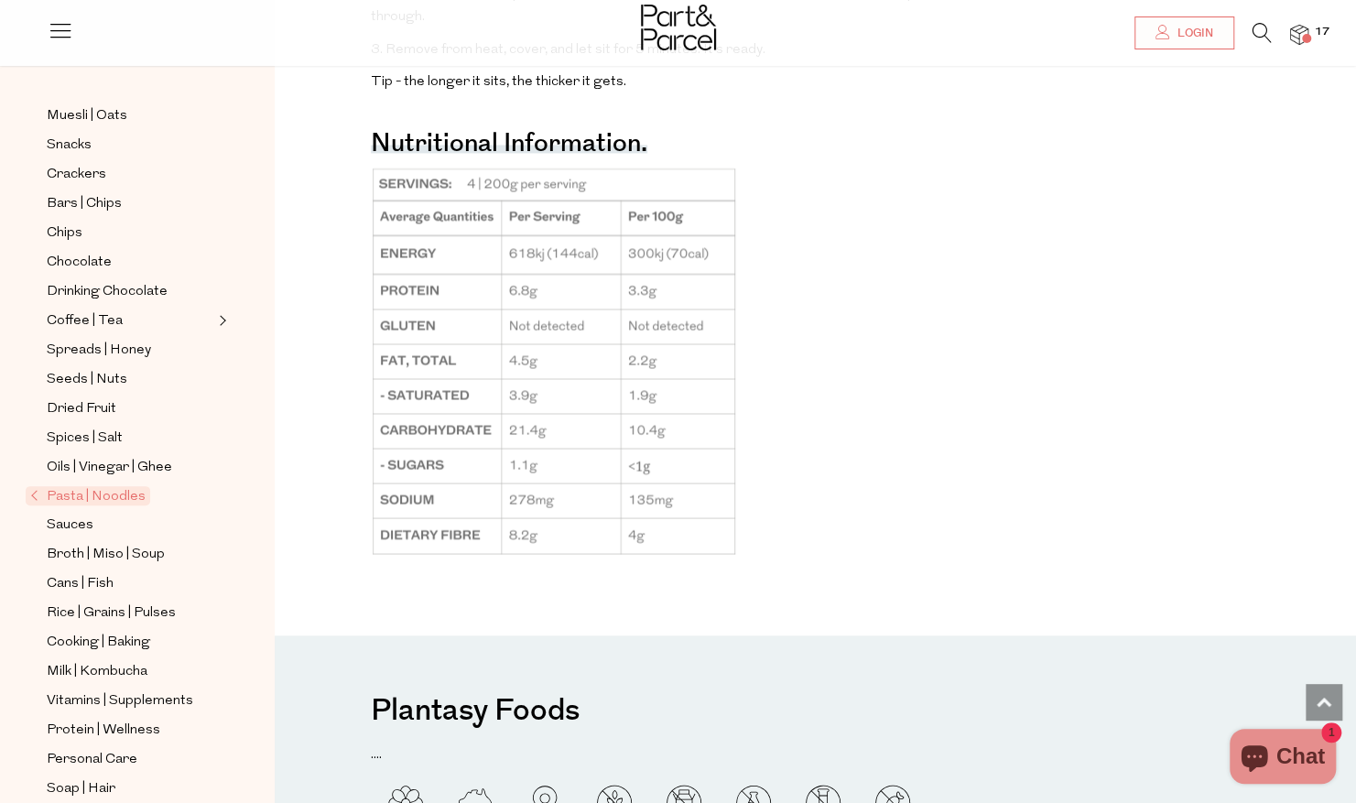
scroll to position [262, 0]
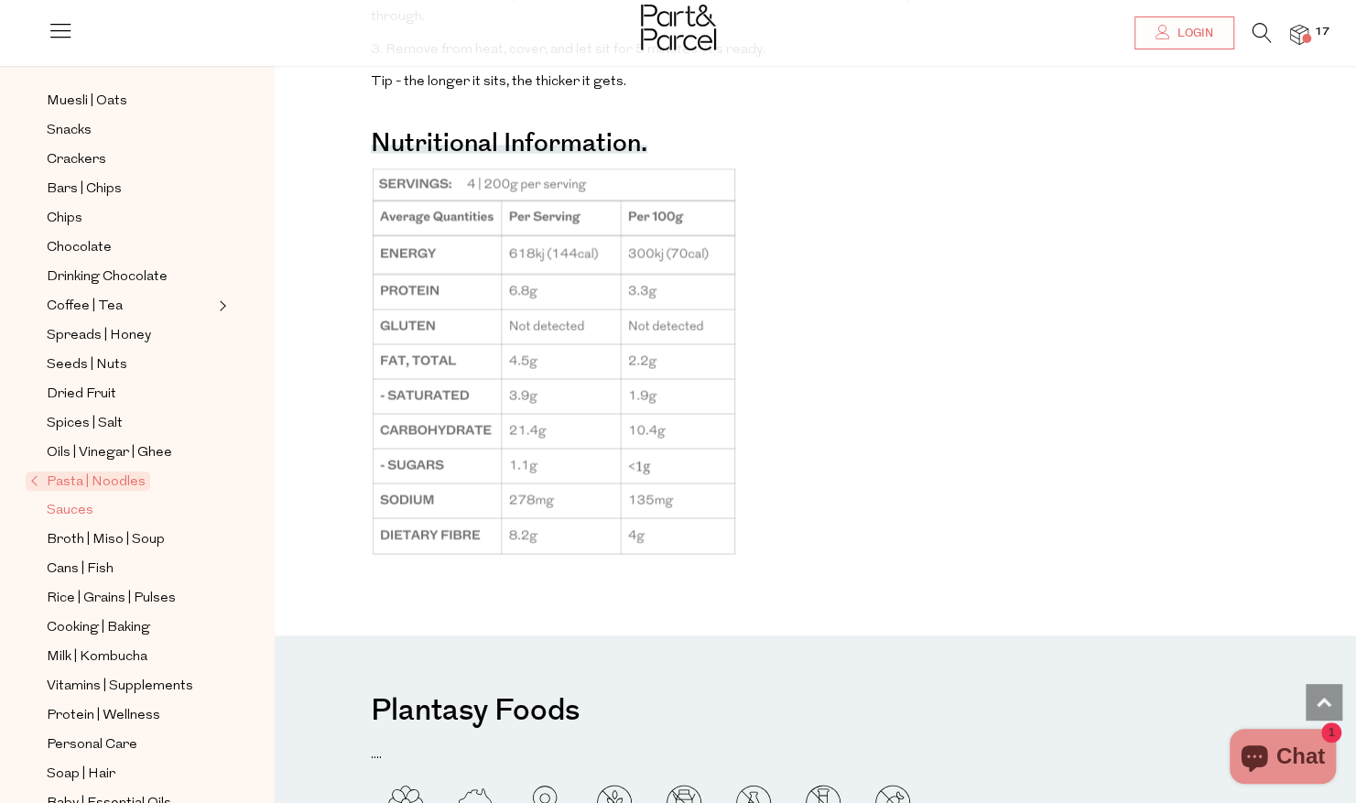
click at [71, 500] on span "Sauces" at bounding box center [70, 511] width 47 height 22
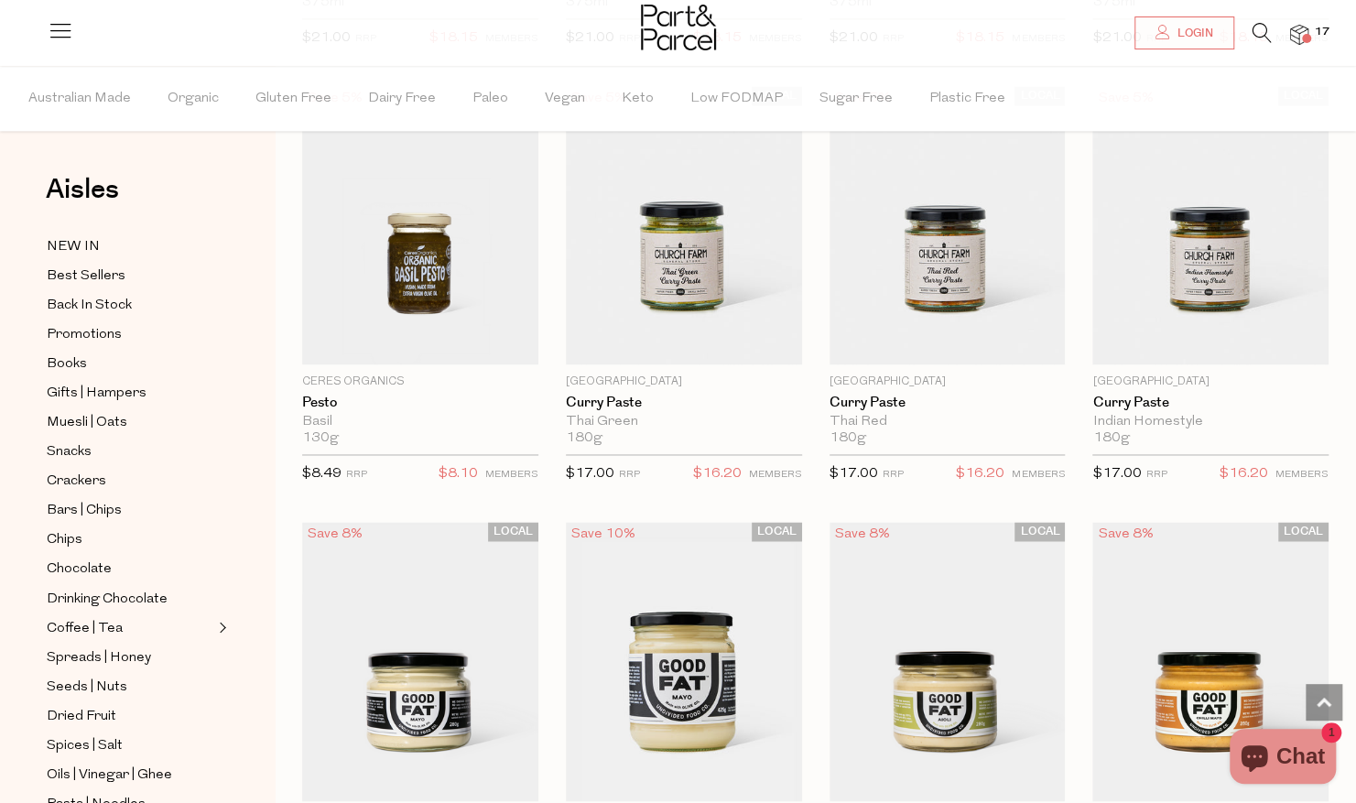
scroll to position [1481, 0]
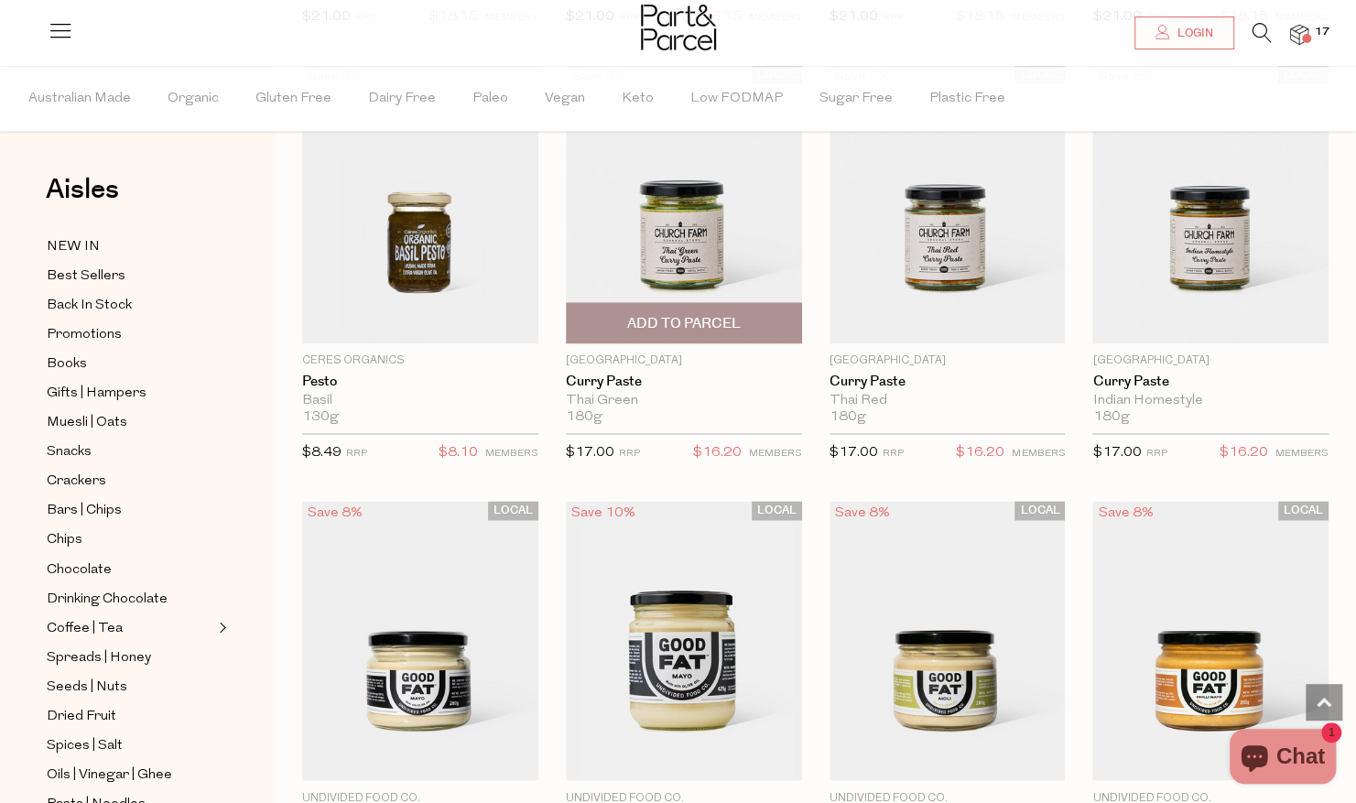
click at [692, 315] on span "Add To Parcel" at bounding box center [684, 323] width 114 height 19
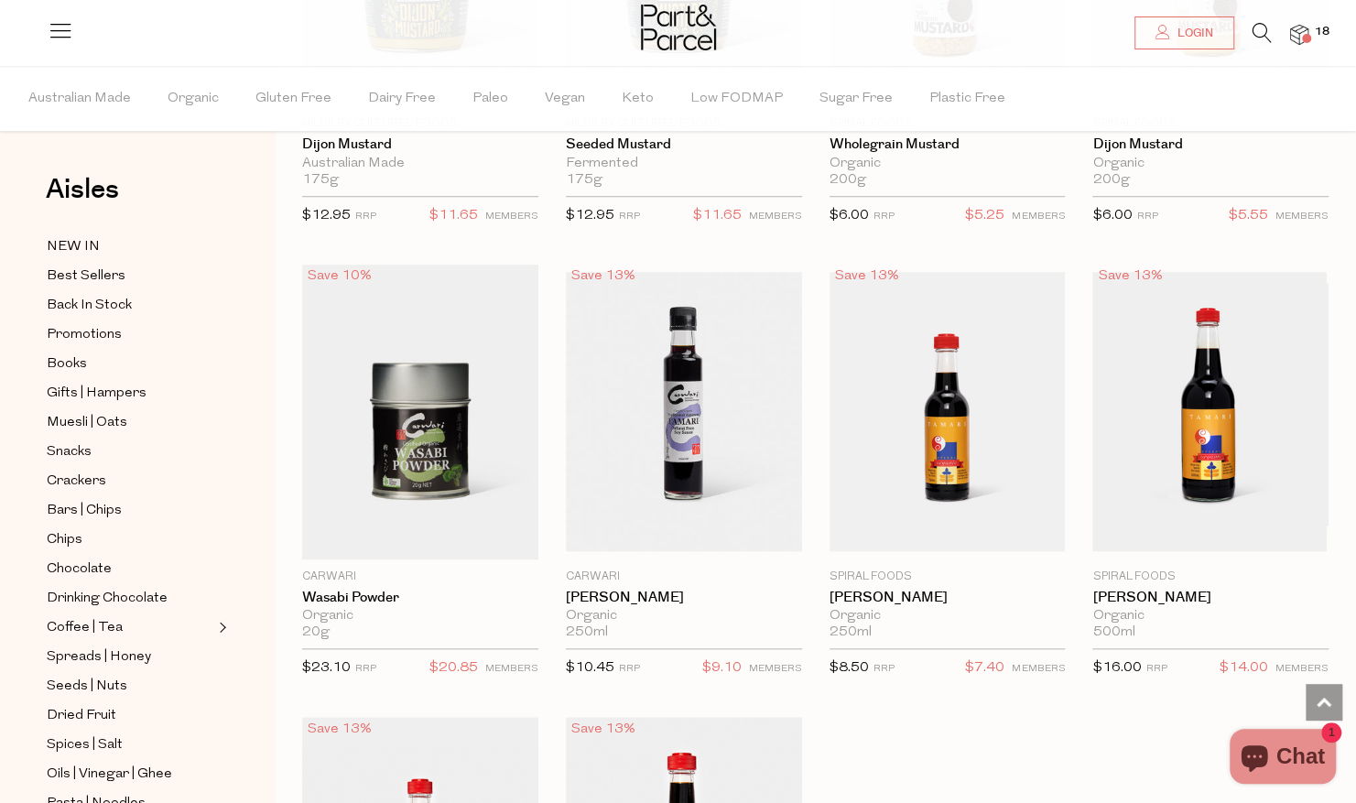
scroll to position [4828, 0]
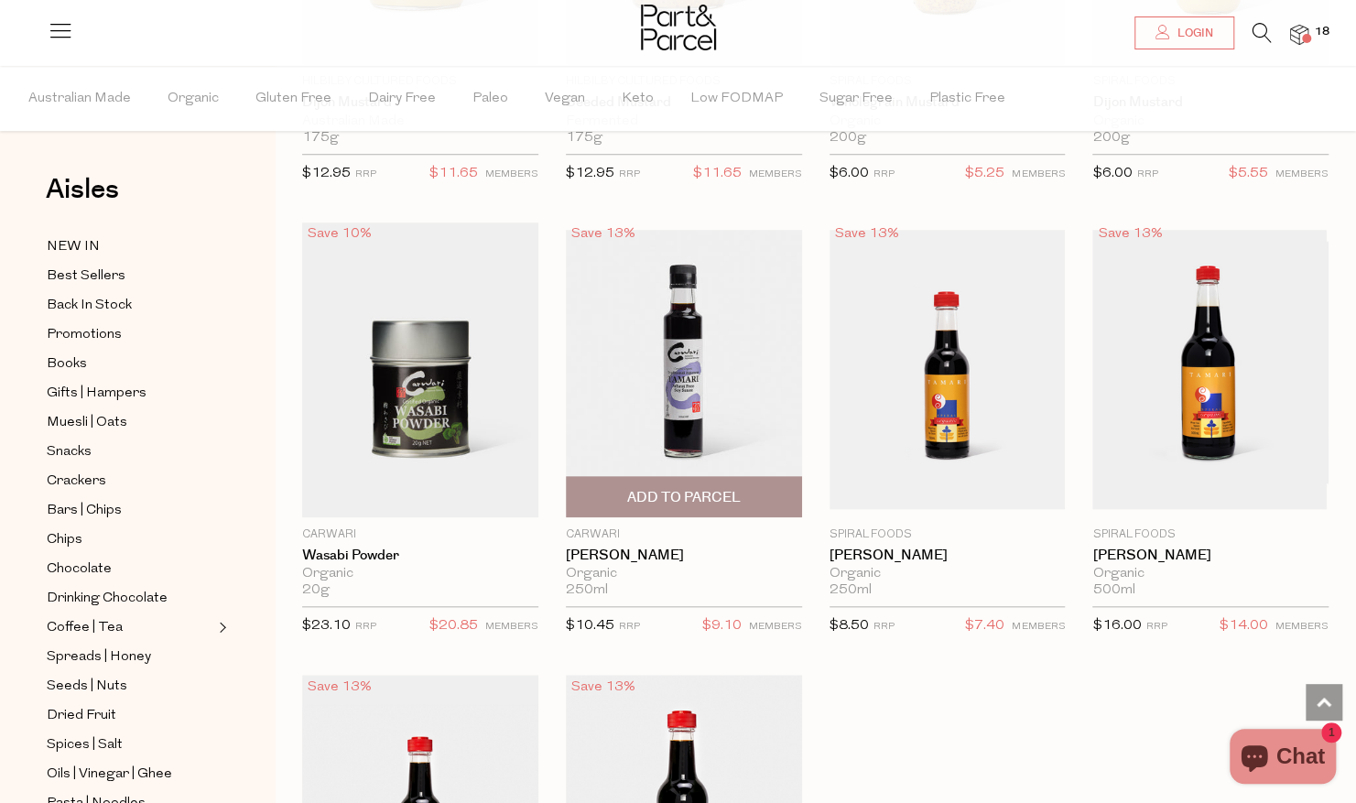
click at [699, 488] on span "Add To Parcel" at bounding box center [684, 497] width 114 height 19
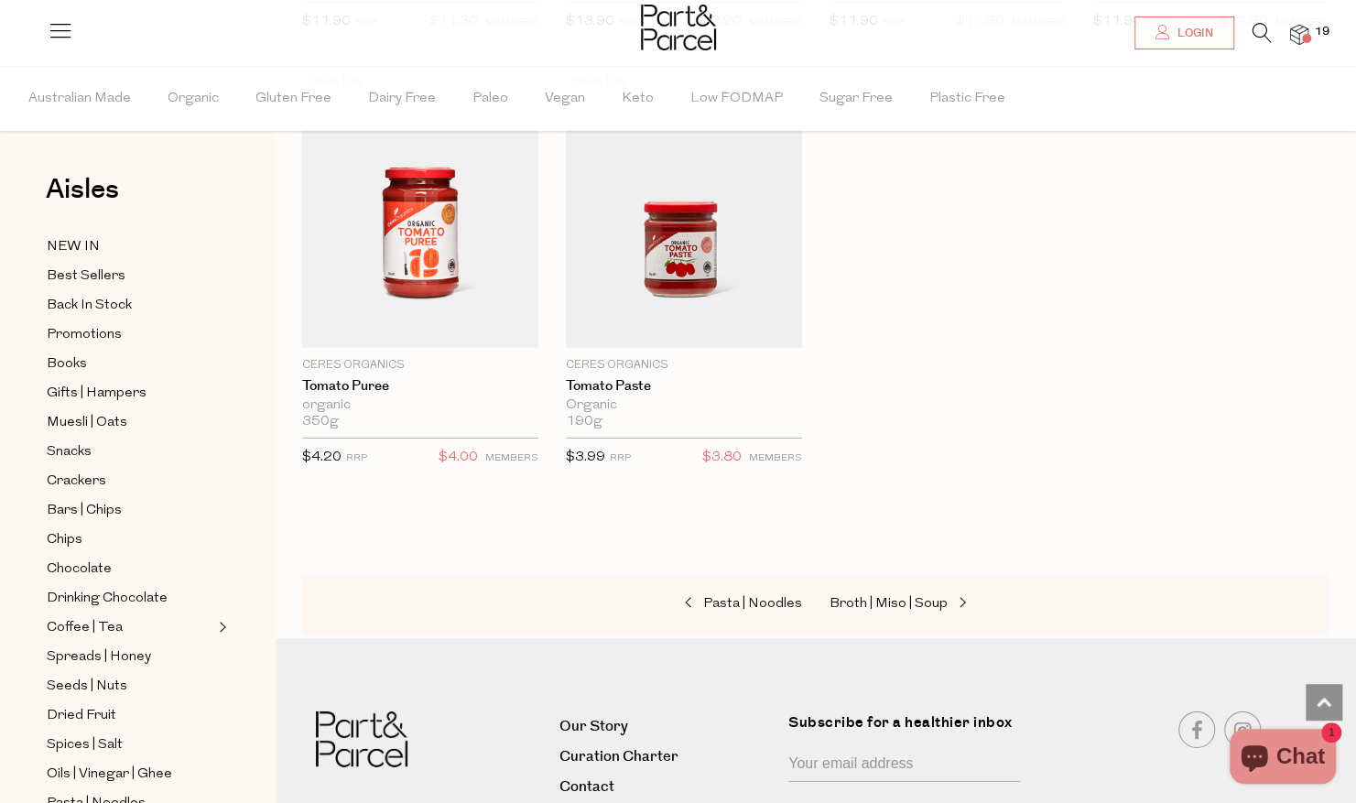
scroll to position [7229, 0]
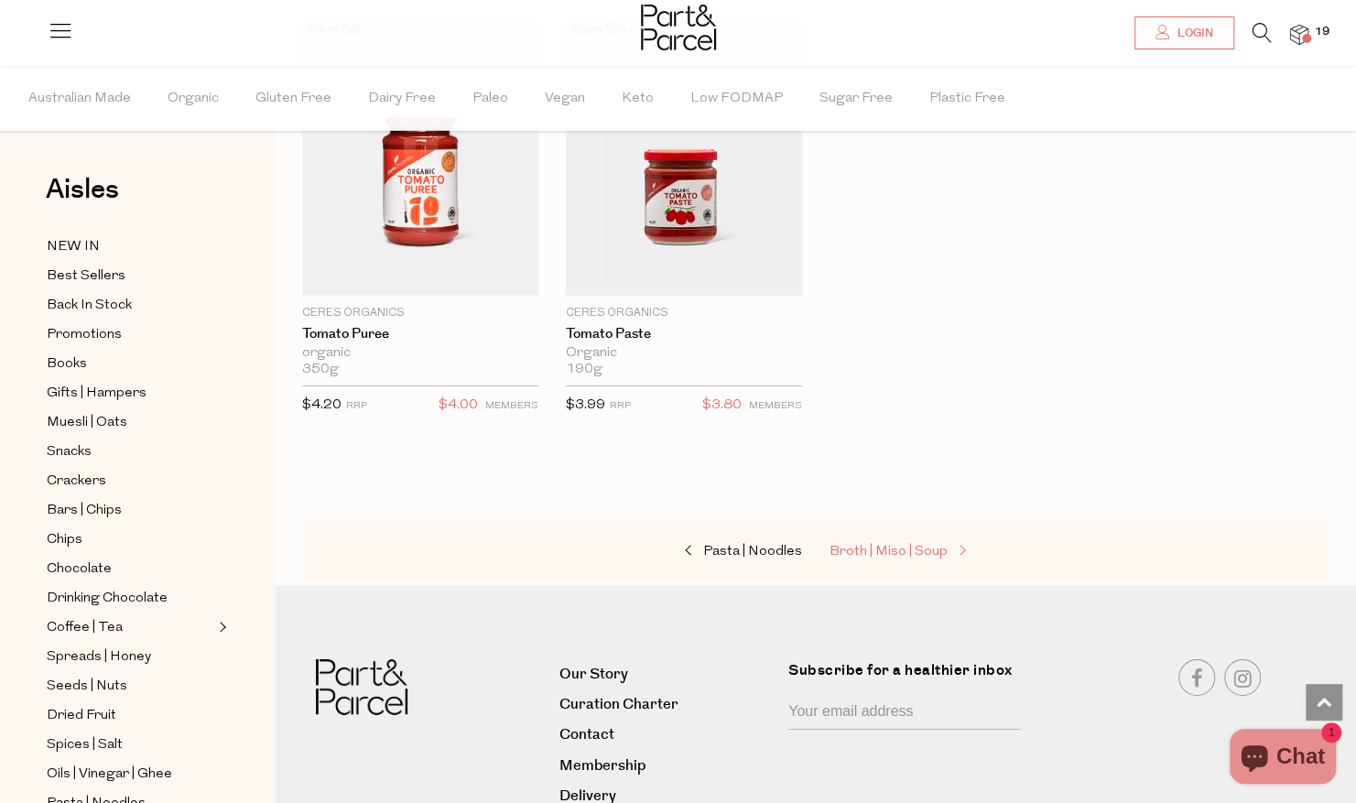
click at [885, 545] on span "Broth | Miso | Soup" at bounding box center [888, 552] width 118 height 14
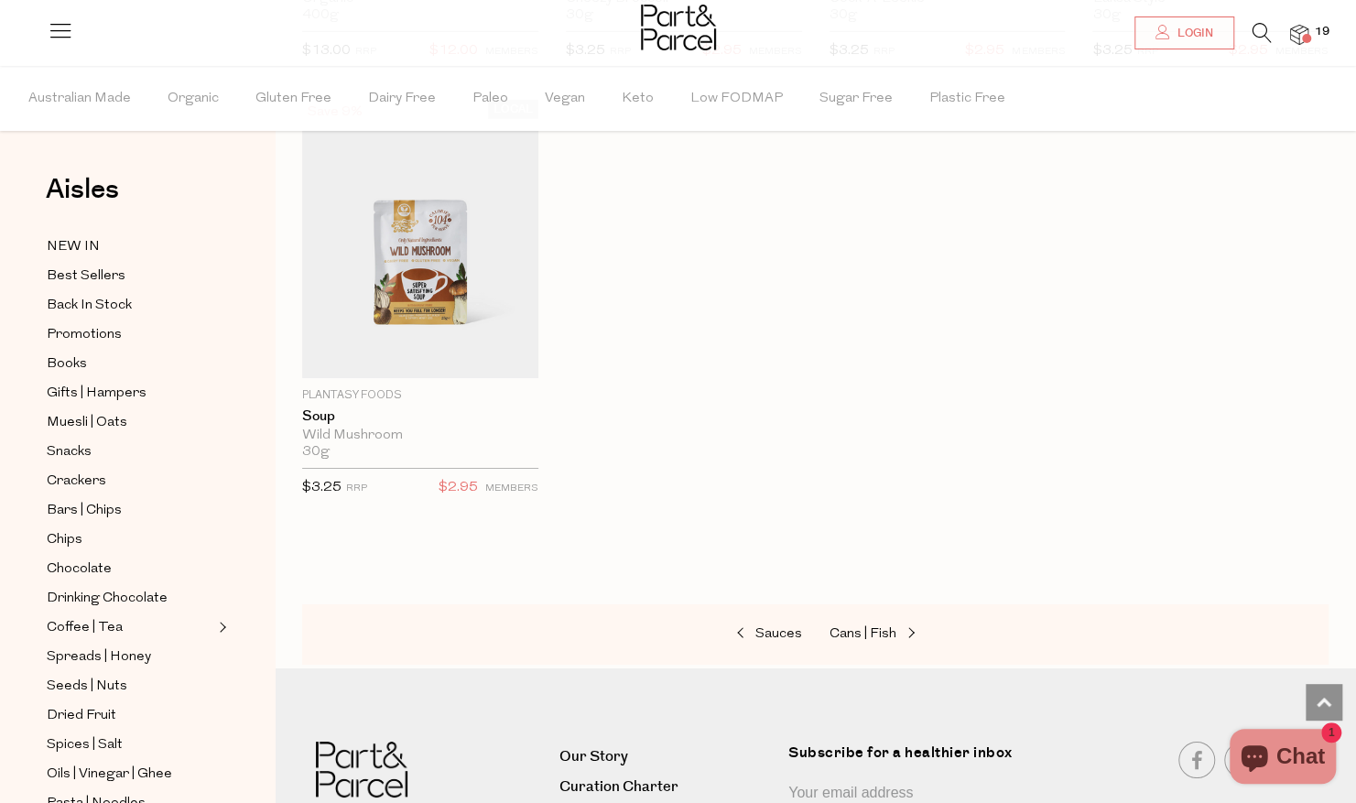
scroll to position [3630, 0]
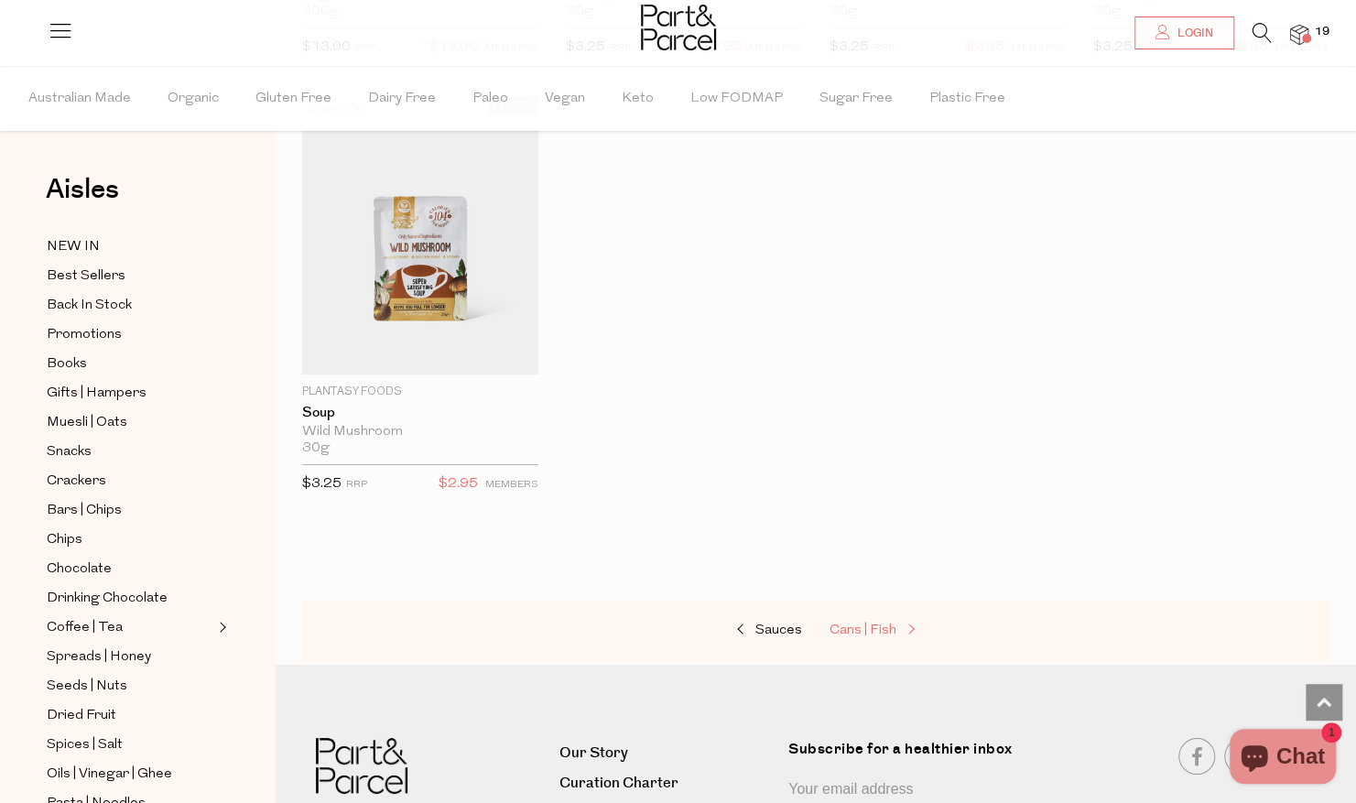
click at [853, 623] on span "Cans | Fish" at bounding box center [862, 630] width 67 height 14
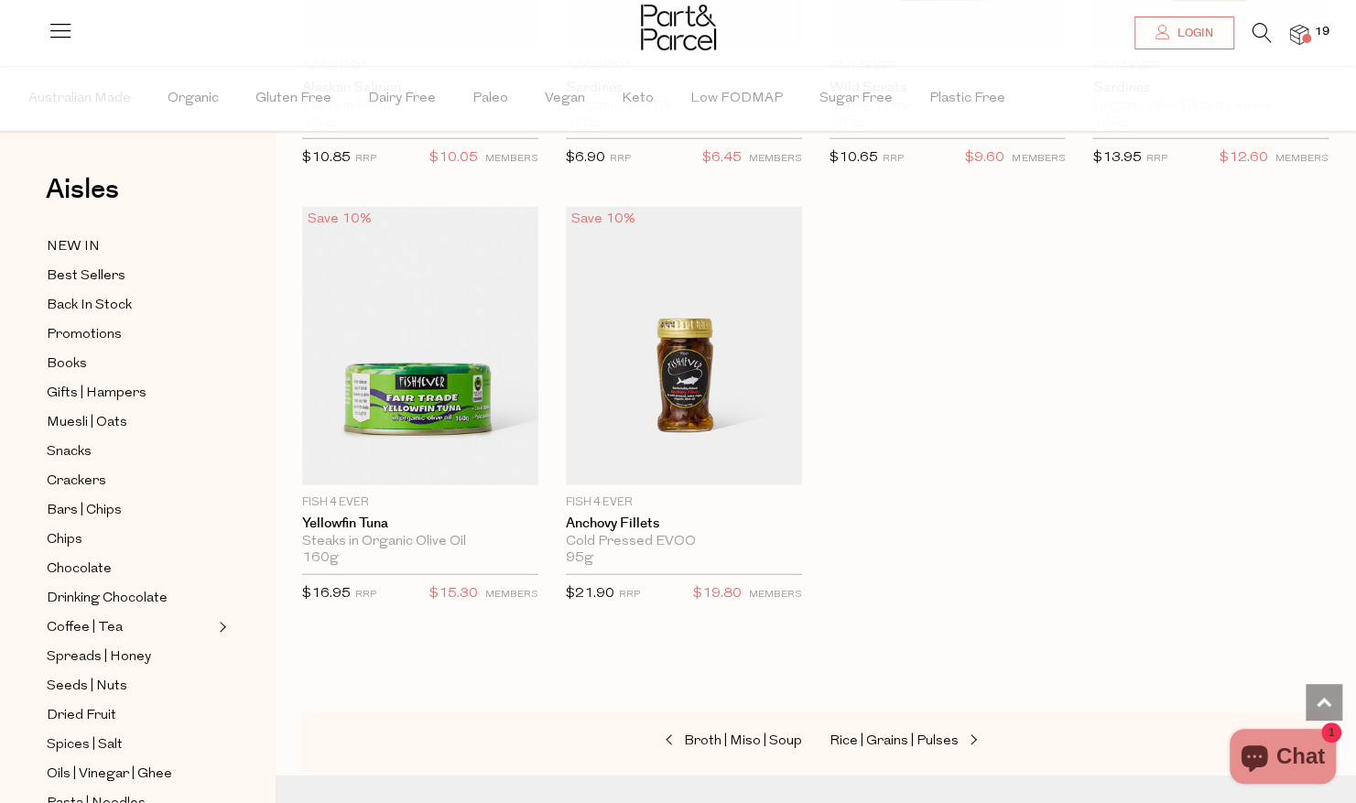
scroll to position [2672, 0]
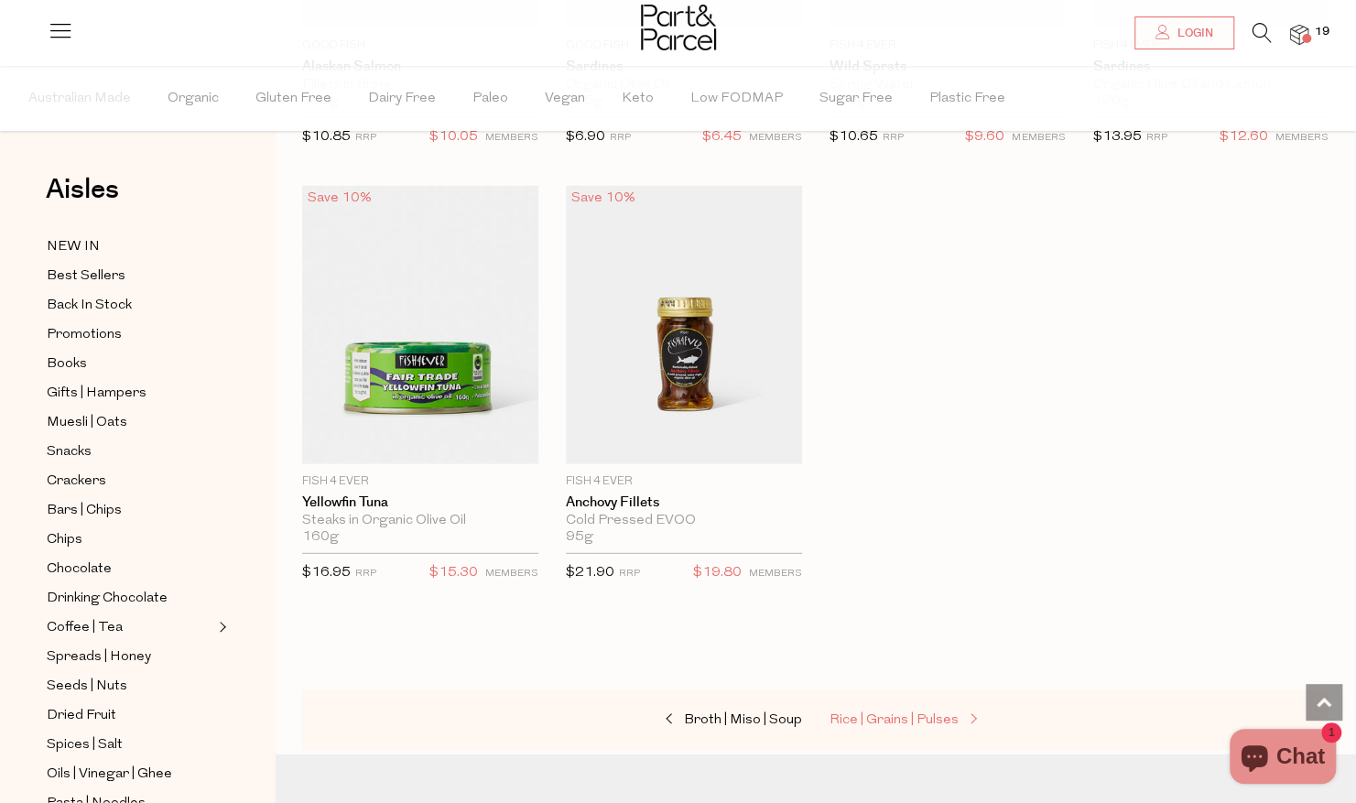
click at [858, 713] on span "Rice | Grains | Pulses" at bounding box center [893, 720] width 129 height 14
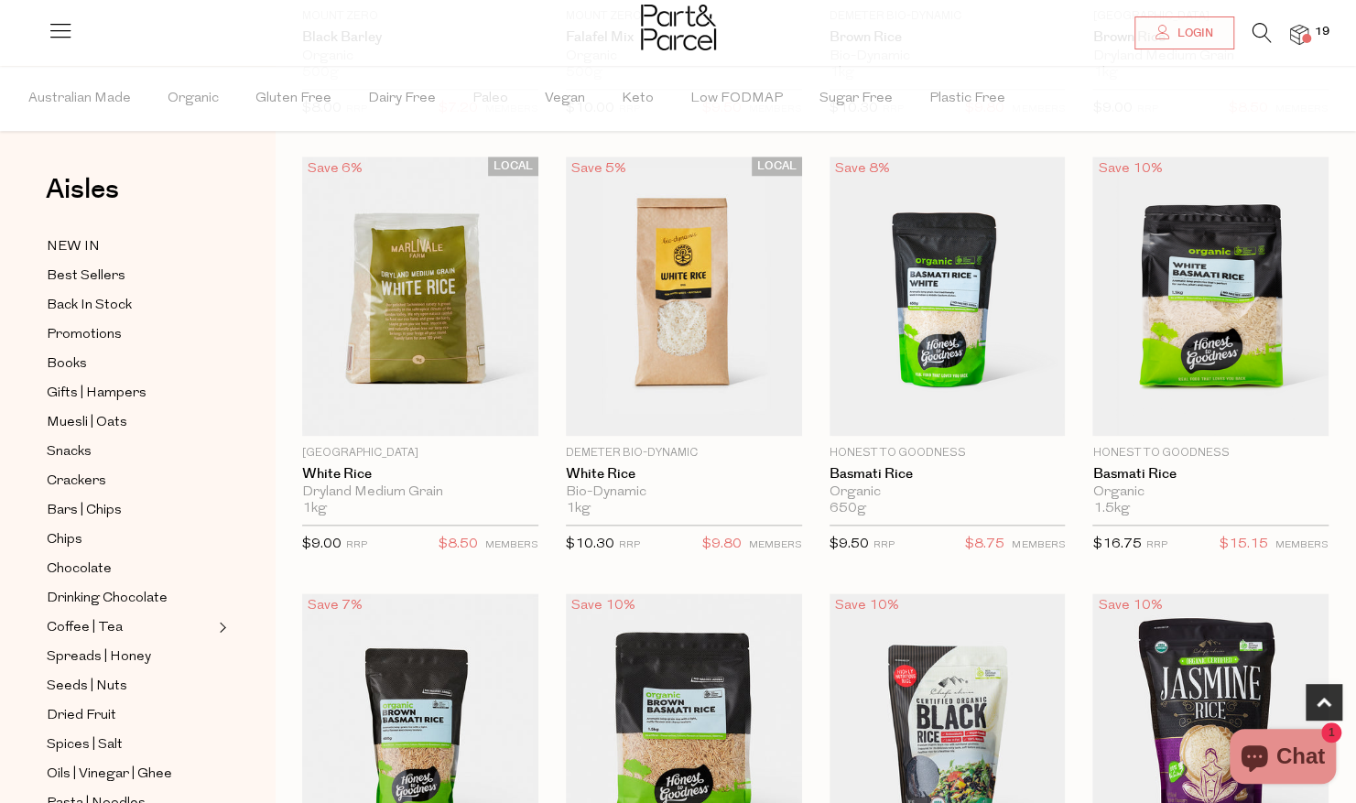
scroll to position [991, 0]
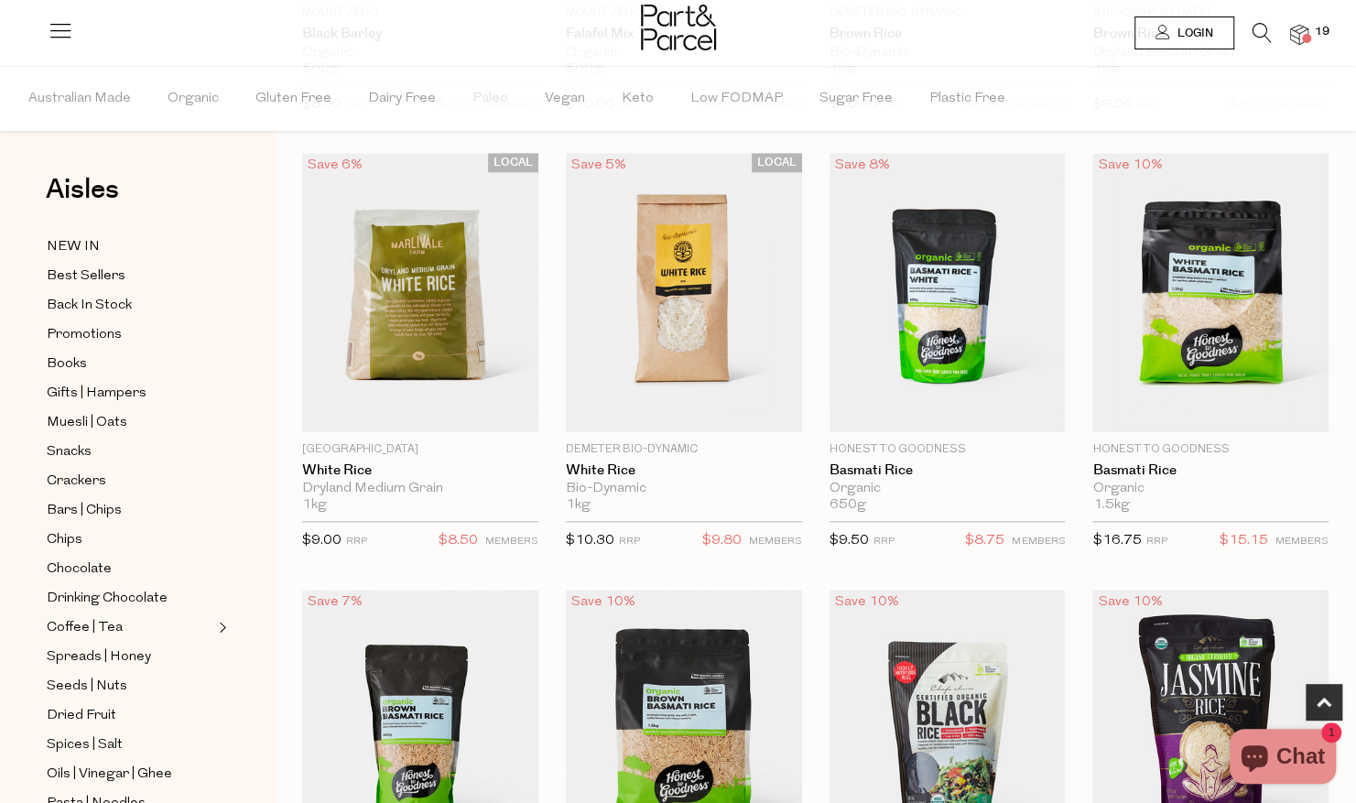
click at [1199, 38] on span "Login" at bounding box center [1193, 34] width 40 height 16
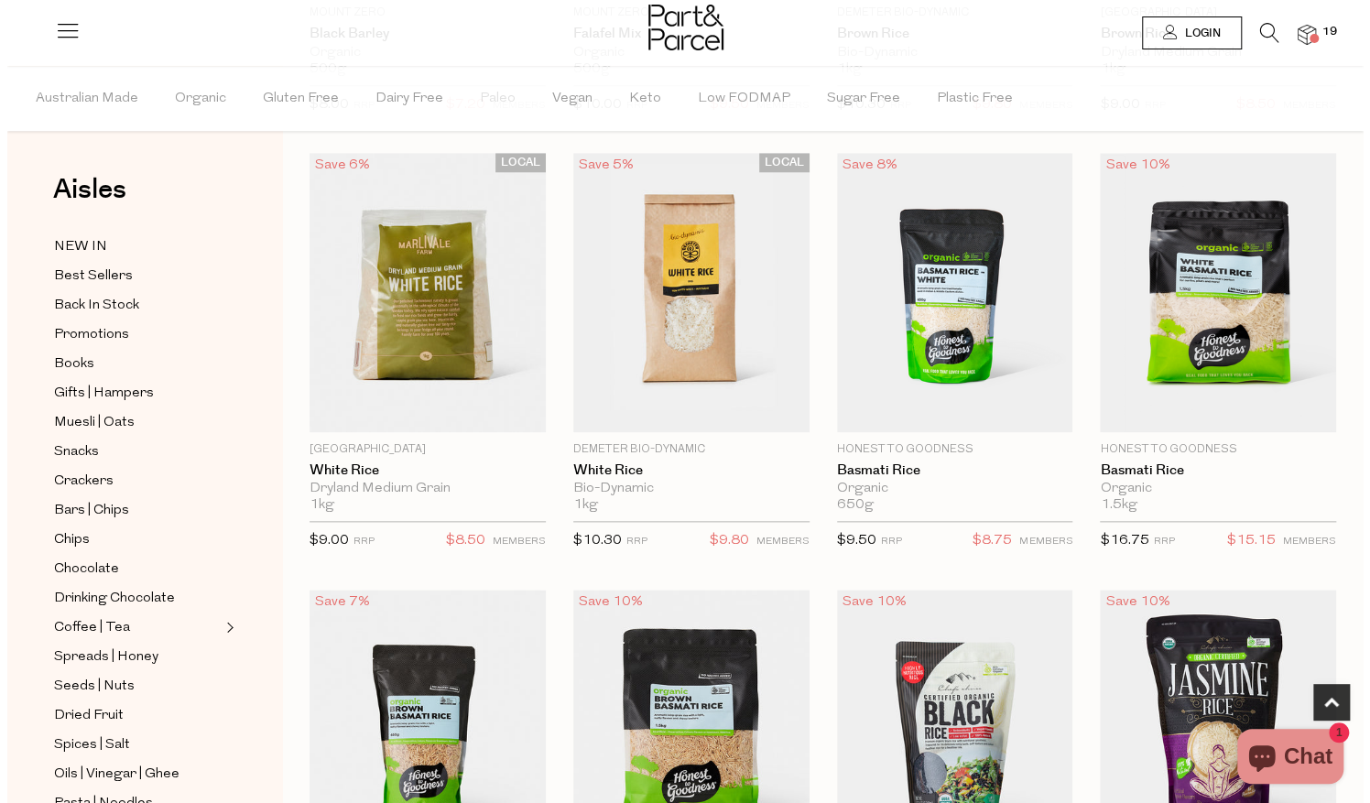
scroll to position [1000, 0]
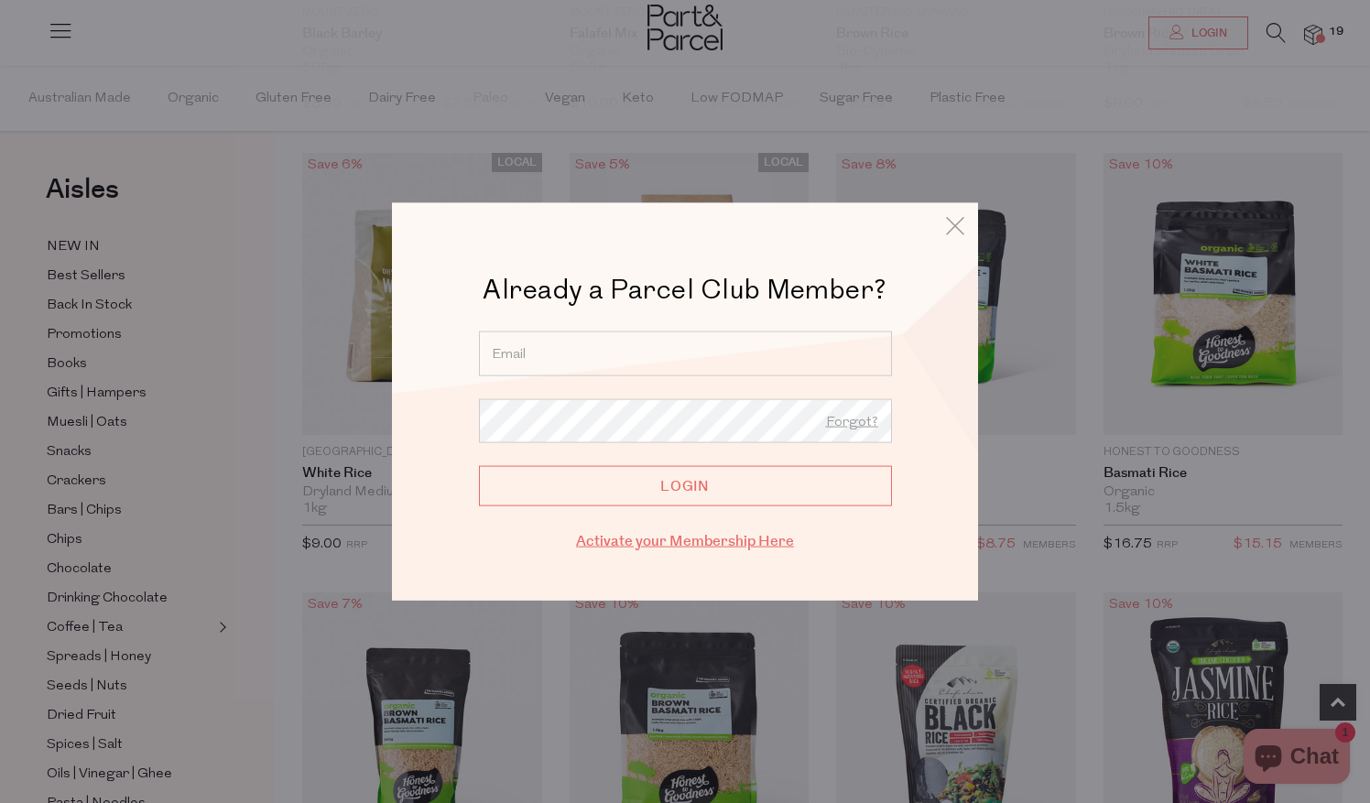
click at [688, 543] on link "Activate your Membership Here" at bounding box center [685, 541] width 218 height 21
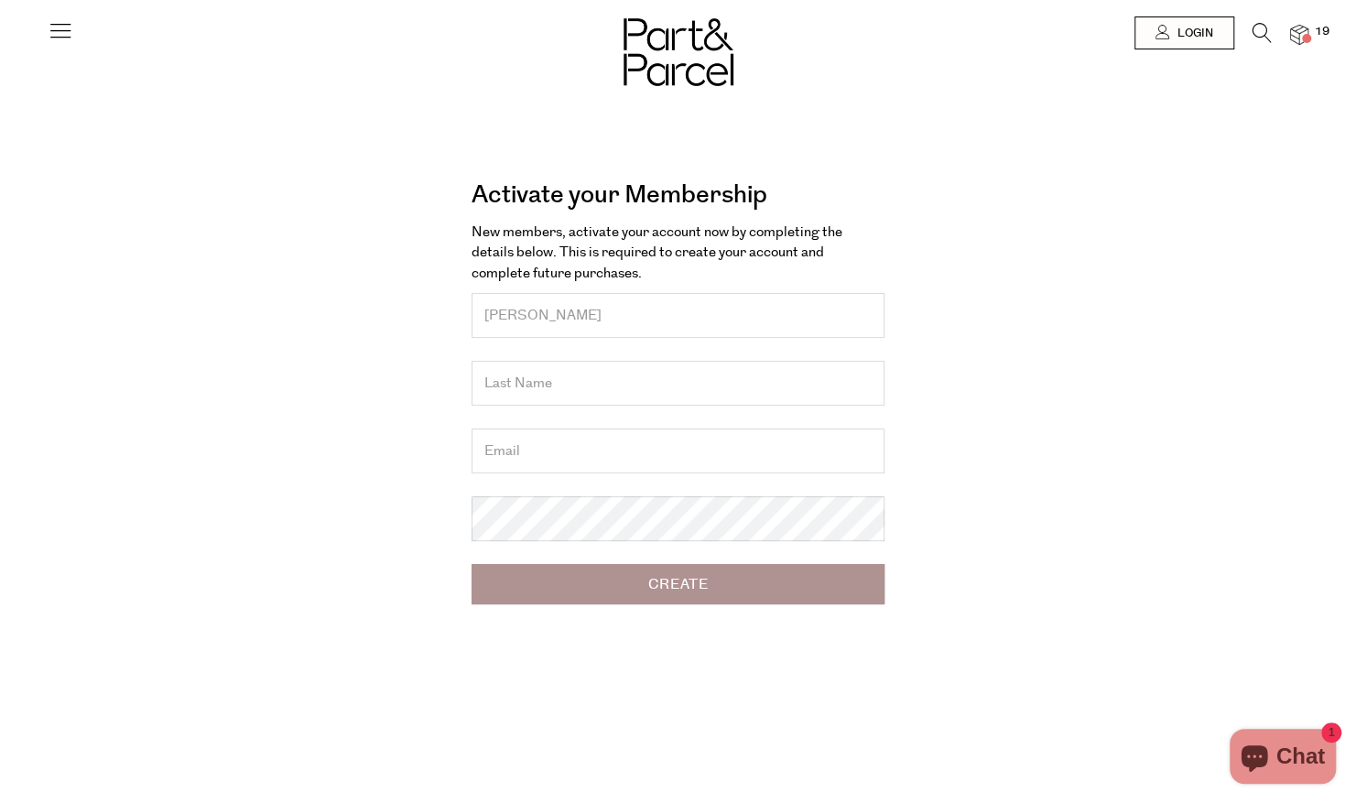
type input "[PERSON_NAME]"
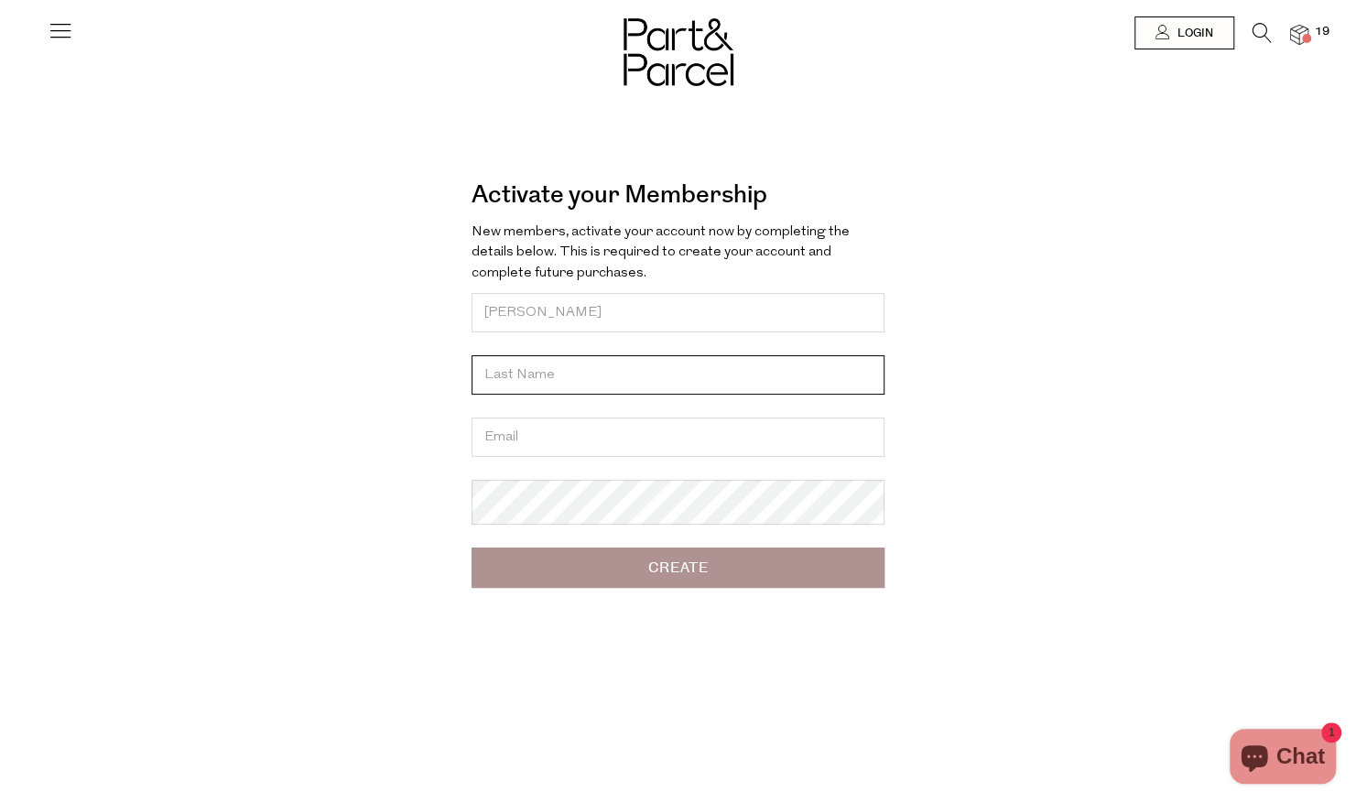
click at [575, 370] on input "text" at bounding box center [677, 374] width 413 height 39
type input "[PERSON_NAME]"
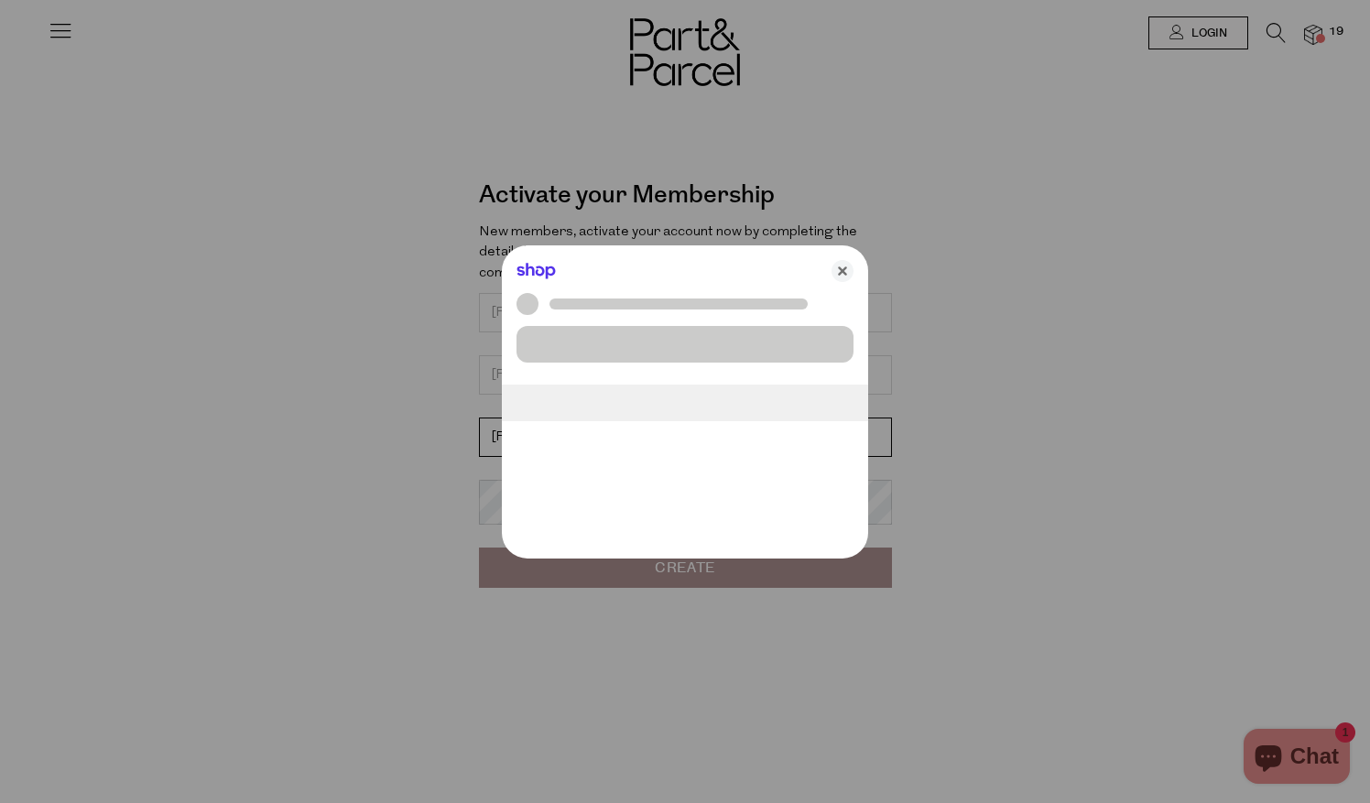
type input "[PERSON_NAME][EMAIL_ADDRESS][DOMAIN_NAME]"
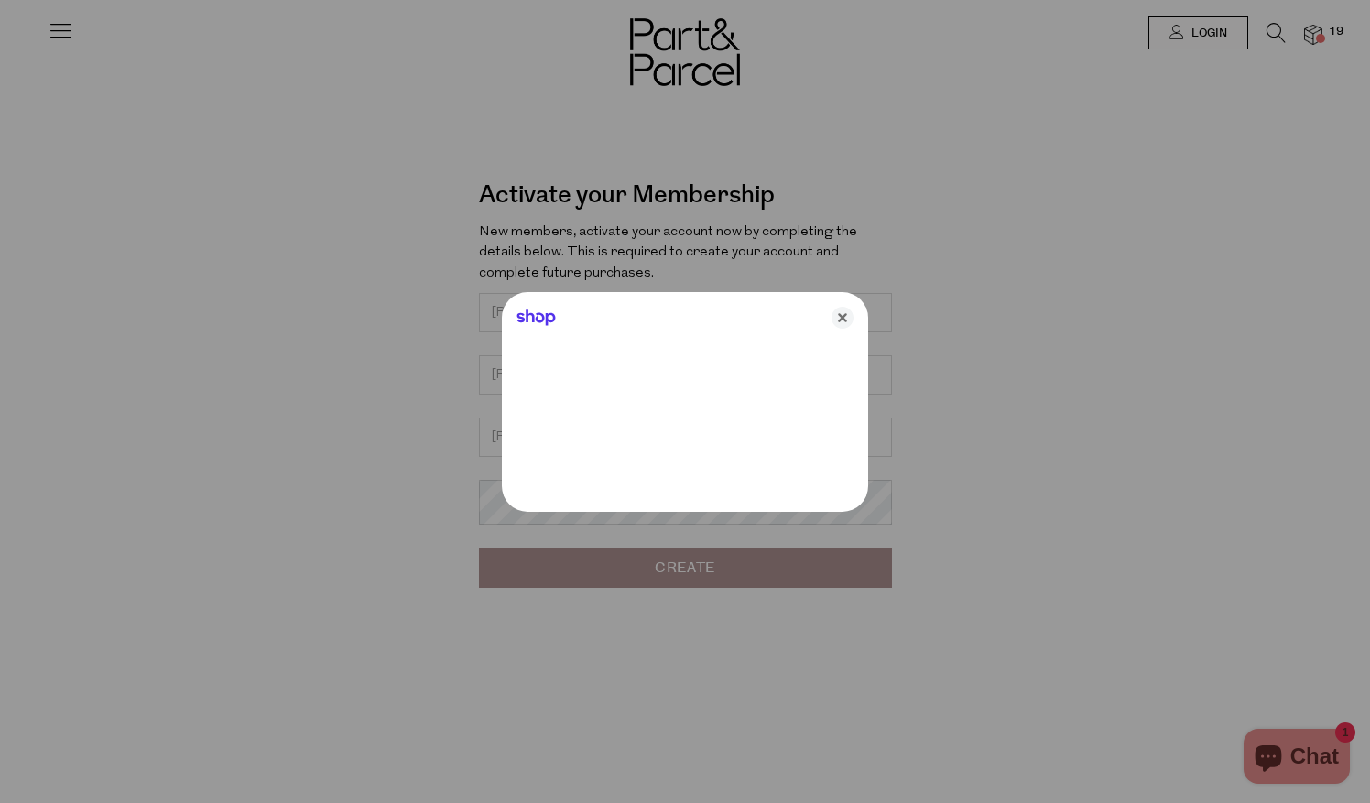
click at [319, 484] on div at bounding box center [685, 401] width 1370 height 803
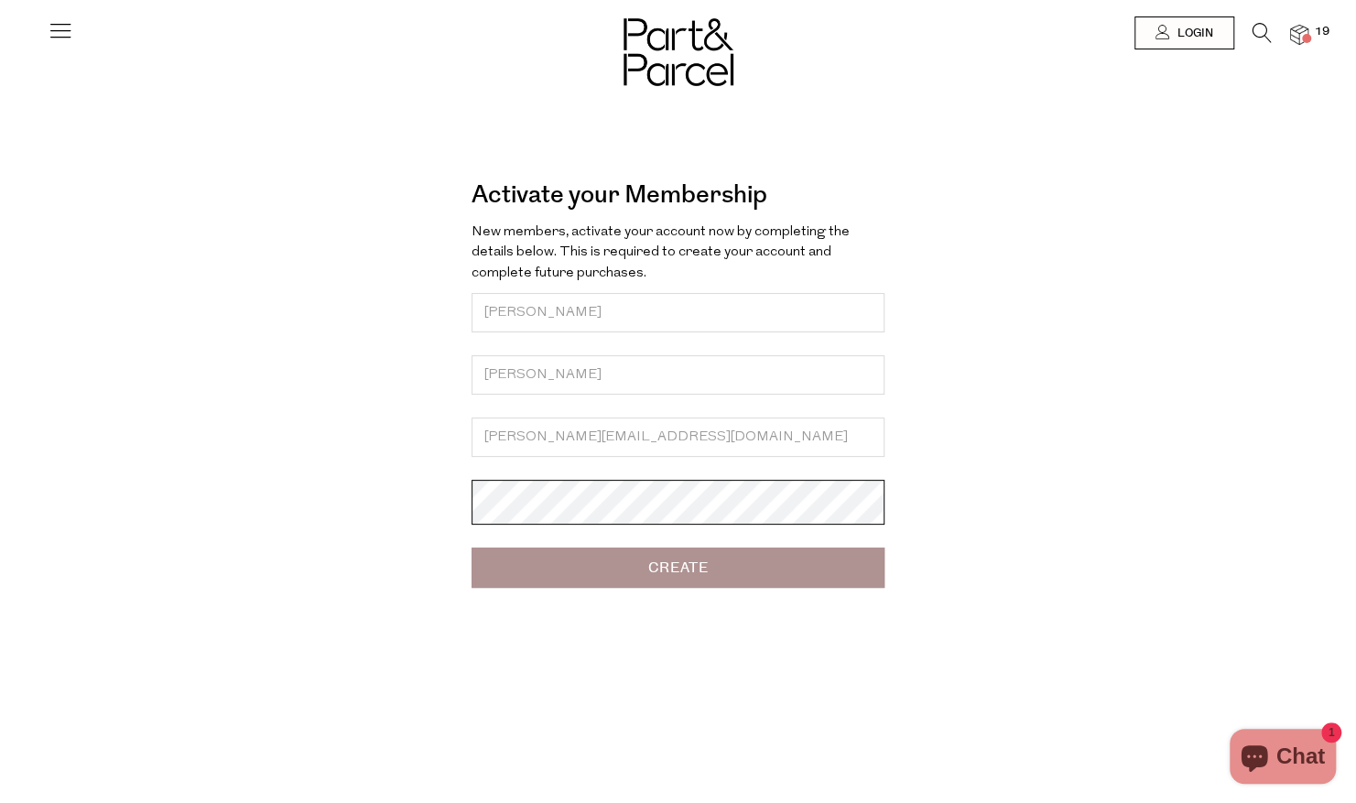
click at [348, 558] on div "Activate your Membership Forgot? New members, activate your account now by comp…" at bounding box center [678, 388] width 1016 height 446
click at [677, 588] on input "Create" at bounding box center [677, 567] width 413 height 40
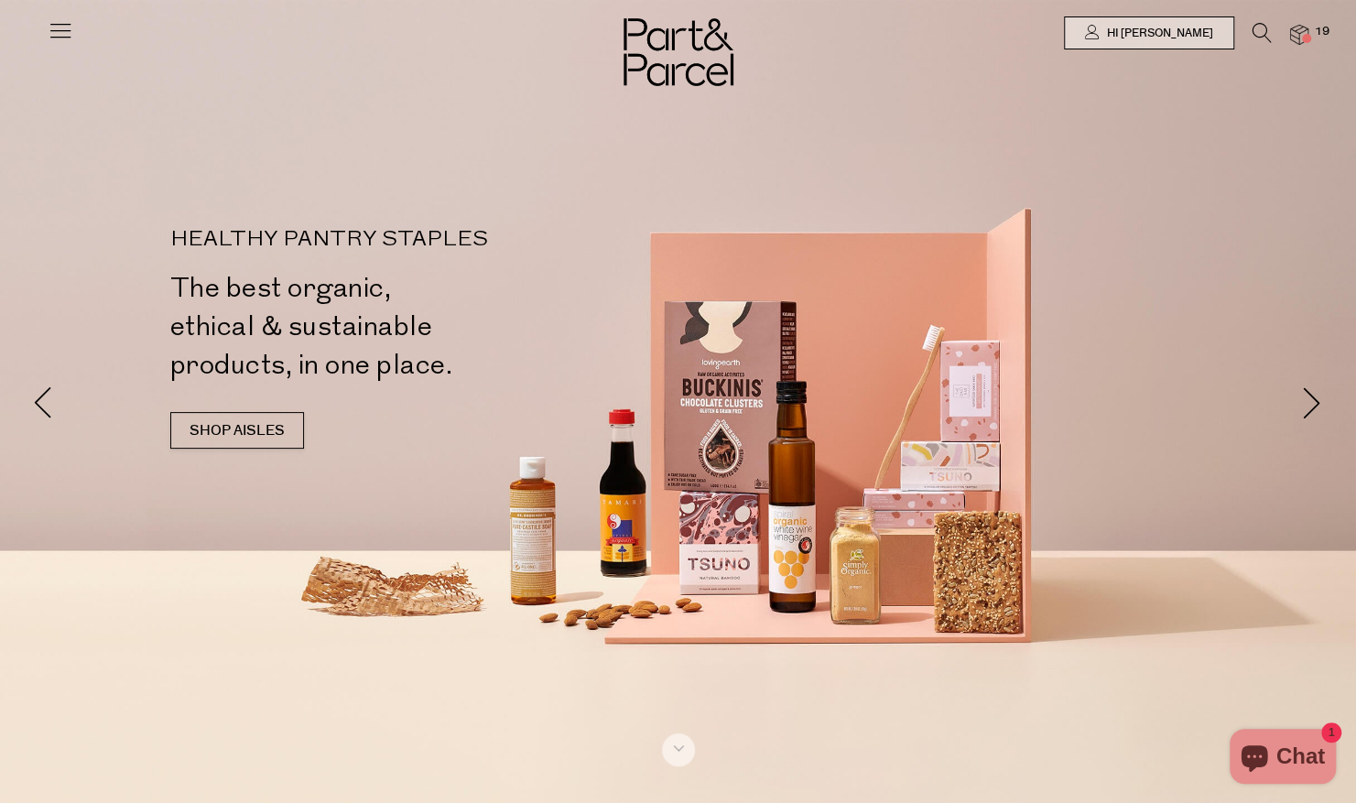
click at [1267, 38] on icon at bounding box center [1261, 33] width 19 height 20
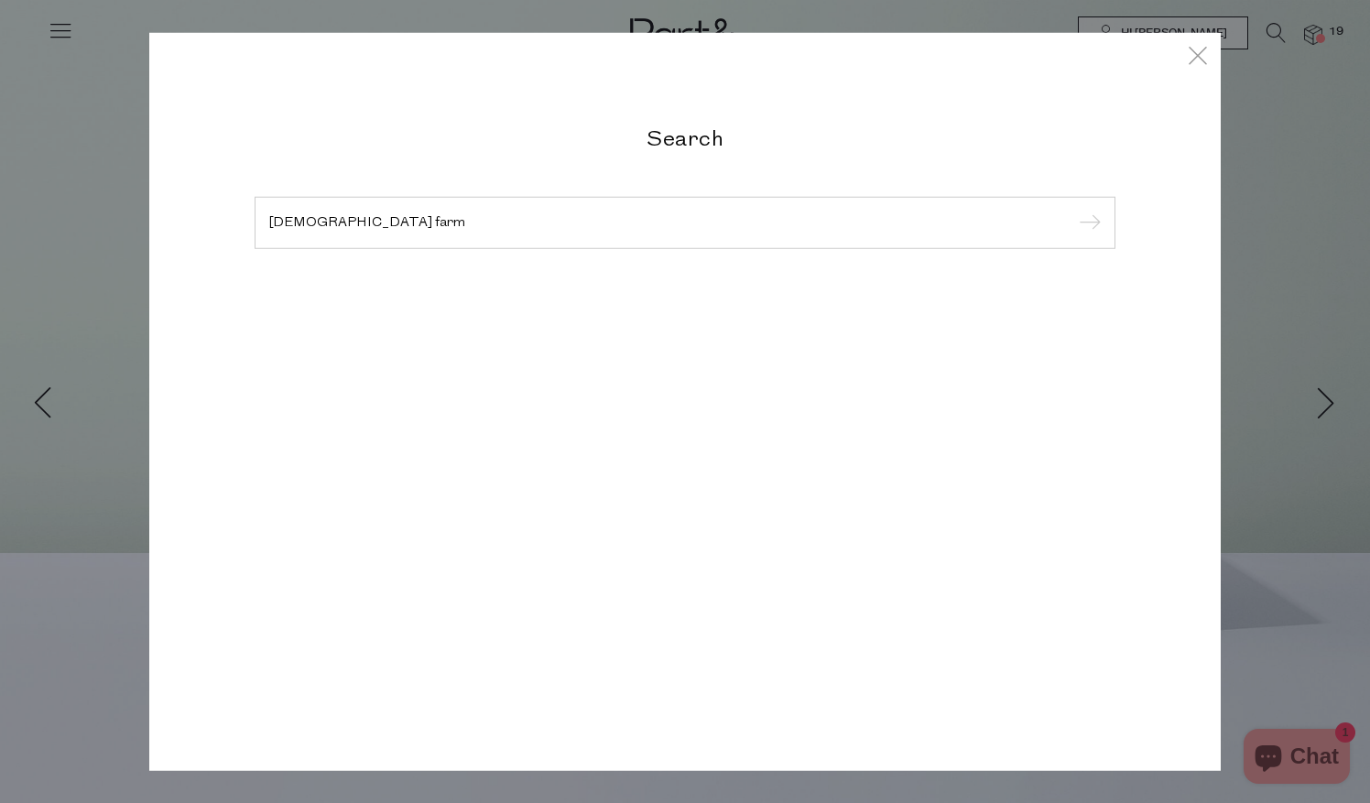
type input "[DEMOGRAPHIC_DATA] farm"
click at [1073, 210] on input "submit" at bounding box center [1086, 223] width 27 height 27
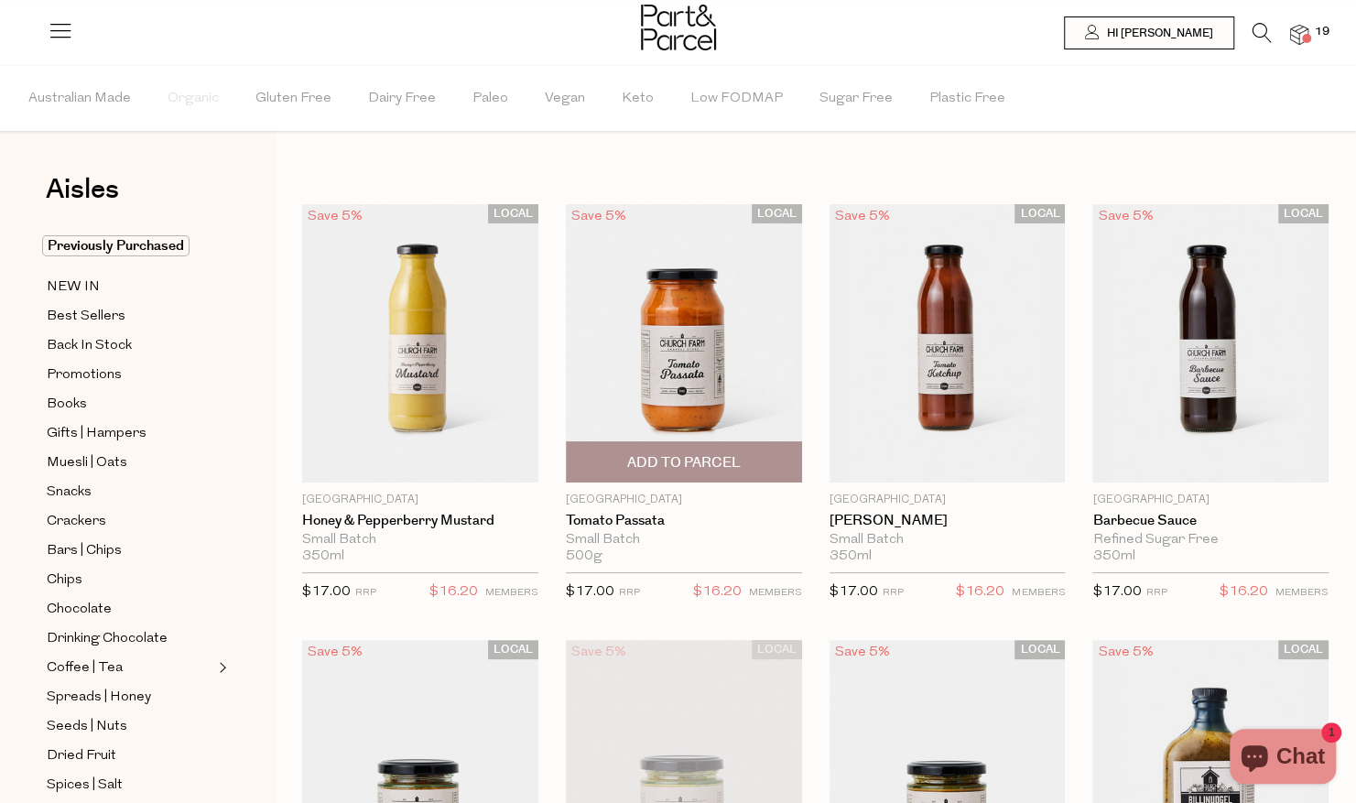
click at [692, 456] on span "Add To Parcel" at bounding box center [684, 462] width 114 height 19
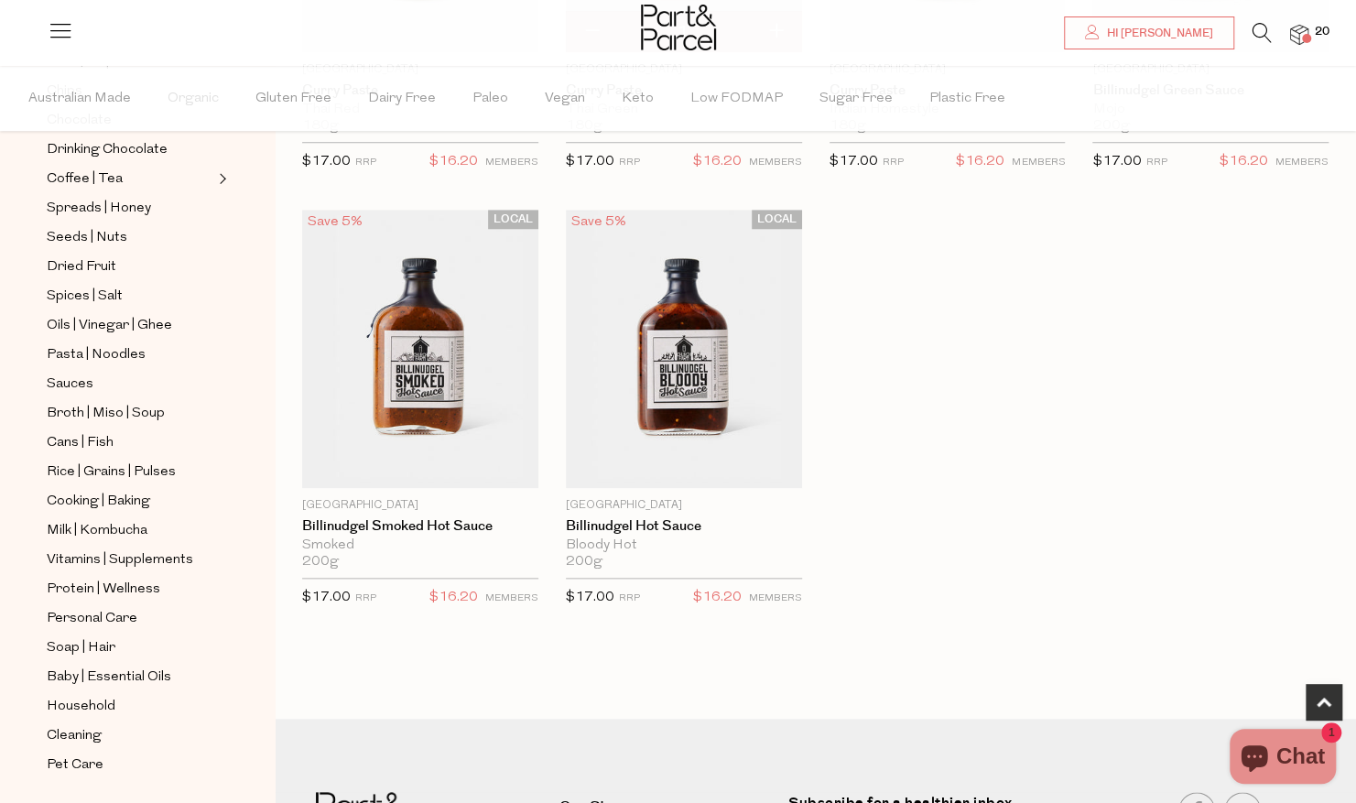
scroll to position [511, 0]
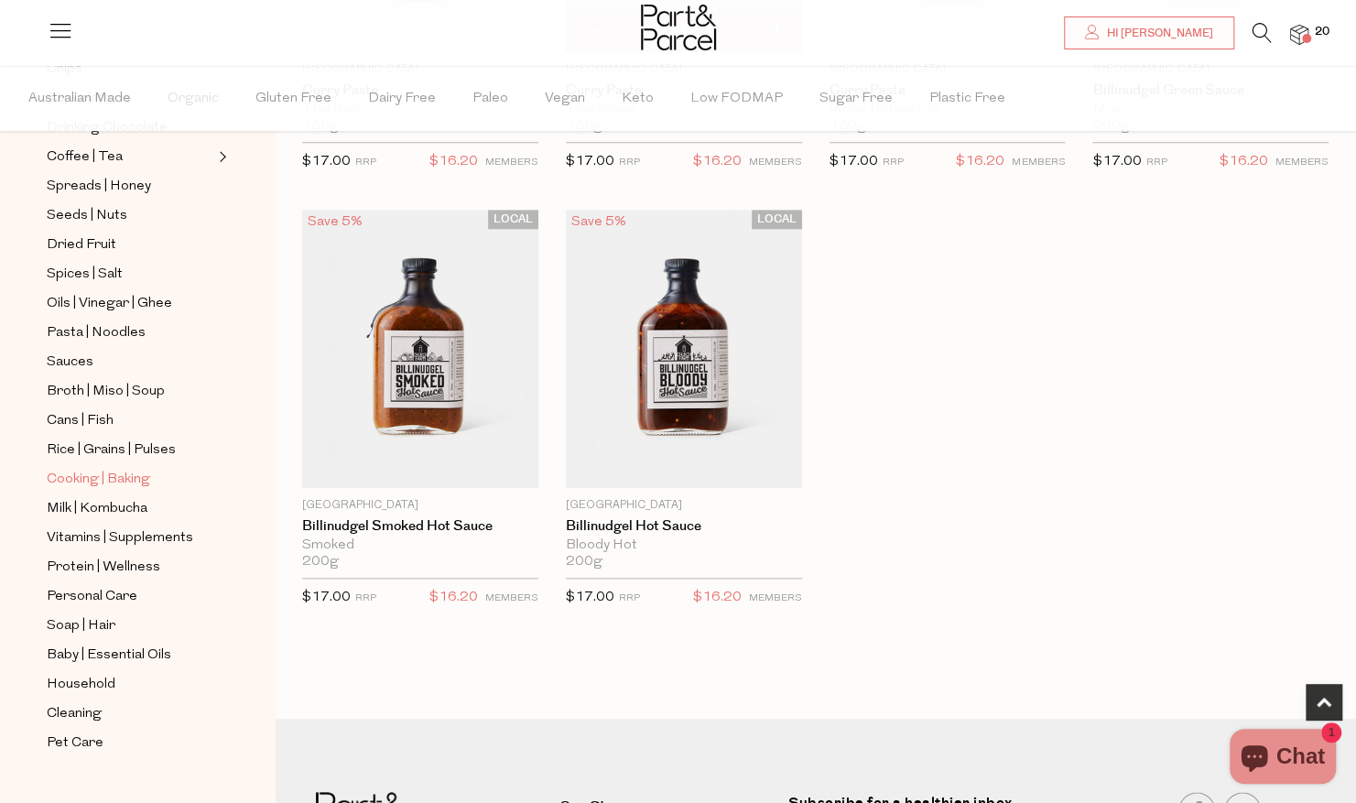
click at [140, 469] on span "Cooking | Baking" at bounding box center [98, 480] width 103 height 22
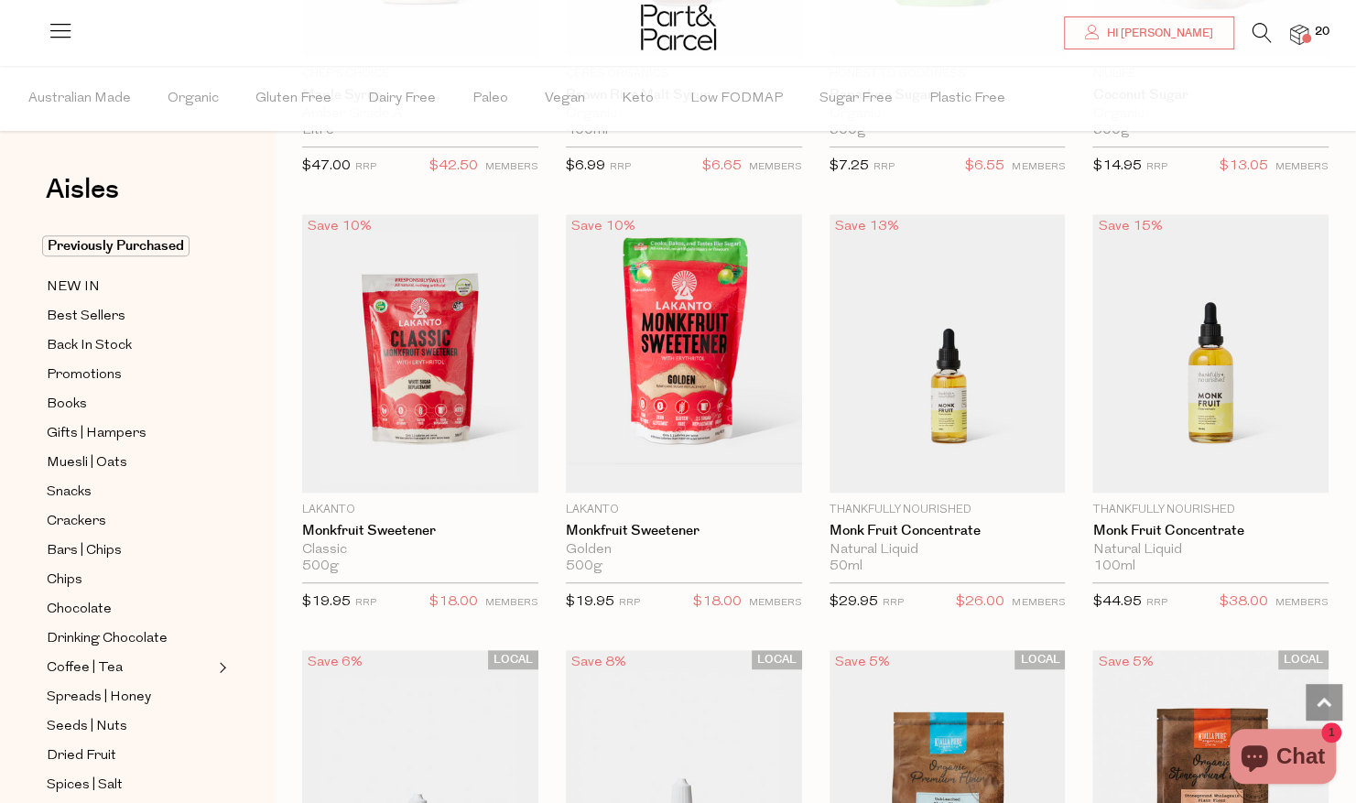
scroll to position [4594, 0]
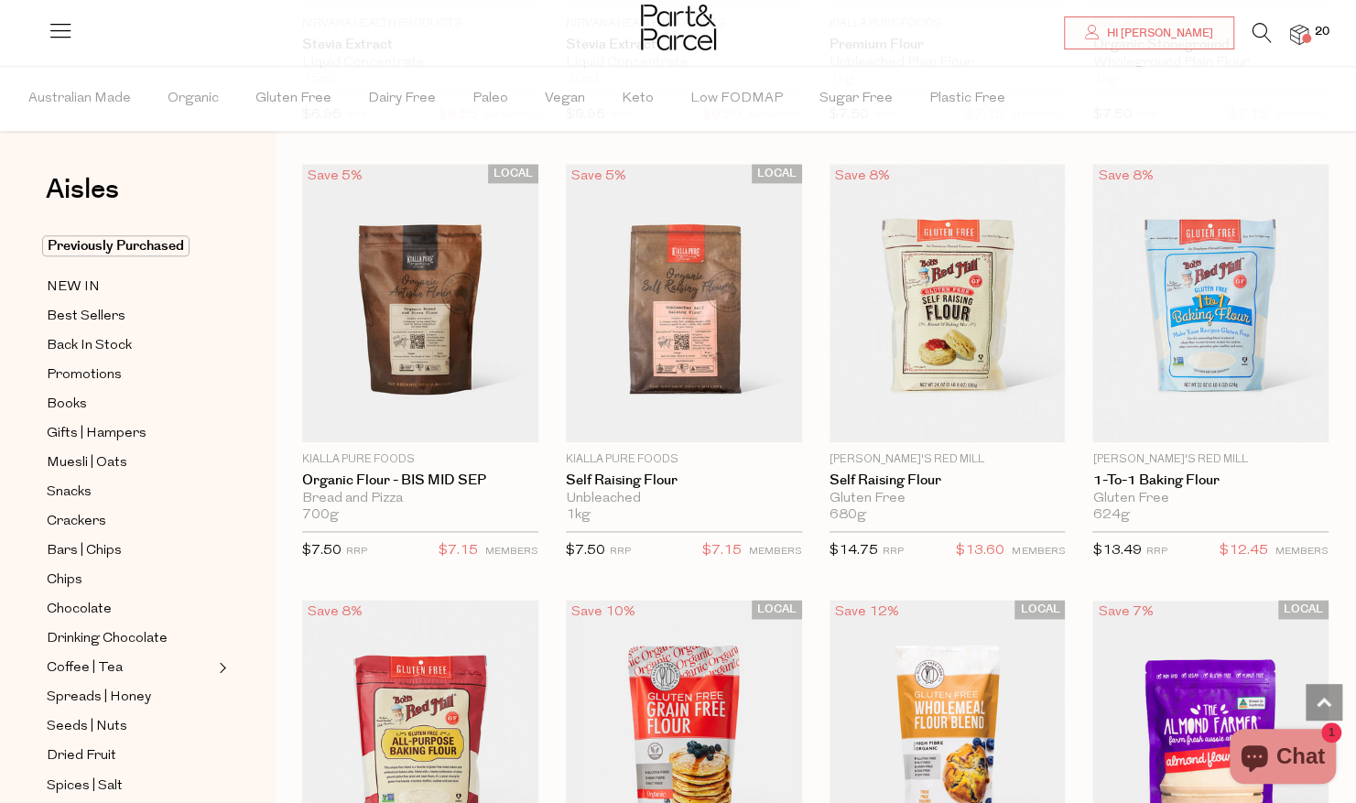
scroll to position [5694, 0]
